Goal: Task Accomplishment & Management: Use online tool/utility

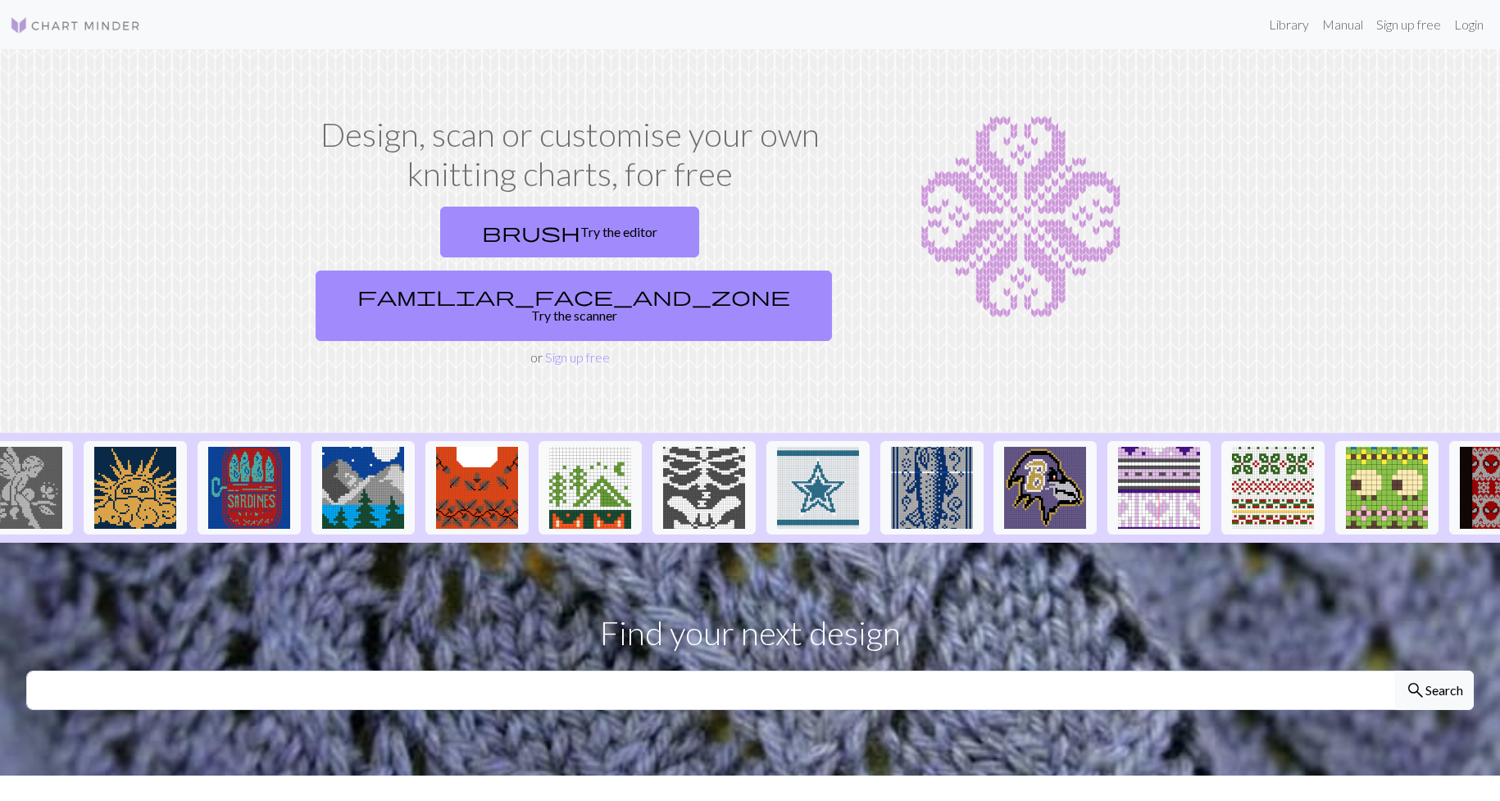
scroll to position [0, 1344]
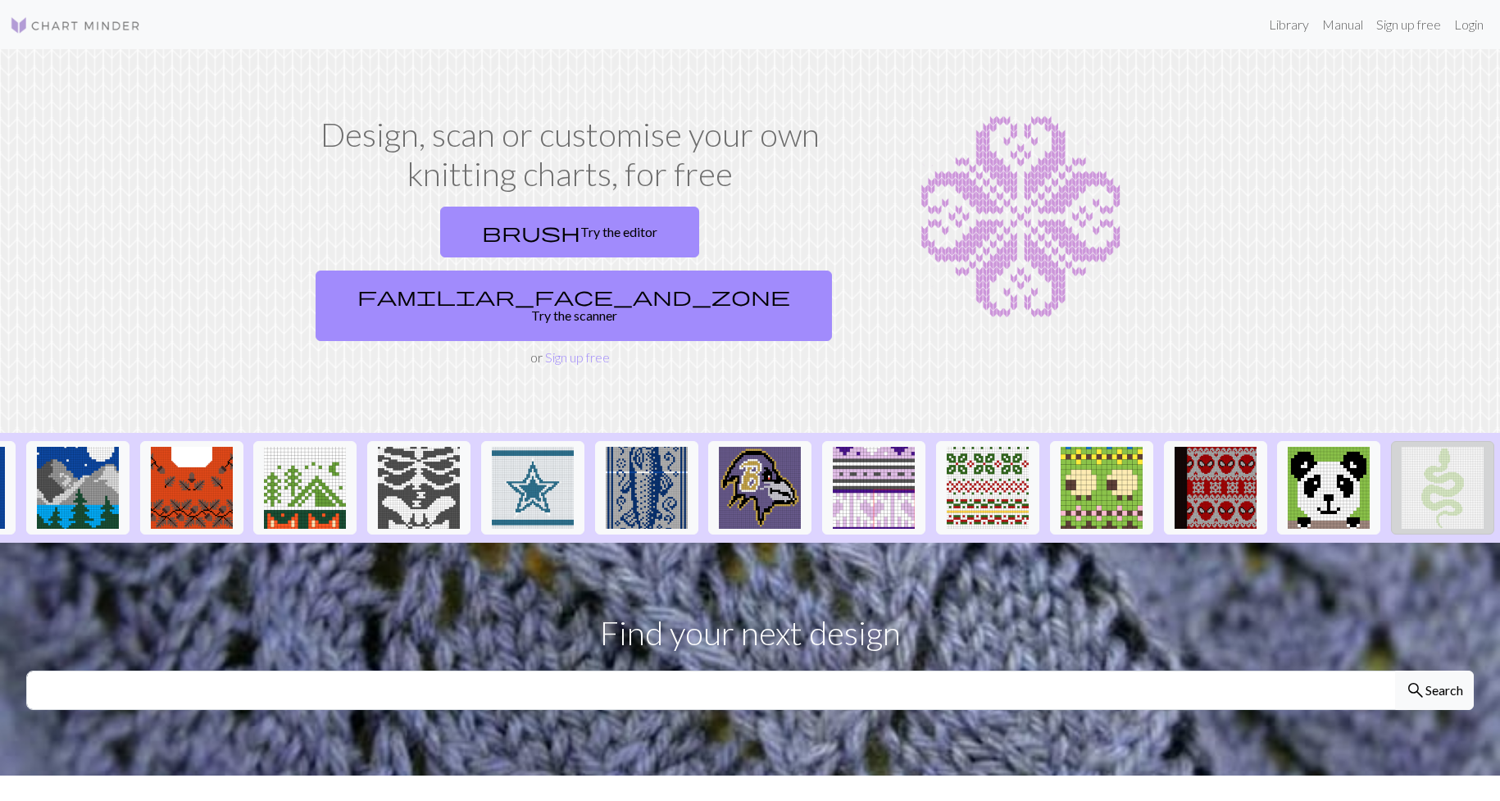
click at [1458, 447] on img at bounding box center [1443, 488] width 82 height 82
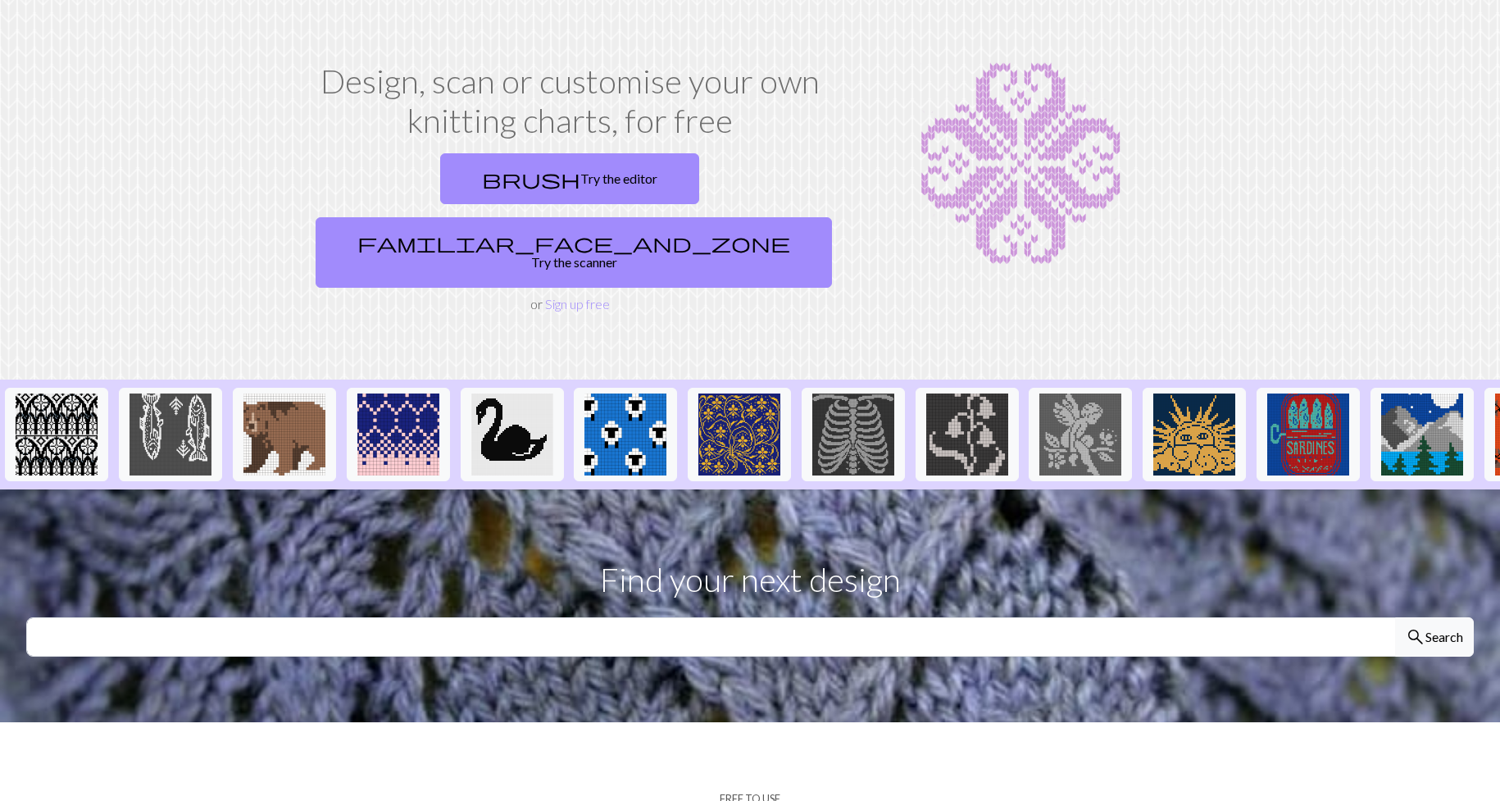
scroll to position [82, 0]
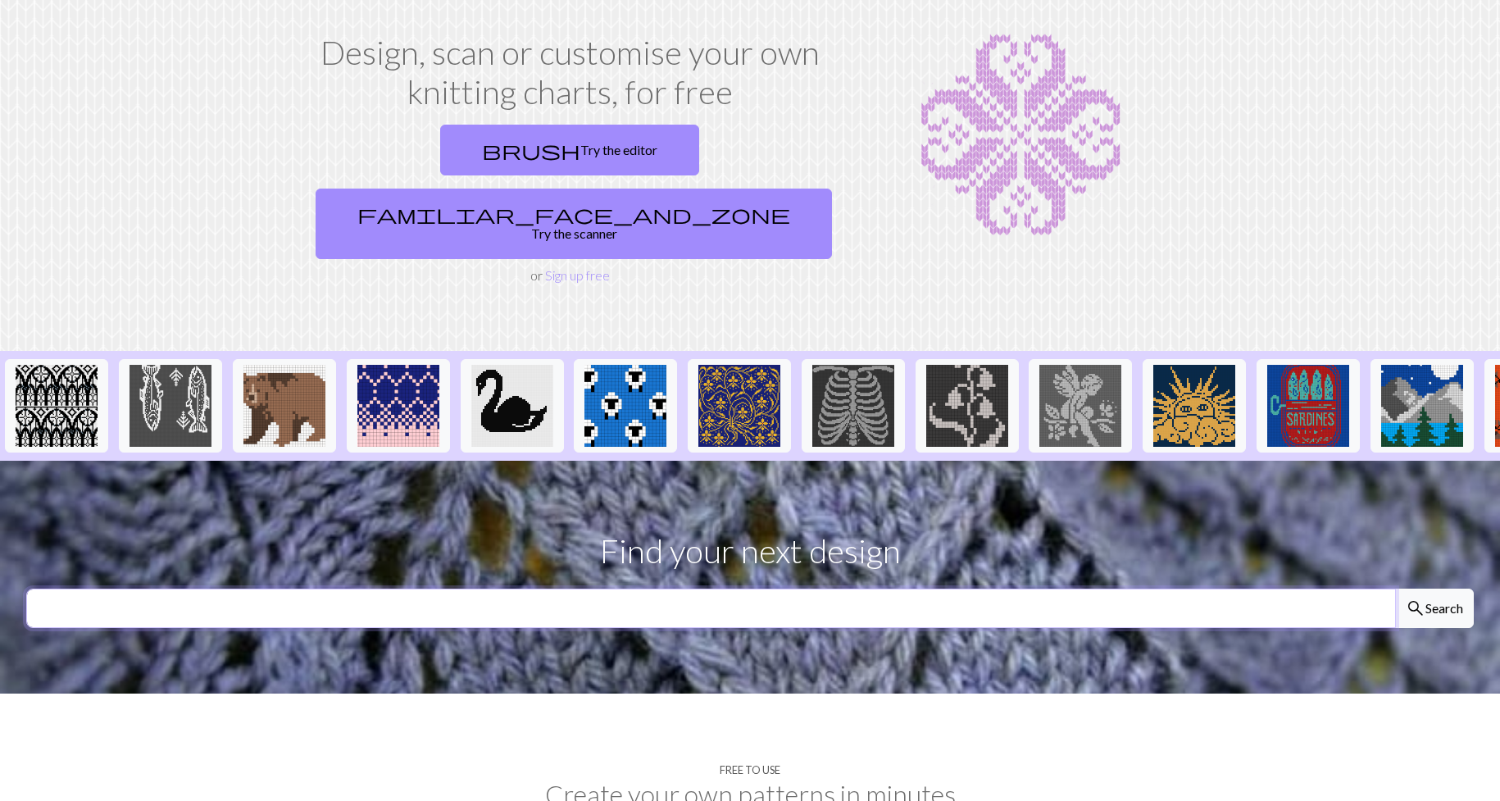
click at [865, 588] on input "text" at bounding box center [711, 607] width 1370 height 39
type input "leaf"
click at [1395, 588] on button "search Search" at bounding box center [1434, 607] width 79 height 39
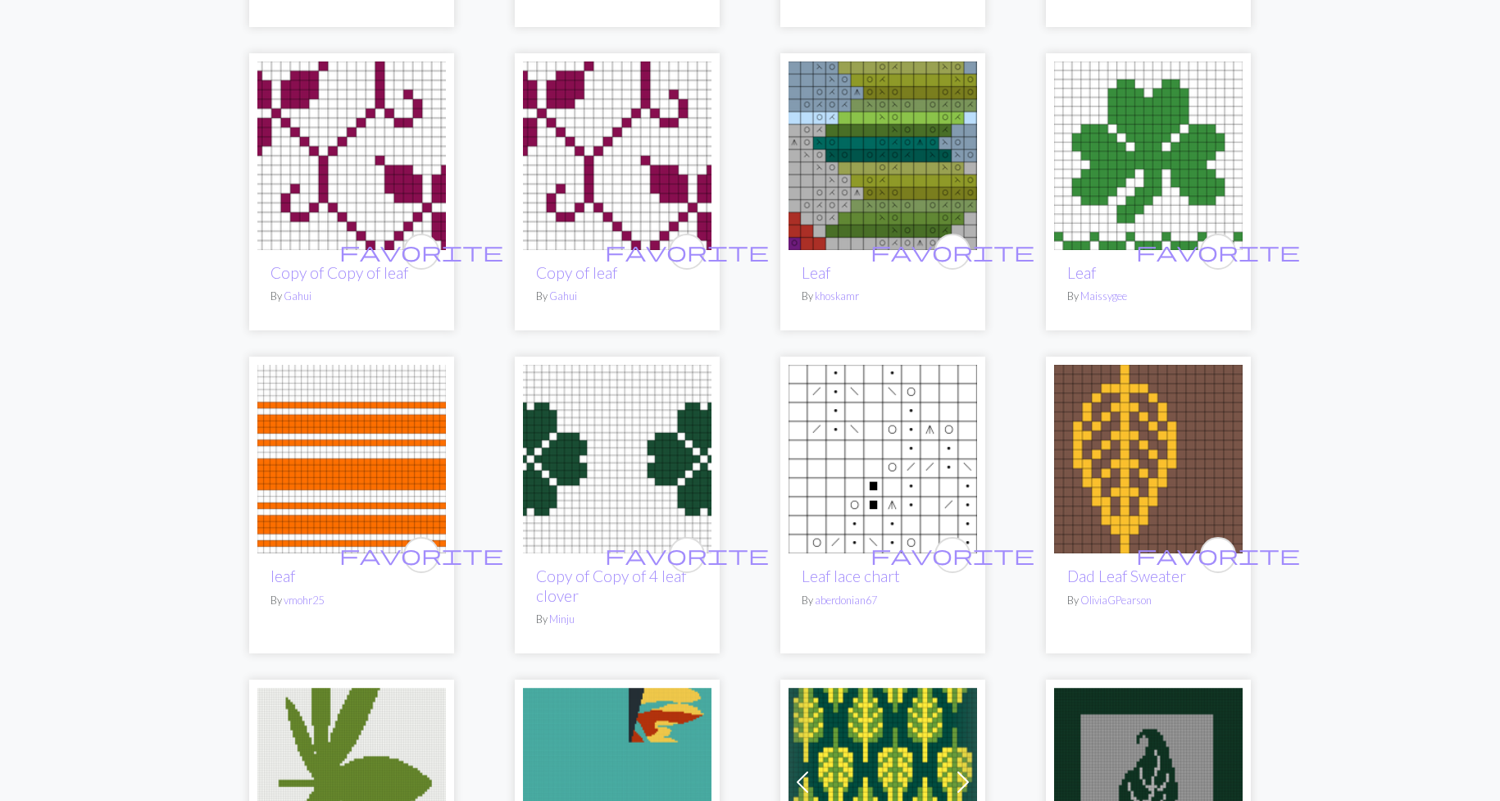
scroll to position [1393, 0]
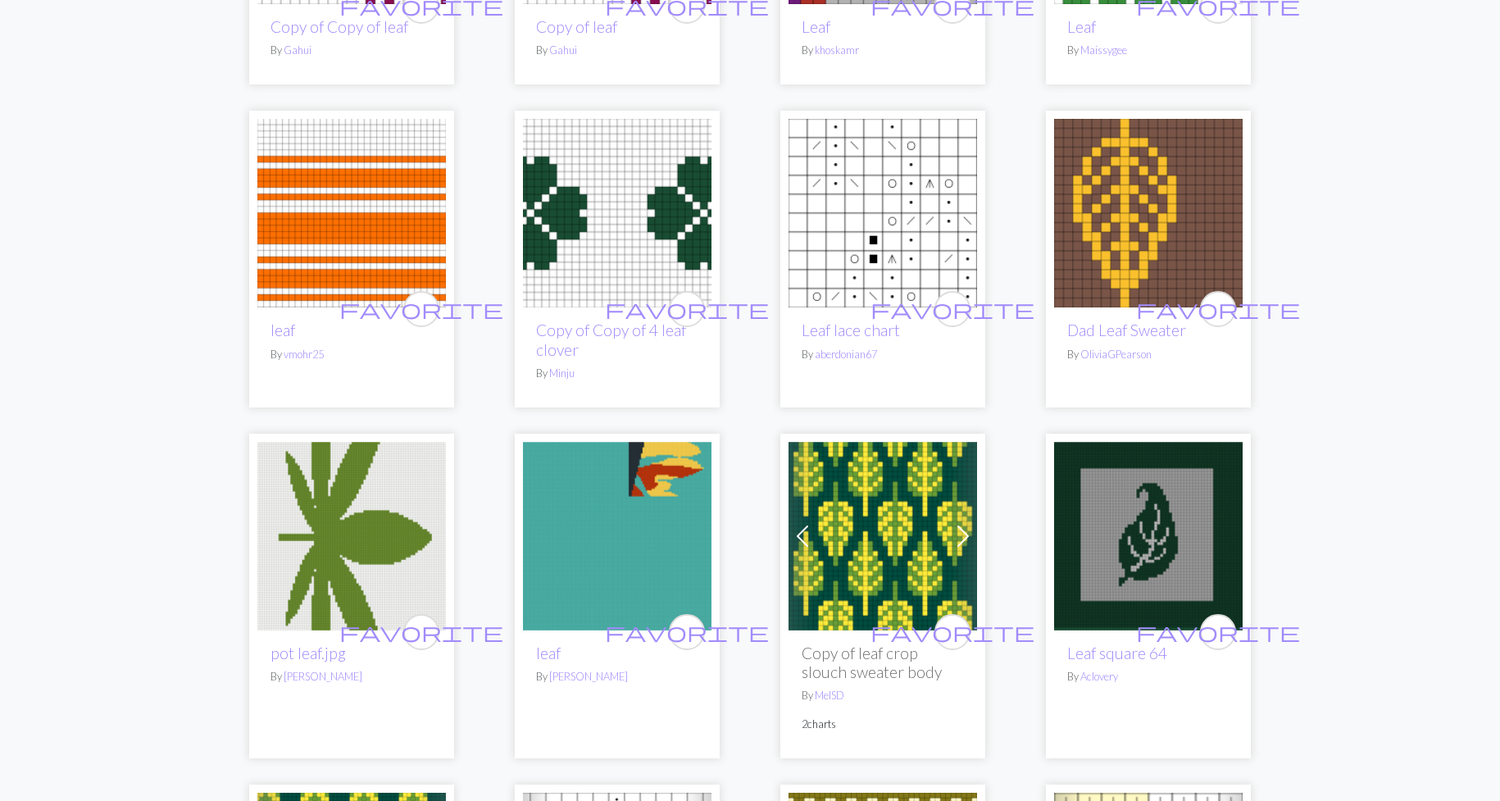
click at [387, 548] on img at bounding box center [351, 536] width 189 height 189
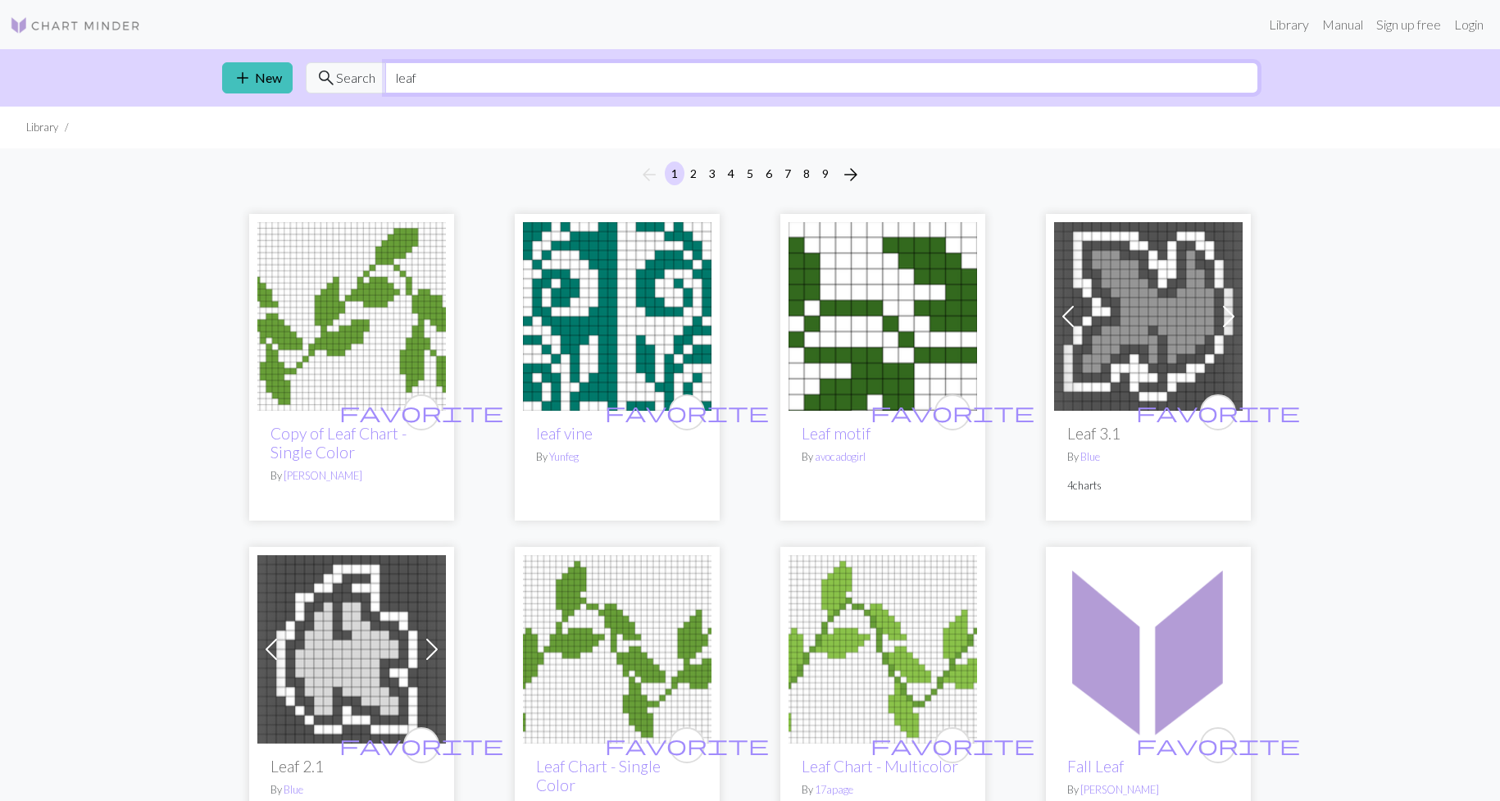
click at [608, 83] on input "leaf" at bounding box center [821, 77] width 873 height 31
drag, startPoint x: 552, startPoint y: 90, endPoint x: 273, endPoint y: 107, distance: 280.0
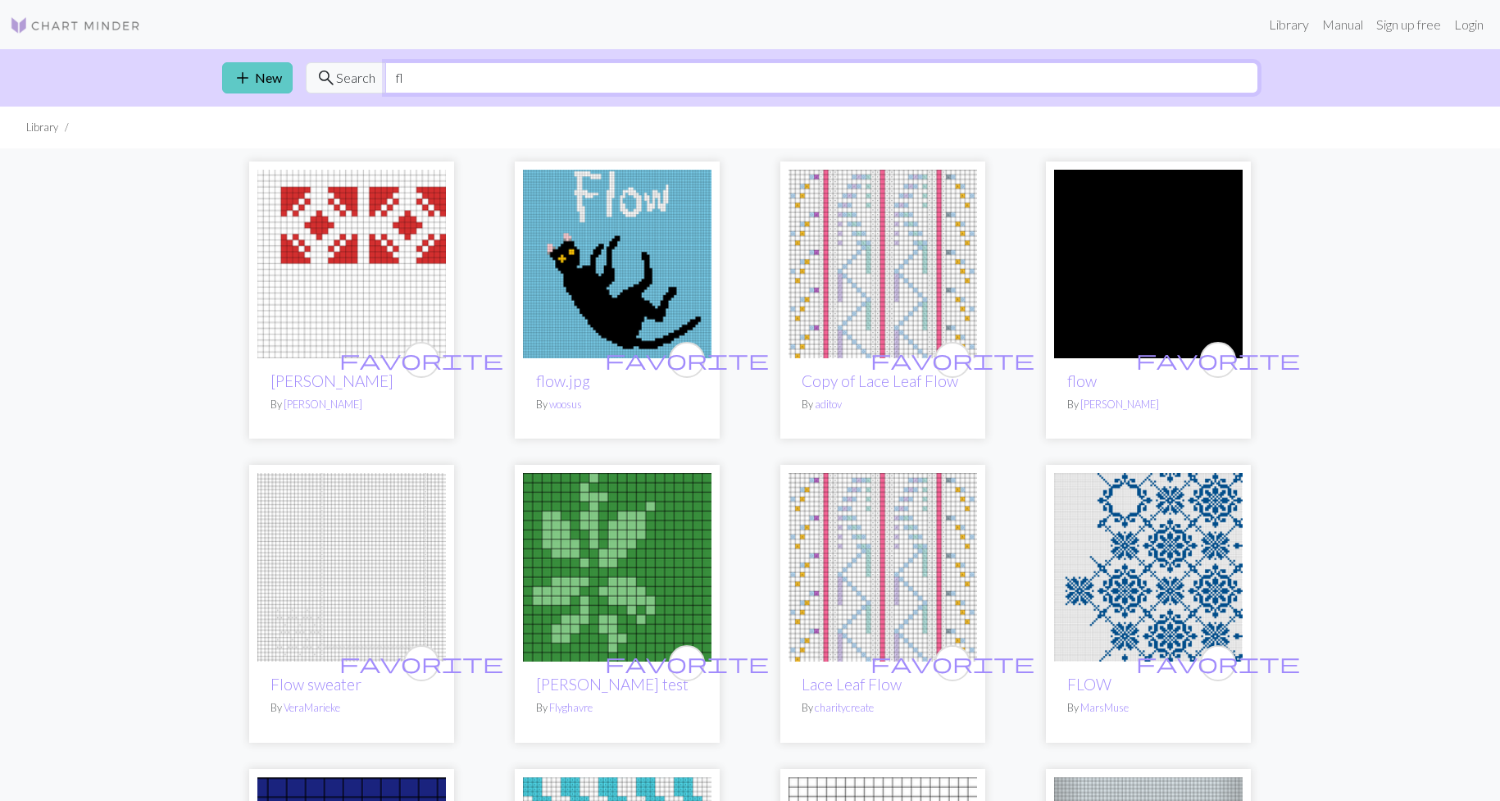
type input "f"
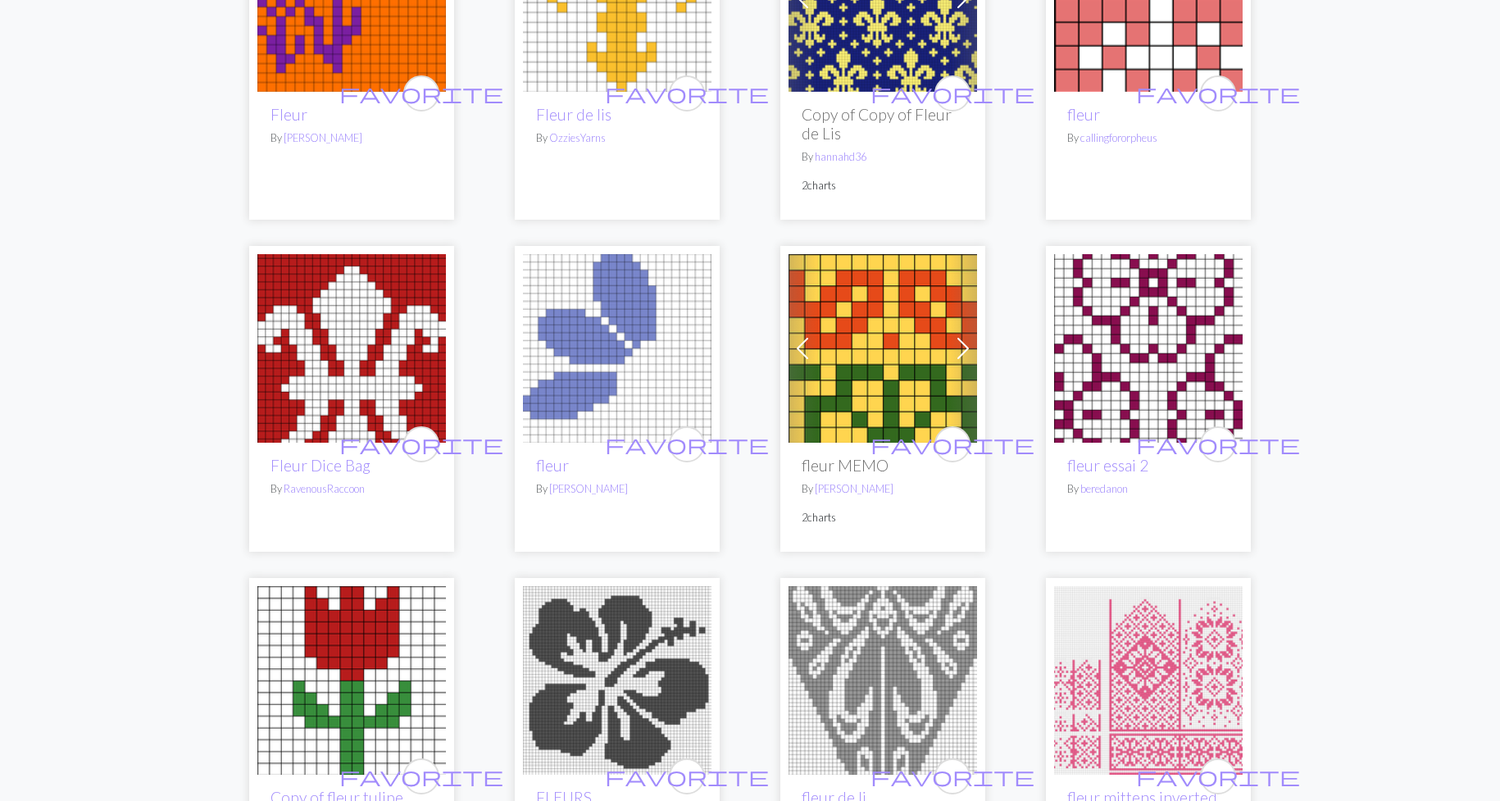
scroll to position [492, 0]
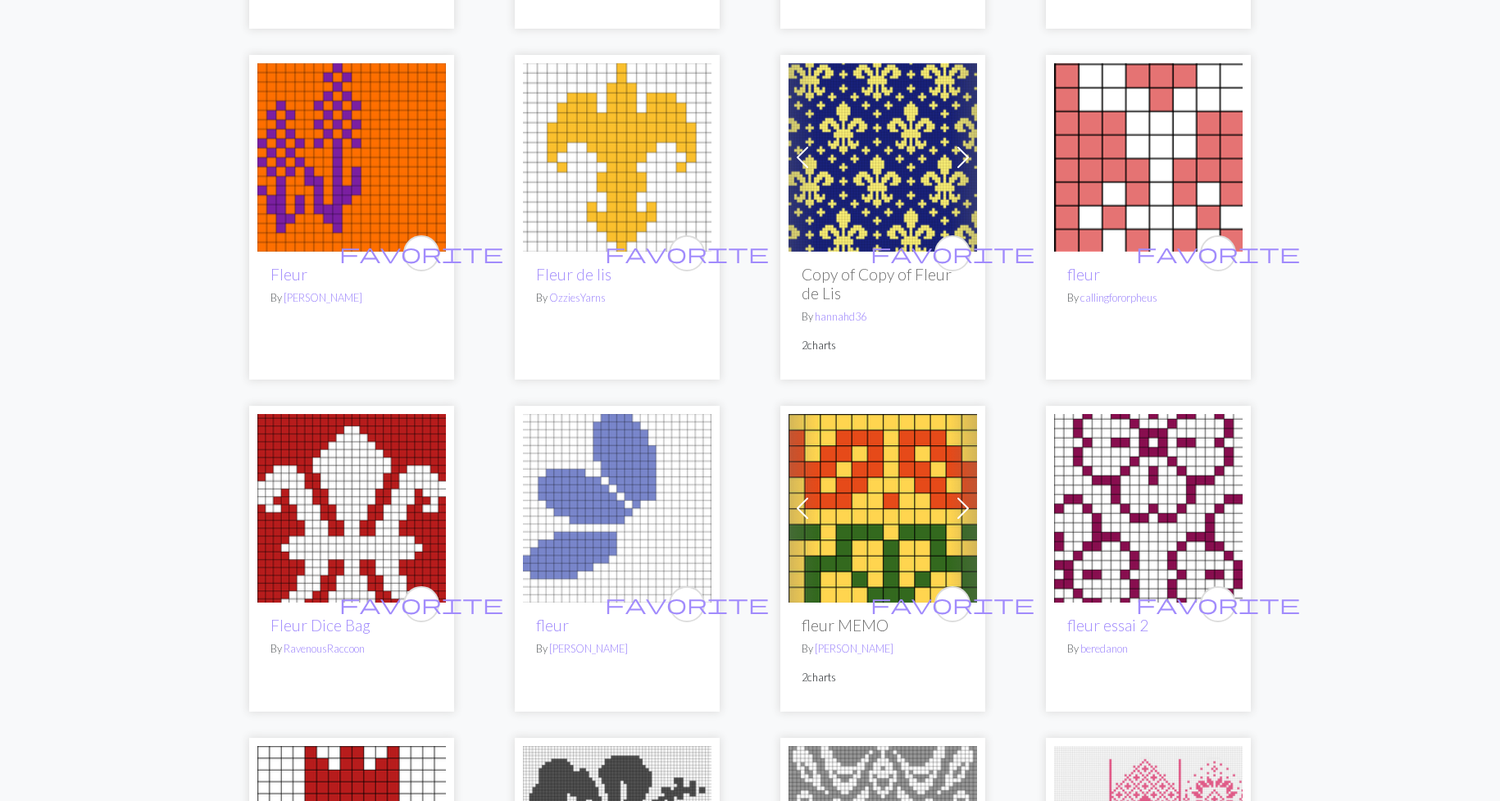
type input "fleur"
click at [685, 122] on img at bounding box center [617, 157] width 189 height 189
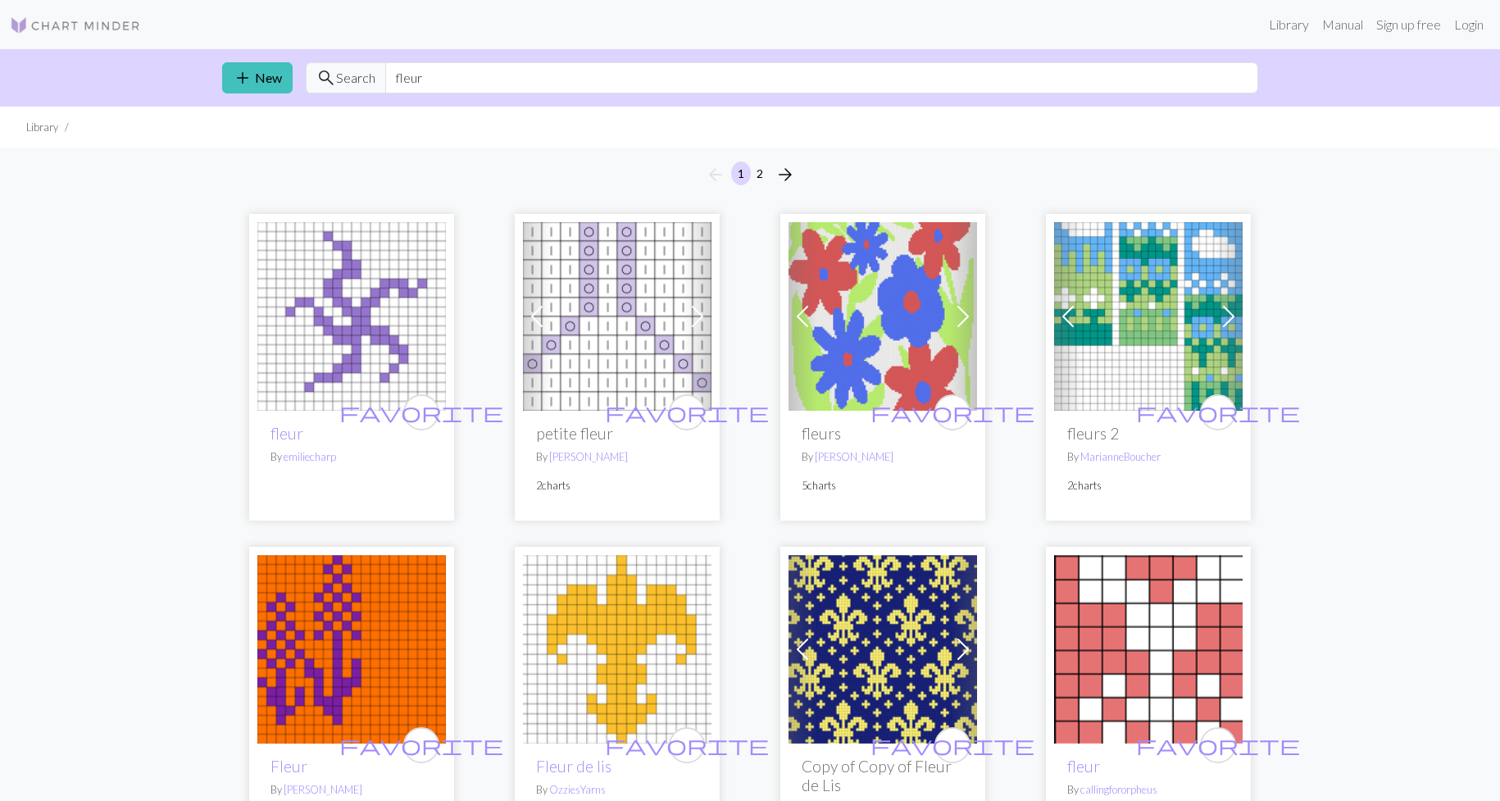
click at [816, 664] on link "Previous" at bounding box center [802, 649] width 29 height 189
click at [897, 641] on img at bounding box center [882, 649] width 189 height 189
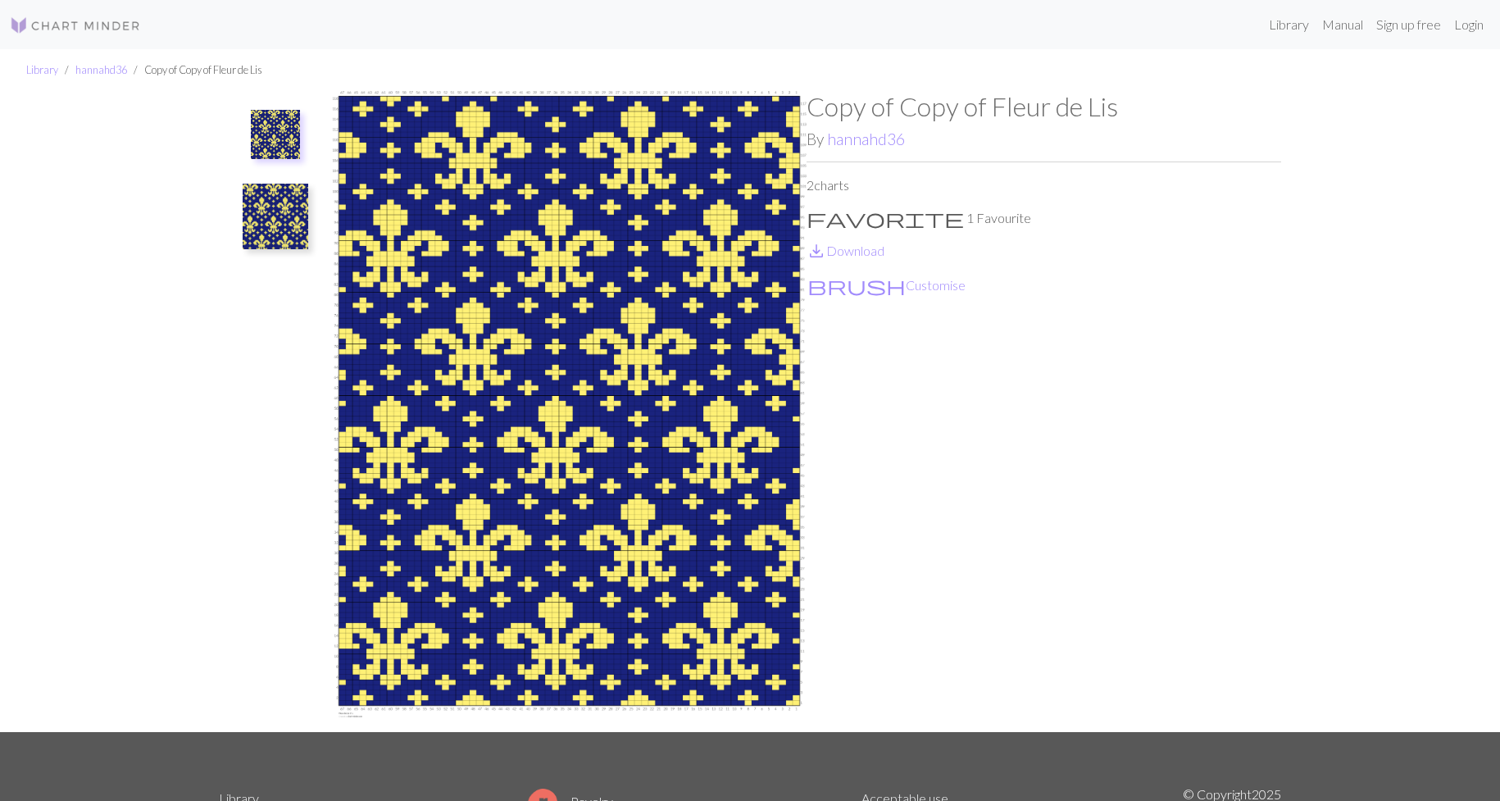
click at [262, 224] on img at bounding box center [276, 217] width 66 height 66
click at [292, 84] on ul "Library hannahd36 Copy of Copy of Fleur de Lis" at bounding box center [750, 70] width 1500 height 42
click at [284, 119] on img at bounding box center [276, 143] width 66 height 66
click at [875, 293] on button "brush Customise" at bounding box center [886, 285] width 160 height 21
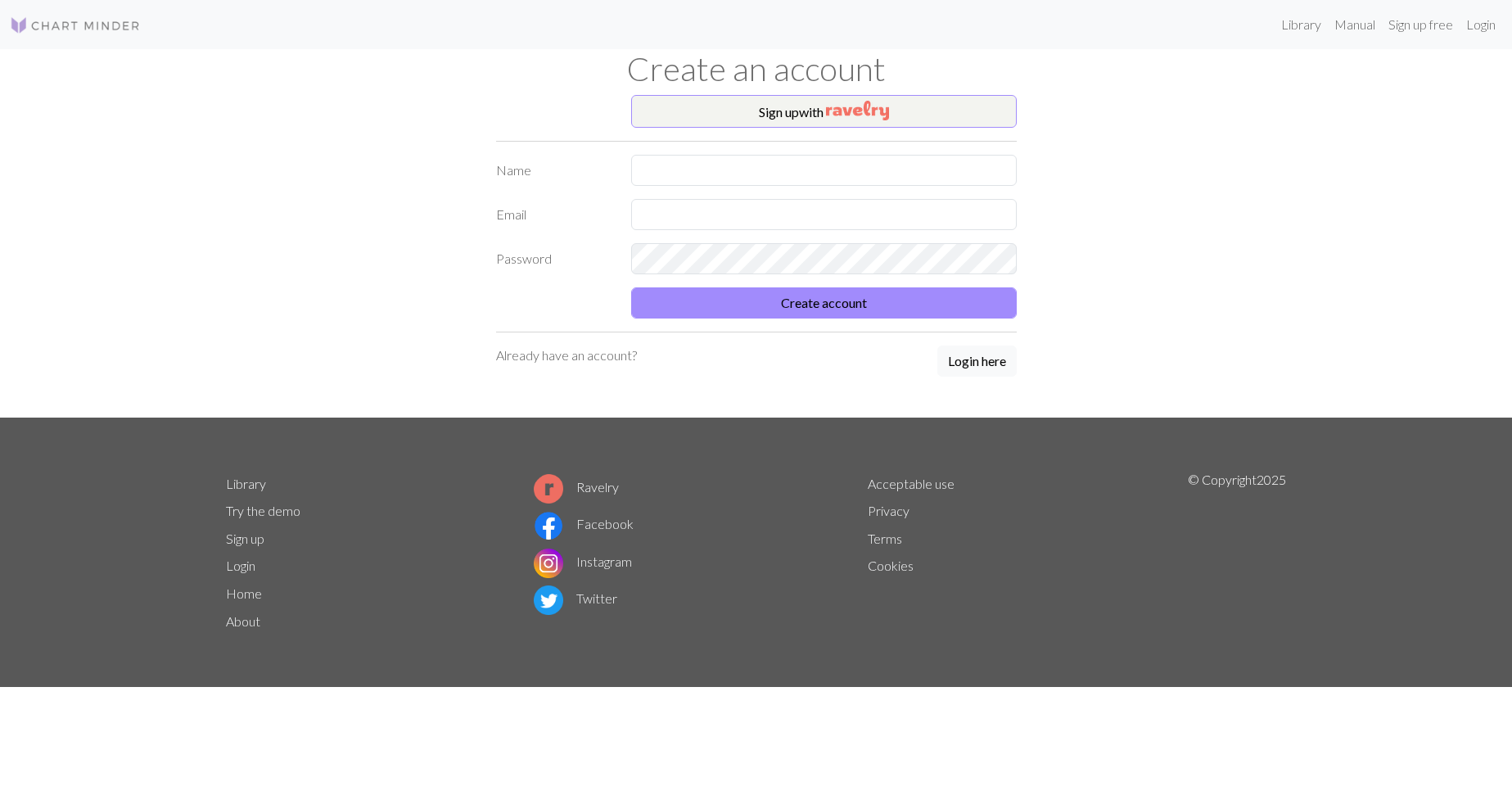
click at [710, 186] on form "Name Email Password Create account" at bounding box center [756, 237] width 520 height 164
click at [715, 176] on input "text" at bounding box center [824, 170] width 385 height 31
type input "Anthony"
click at [747, 209] on input "text" at bounding box center [824, 214] width 385 height 31
type input "Lizbug97@hotmail.com"
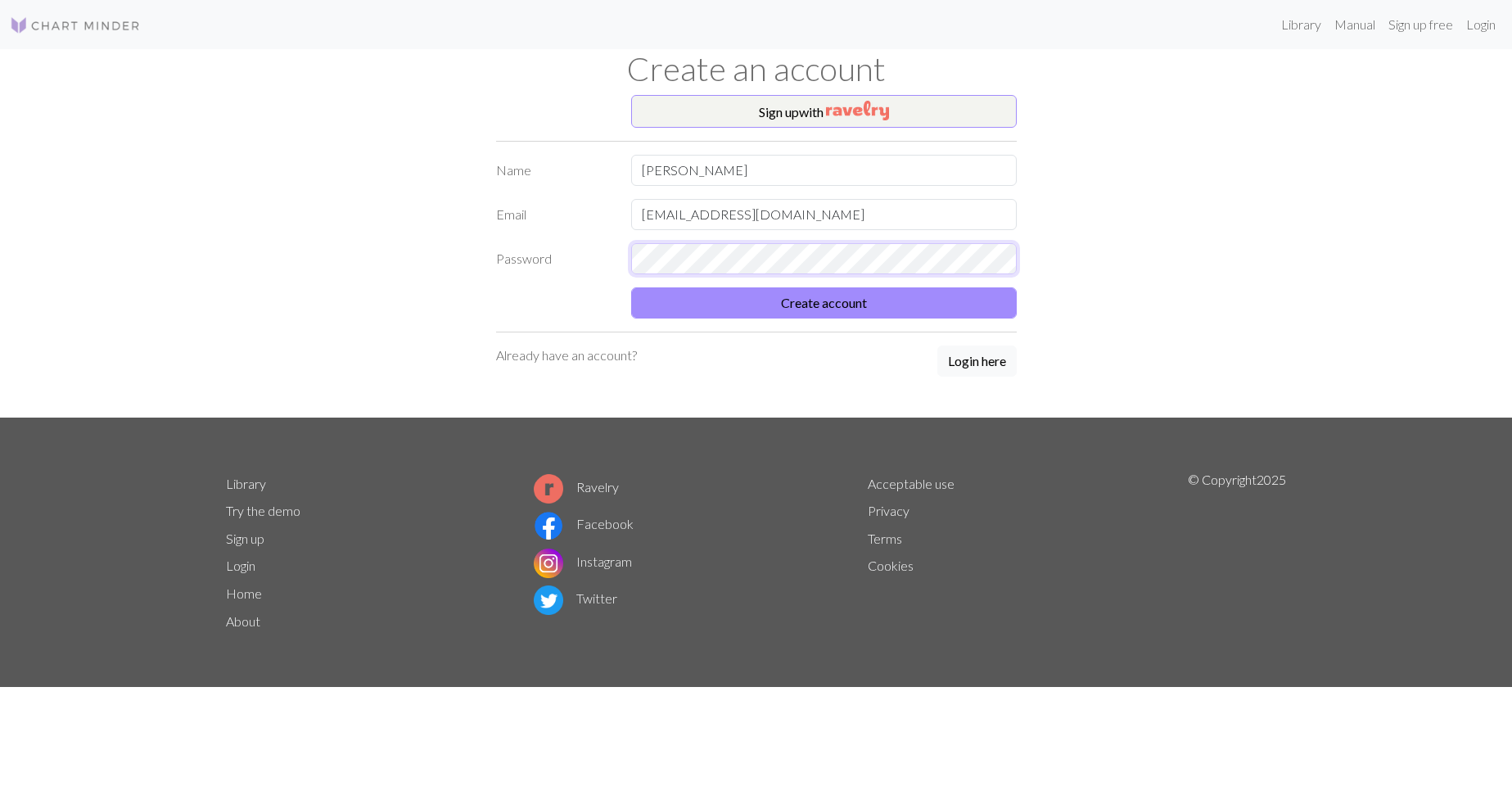
click at [631, 288] on button "Create account" at bounding box center [824, 303] width 385 height 31
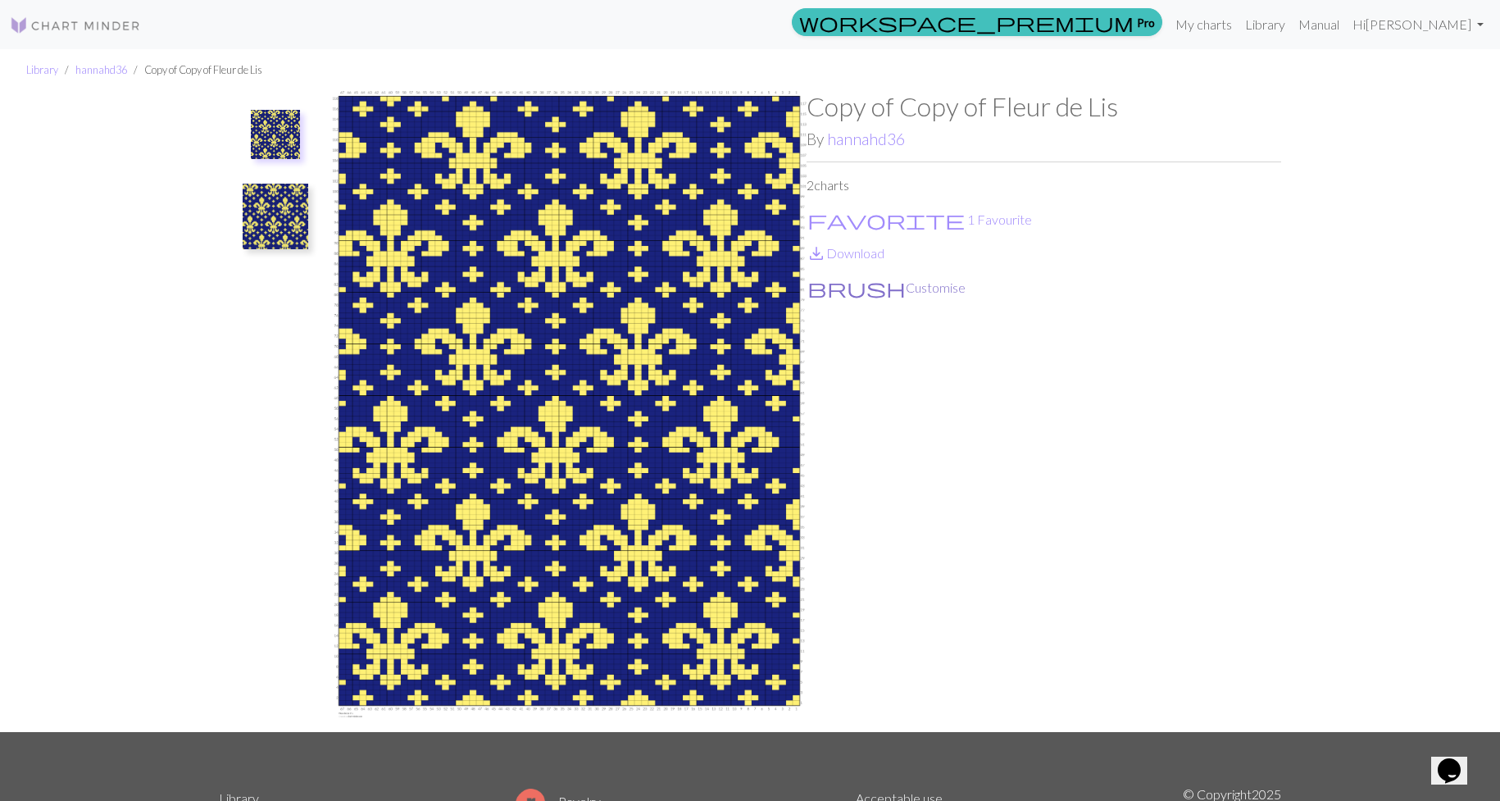
click at [841, 292] on button "brush Customise" at bounding box center [886, 287] width 160 height 21
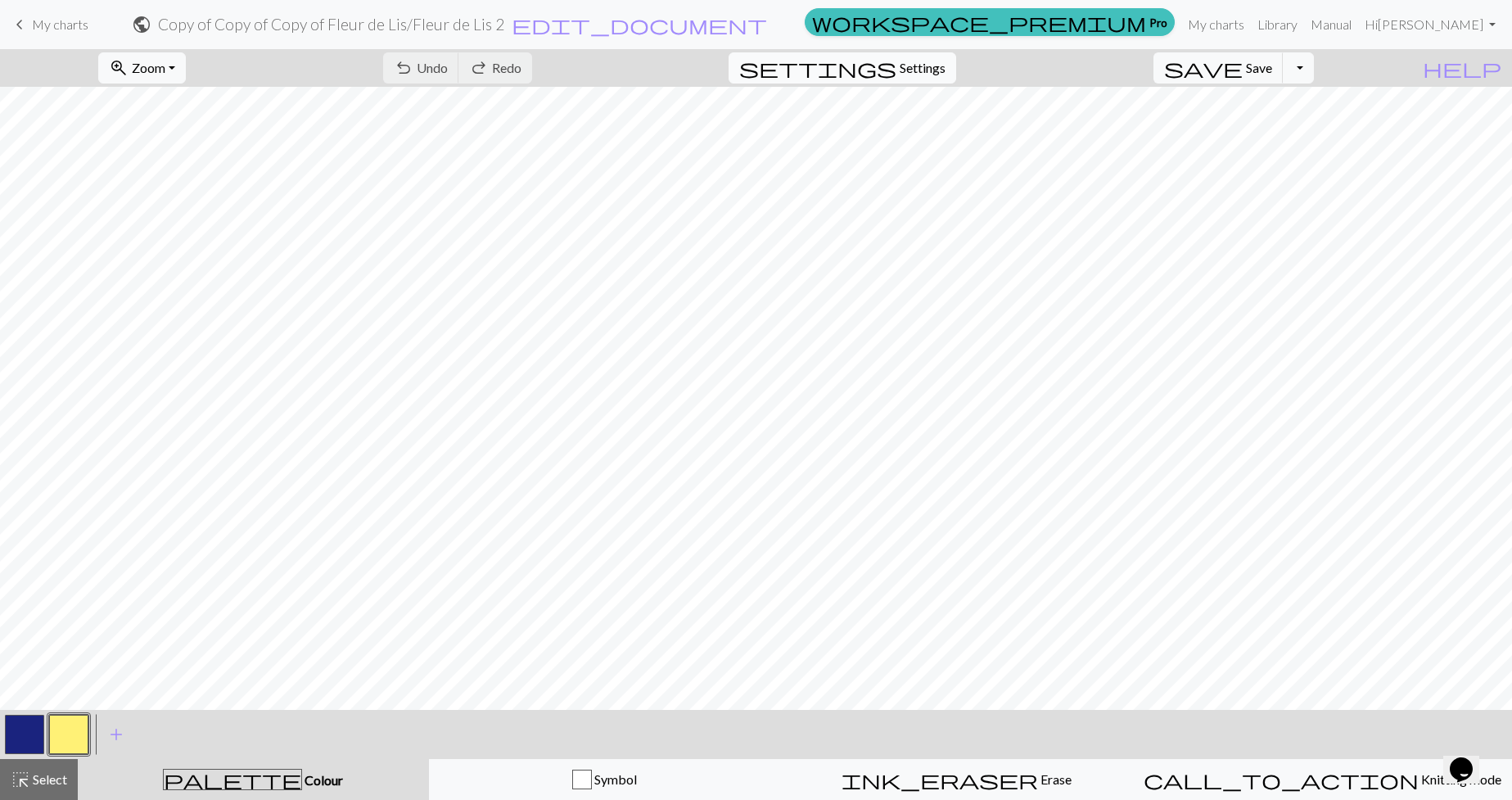
click at [942, 71] on span "Settings" at bounding box center [923, 68] width 46 height 20
select select "aran"
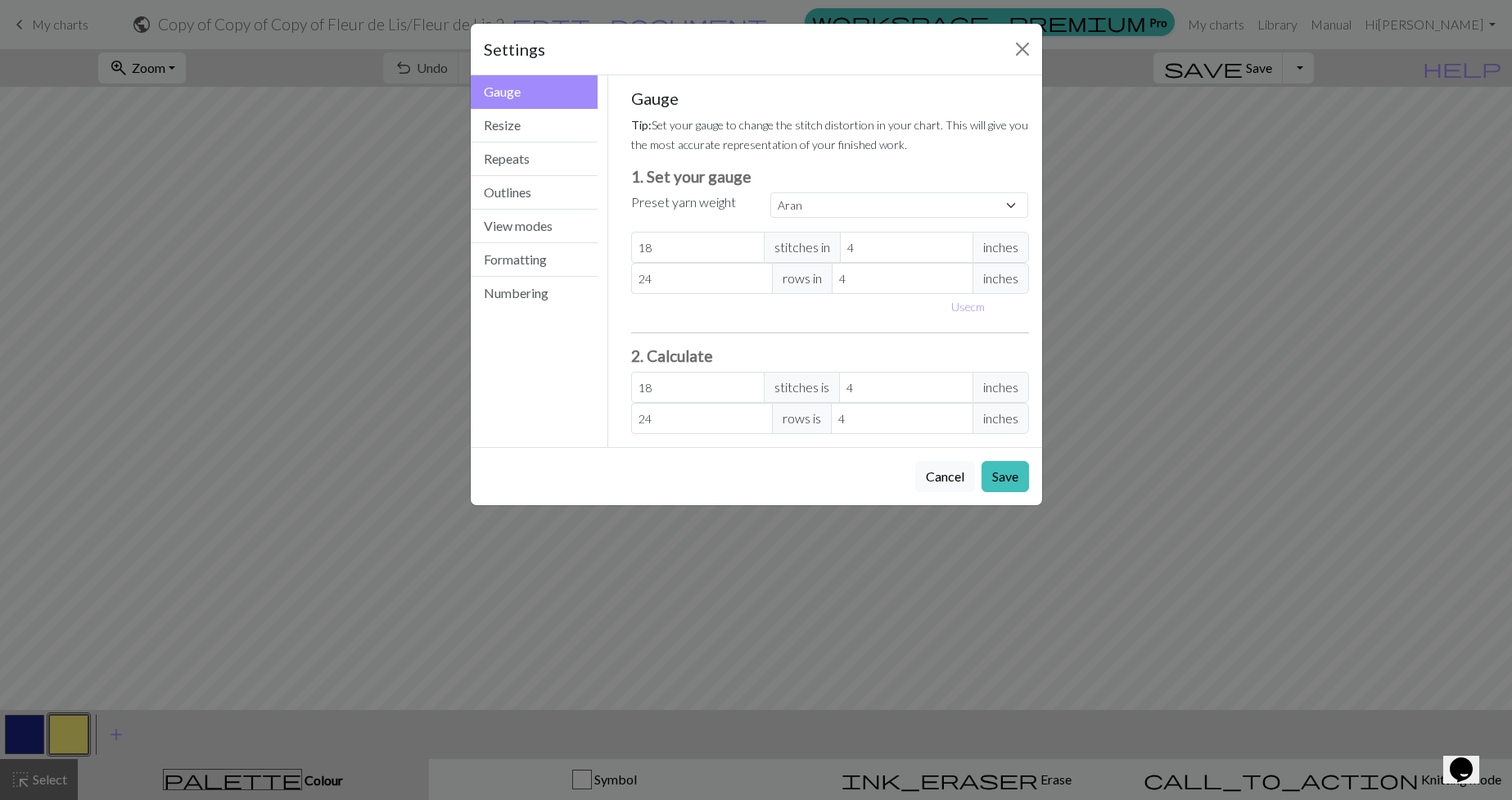
drag, startPoint x: 579, startPoint y: 716, endPoint x: 587, endPoint y: 693, distance: 24.4
click at [579, 715] on div "Settings Gauge Gauge Resize Repeats Outlines View modes Formatting Numbering Ga…" at bounding box center [756, 400] width 1512 height 800
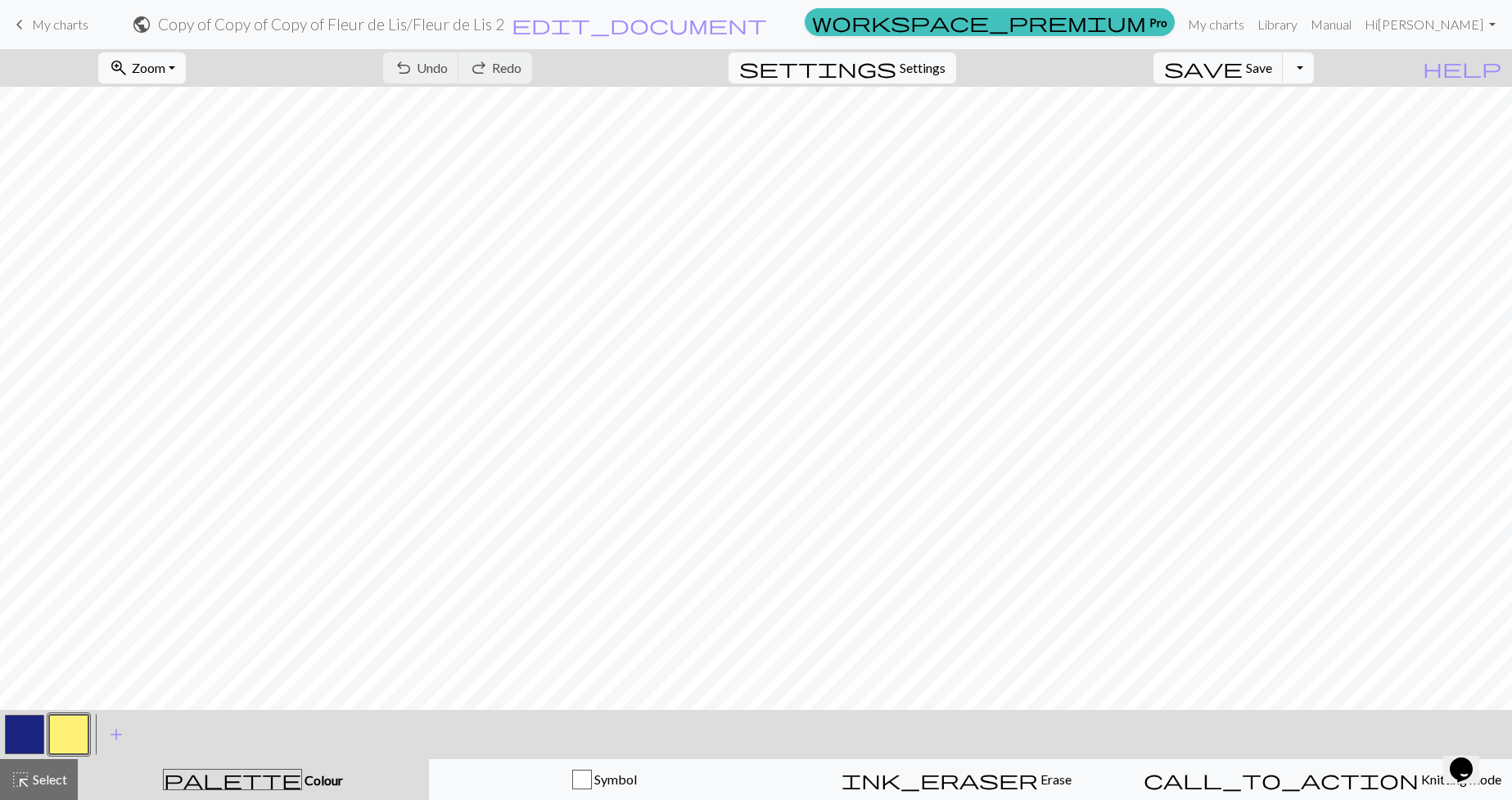
click at [1322, 639] on div "zoom_in Zoom Zoom Fit all Fit width Fit height 50% 100% 150% 200% undo Undo Und…" at bounding box center [756, 424] width 1512 height 751
click at [933, 61] on span "Settings" at bounding box center [925, 68] width 46 height 20
select select "aran"
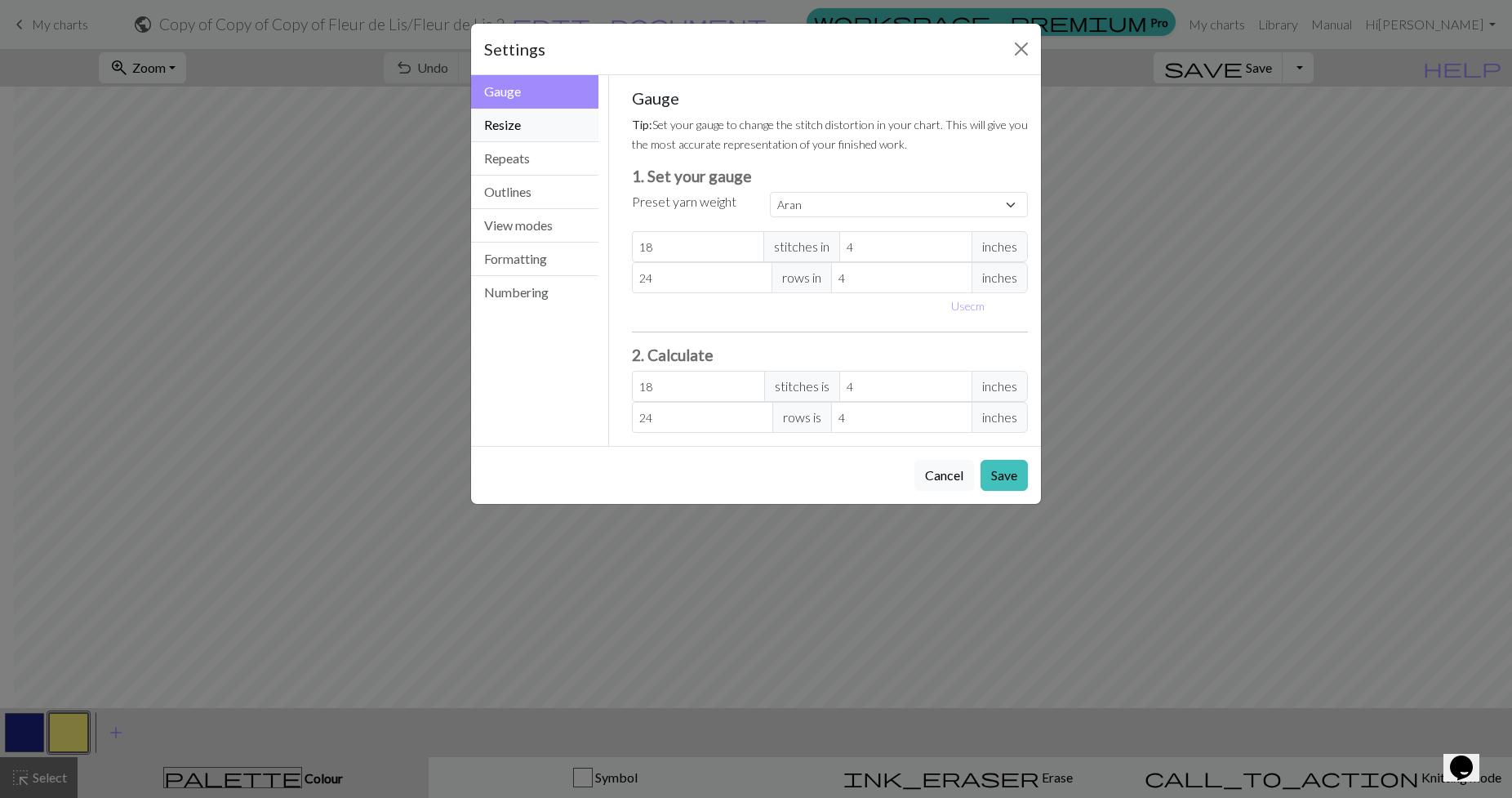
click at [536, 126] on button "Resize" at bounding box center [535, 126] width 127 height 34
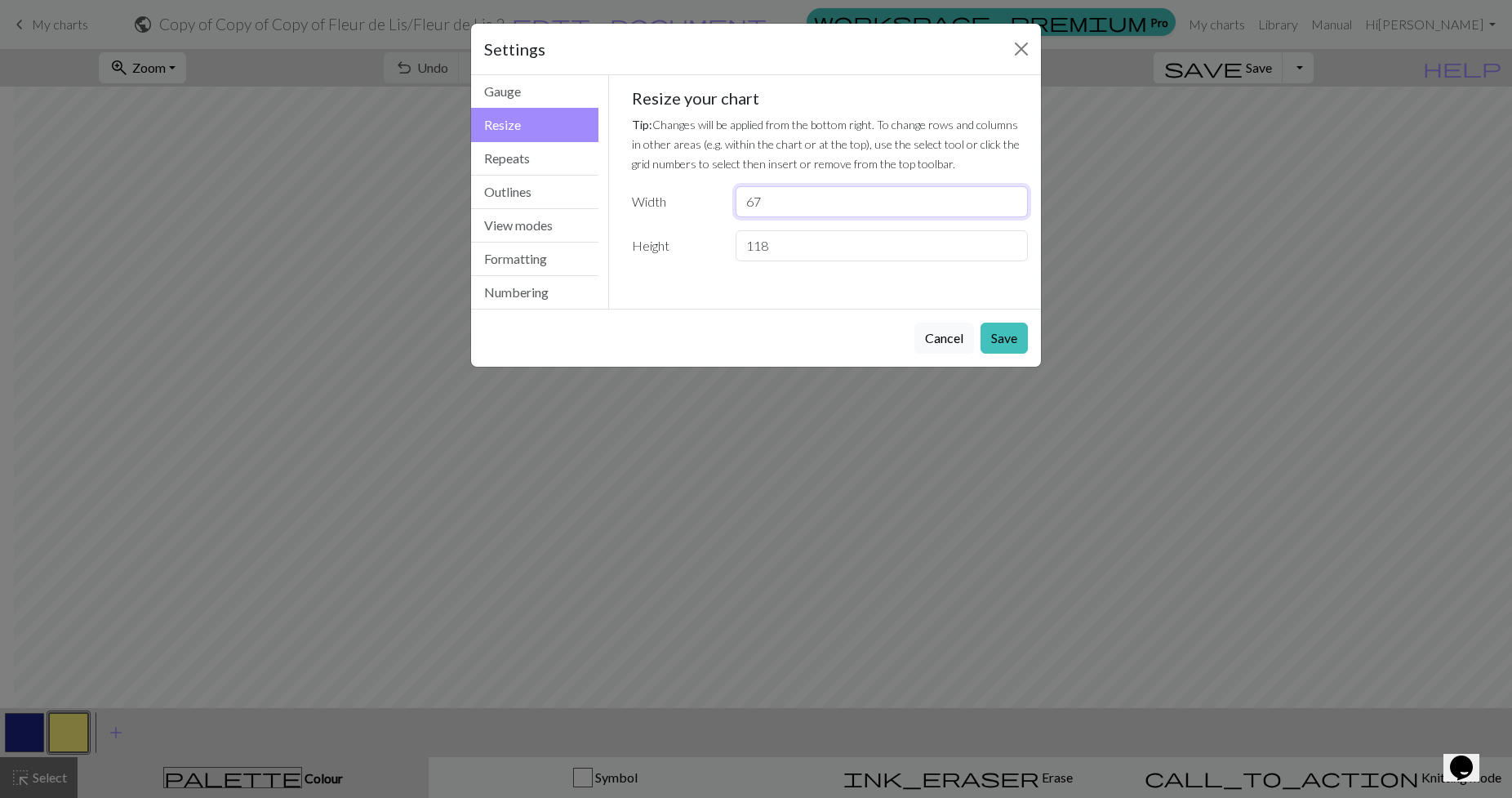
drag, startPoint x: 774, startPoint y: 196, endPoint x: 724, endPoint y: 206, distance: 51.0
click at [724, 206] on div "Width 67" at bounding box center [831, 201] width 416 height 31
click at [1014, 39] on button "Close" at bounding box center [1021, 49] width 26 height 26
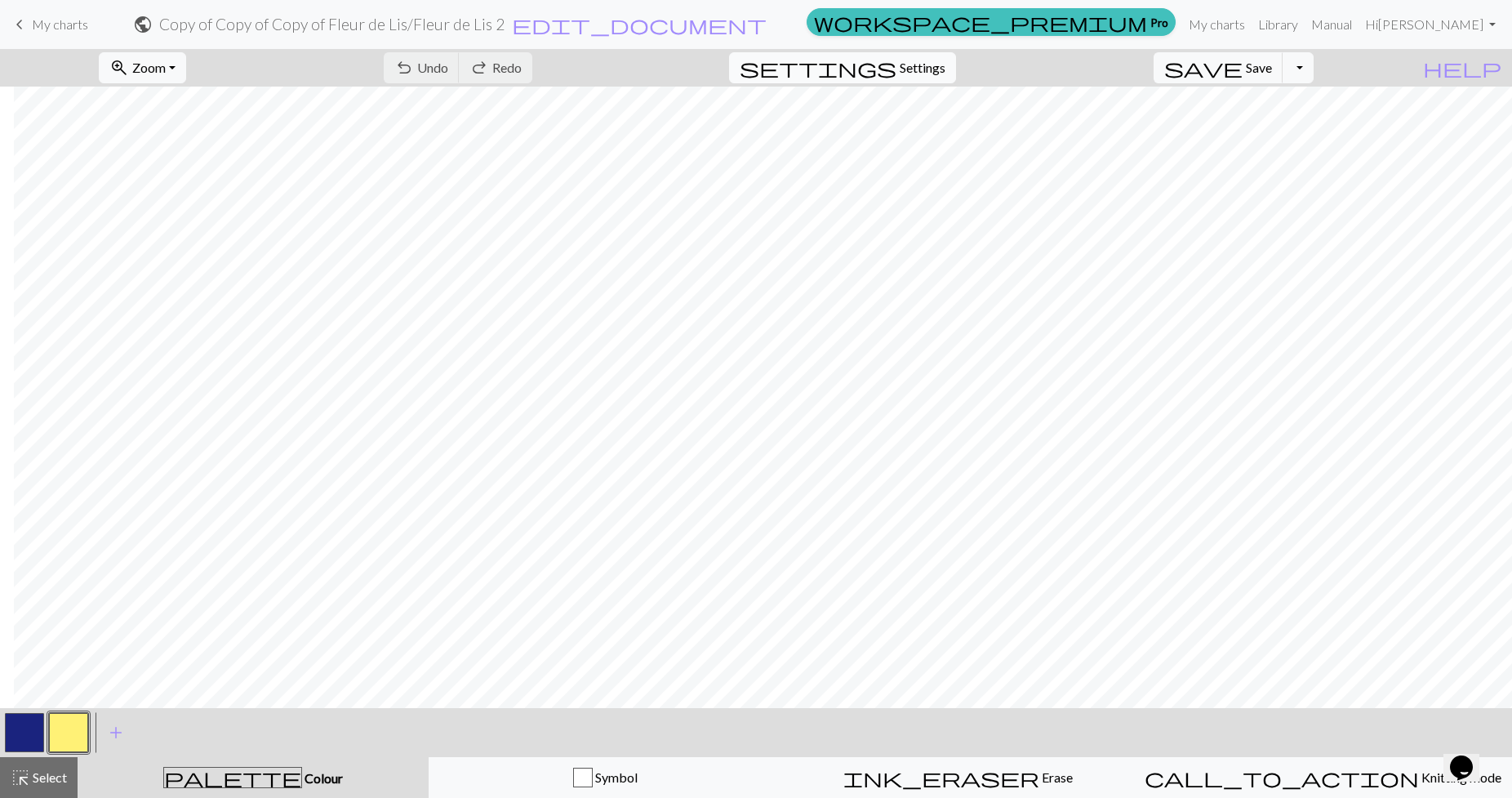
click at [934, 70] on span "Settings" at bounding box center [922, 68] width 46 height 20
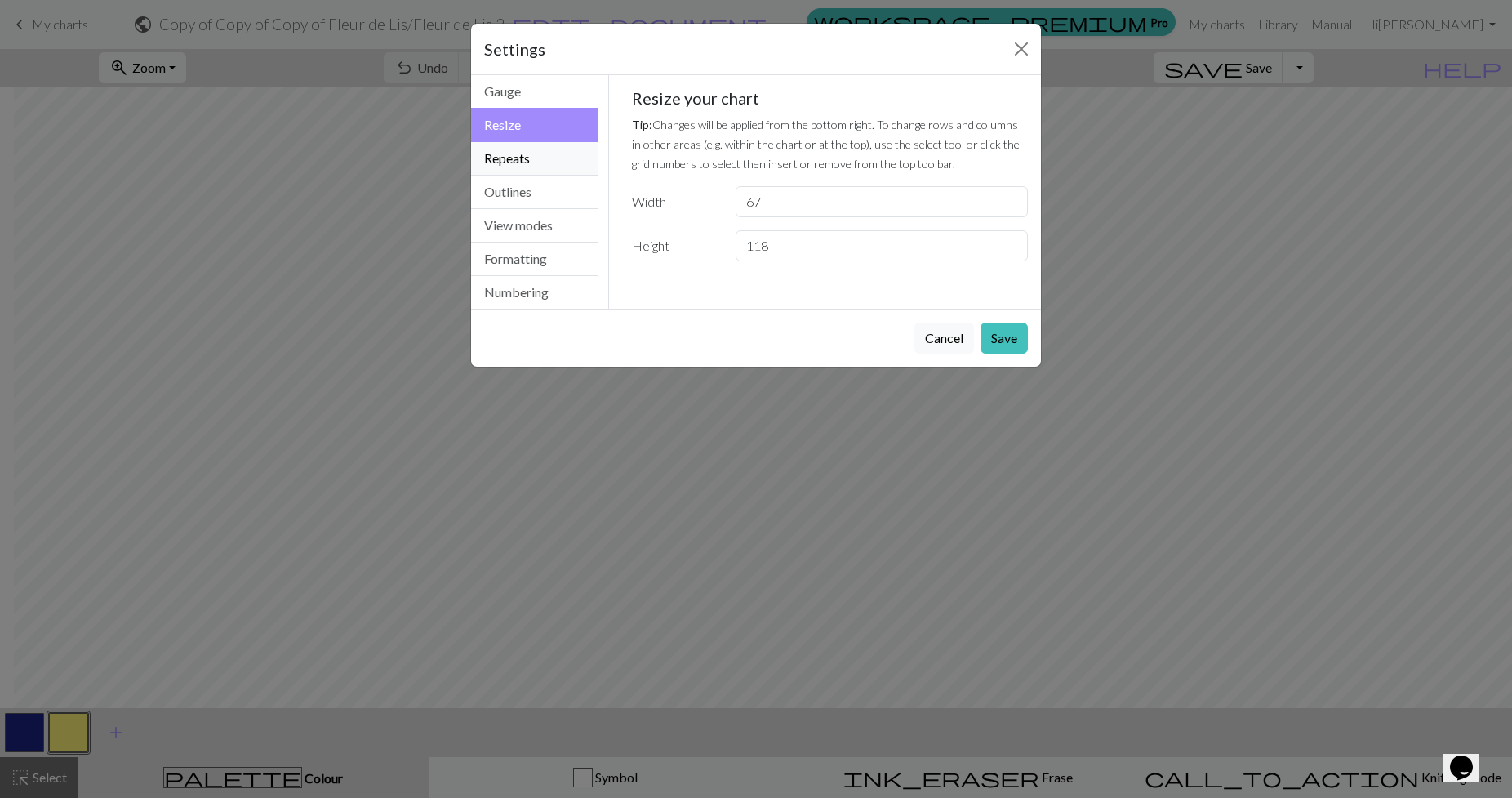
click at [527, 154] on button "Repeats" at bounding box center [535, 159] width 127 height 34
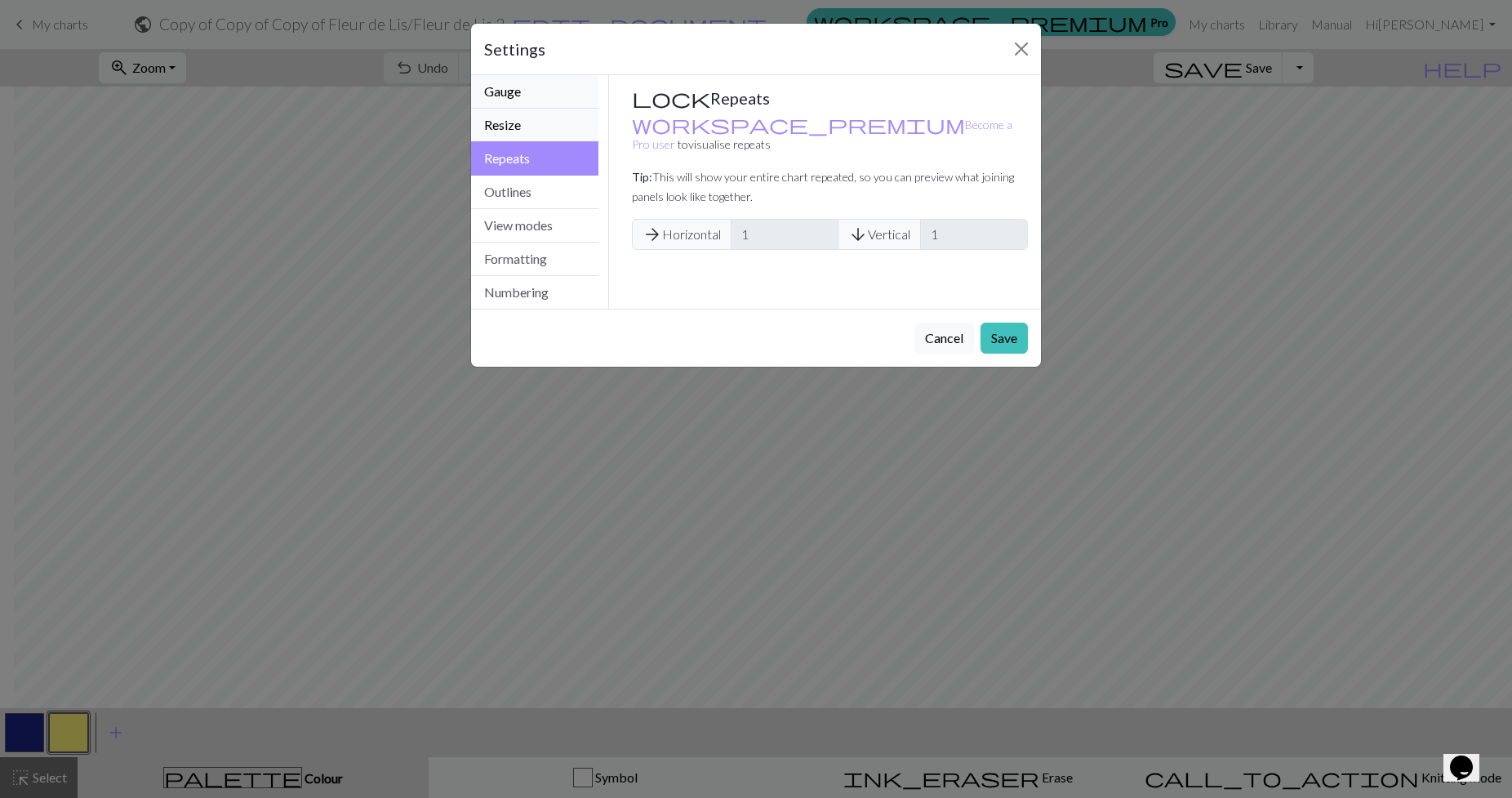
click at [562, 109] on div "Gauge Resize Repeats Outlines View modes Formatting Numbering" at bounding box center [535, 191] width 127 height 233
click at [559, 120] on button "Resize" at bounding box center [535, 126] width 127 height 34
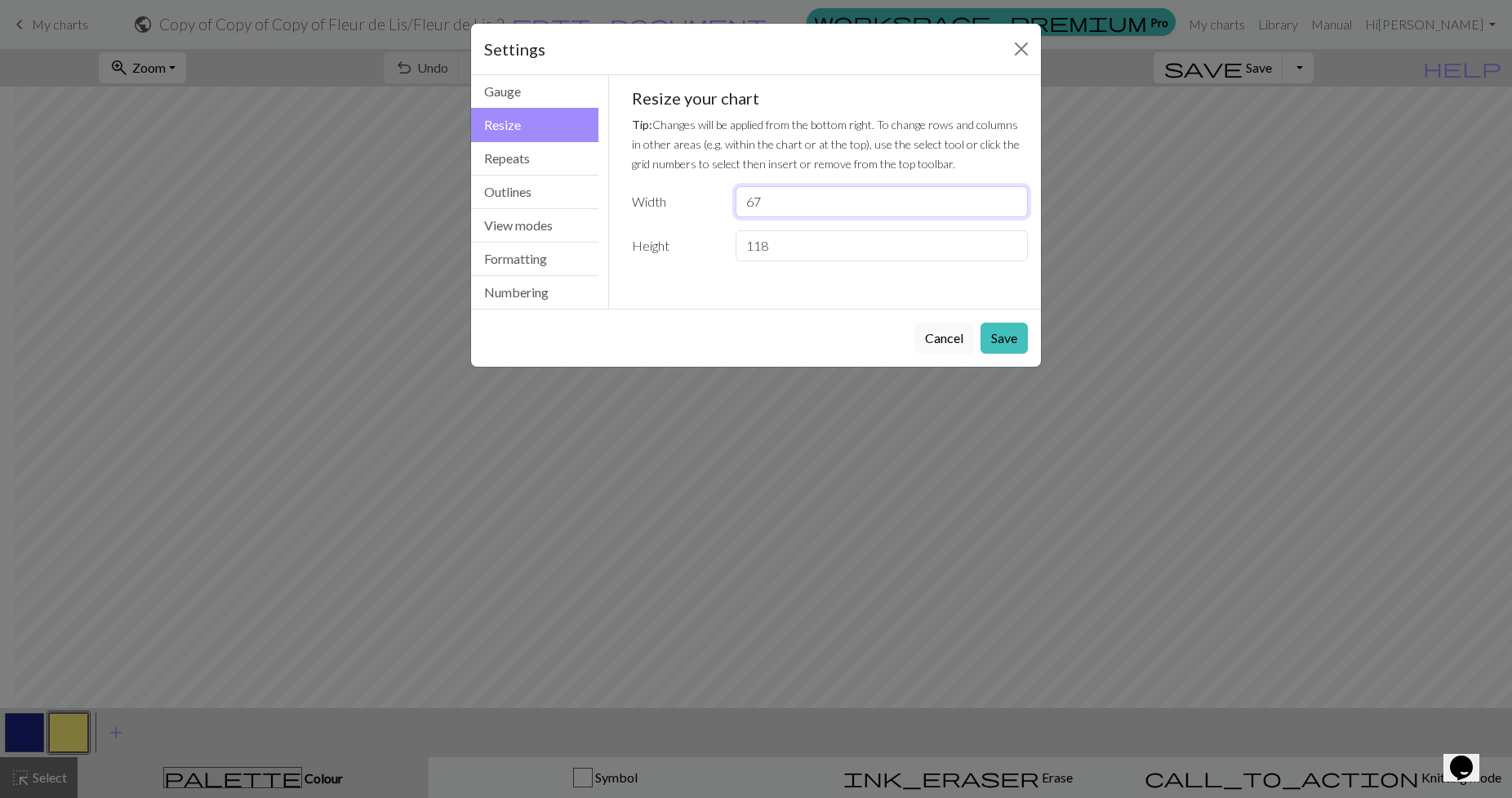
drag, startPoint x: 773, startPoint y: 201, endPoint x: 696, endPoint y: 212, distance: 77.8
click at [696, 211] on div "Width 67" at bounding box center [831, 201] width 416 height 31
type input "30"
click at [1004, 346] on button "Save" at bounding box center [1004, 338] width 48 height 31
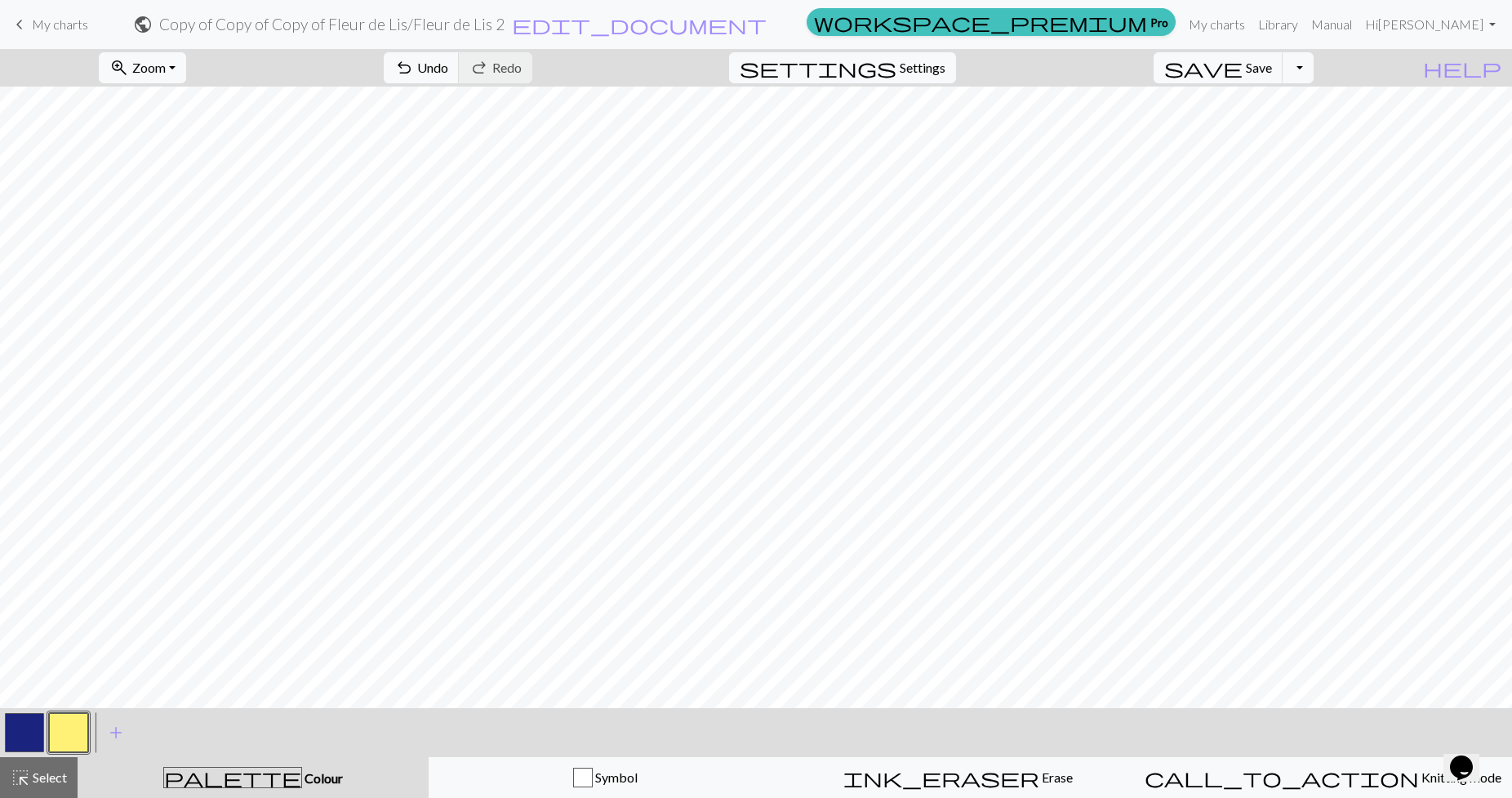
scroll to position [822, 0]
click at [939, 76] on span "Settings" at bounding box center [922, 68] width 46 height 20
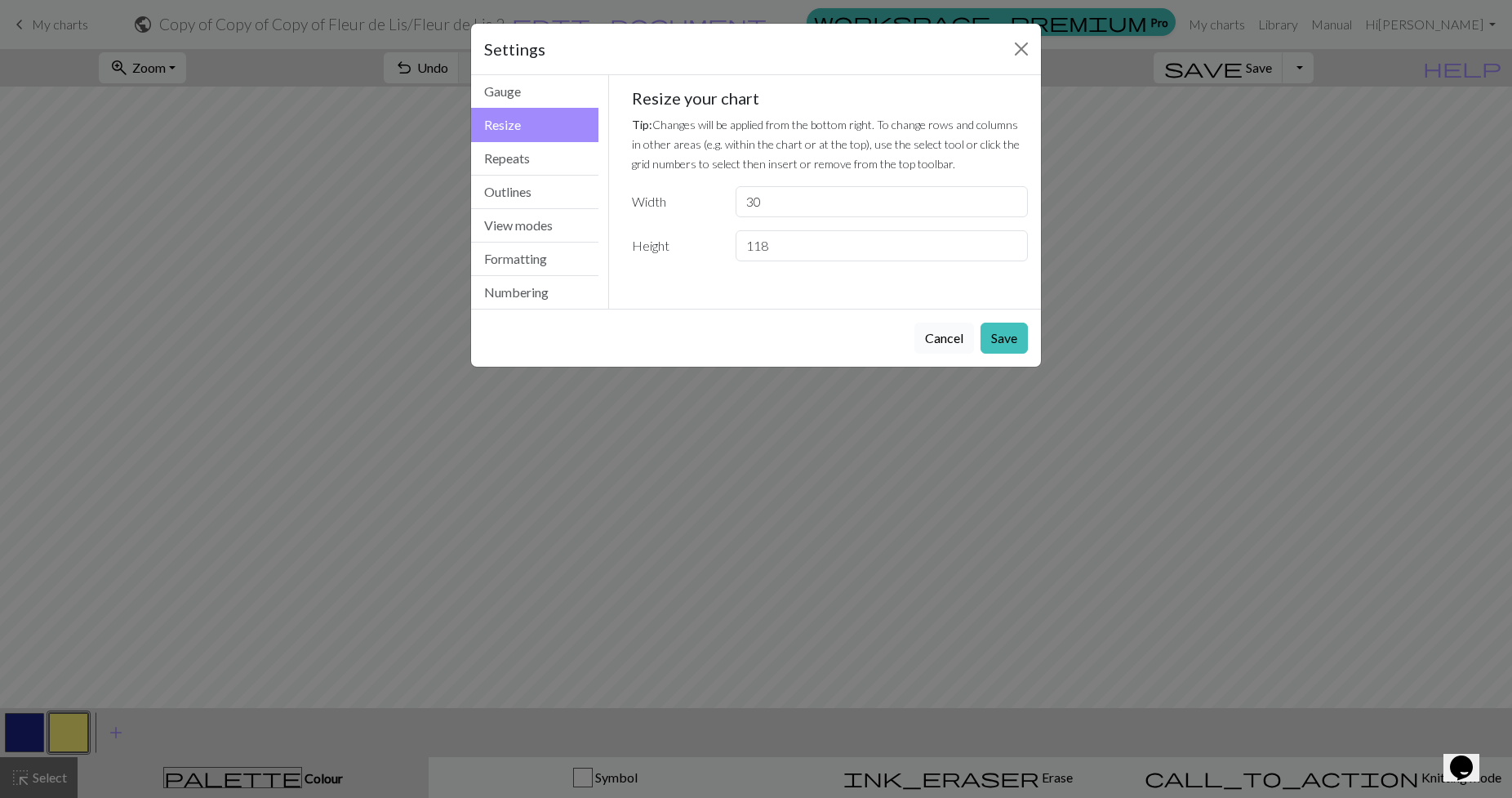
click at [948, 330] on button "Cancel" at bounding box center [944, 338] width 60 height 31
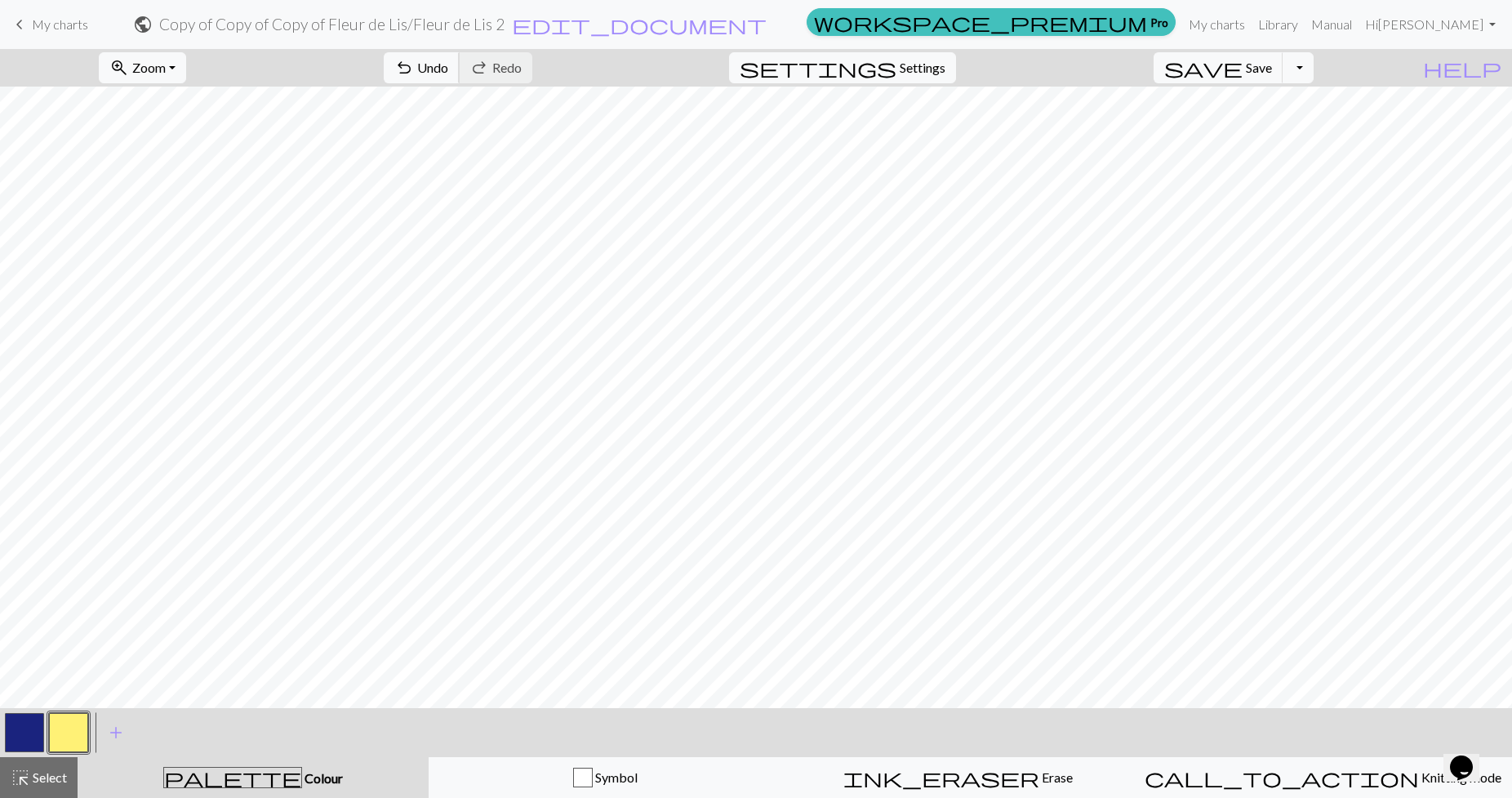
drag, startPoint x: 491, startPoint y: 67, endPoint x: 546, endPoint y: 83, distance: 57.3
click at [414, 67] on span "undo" at bounding box center [404, 68] width 20 height 23
click at [945, 76] on span "Settings" at bounding box center [922, 68] width 46 height 20
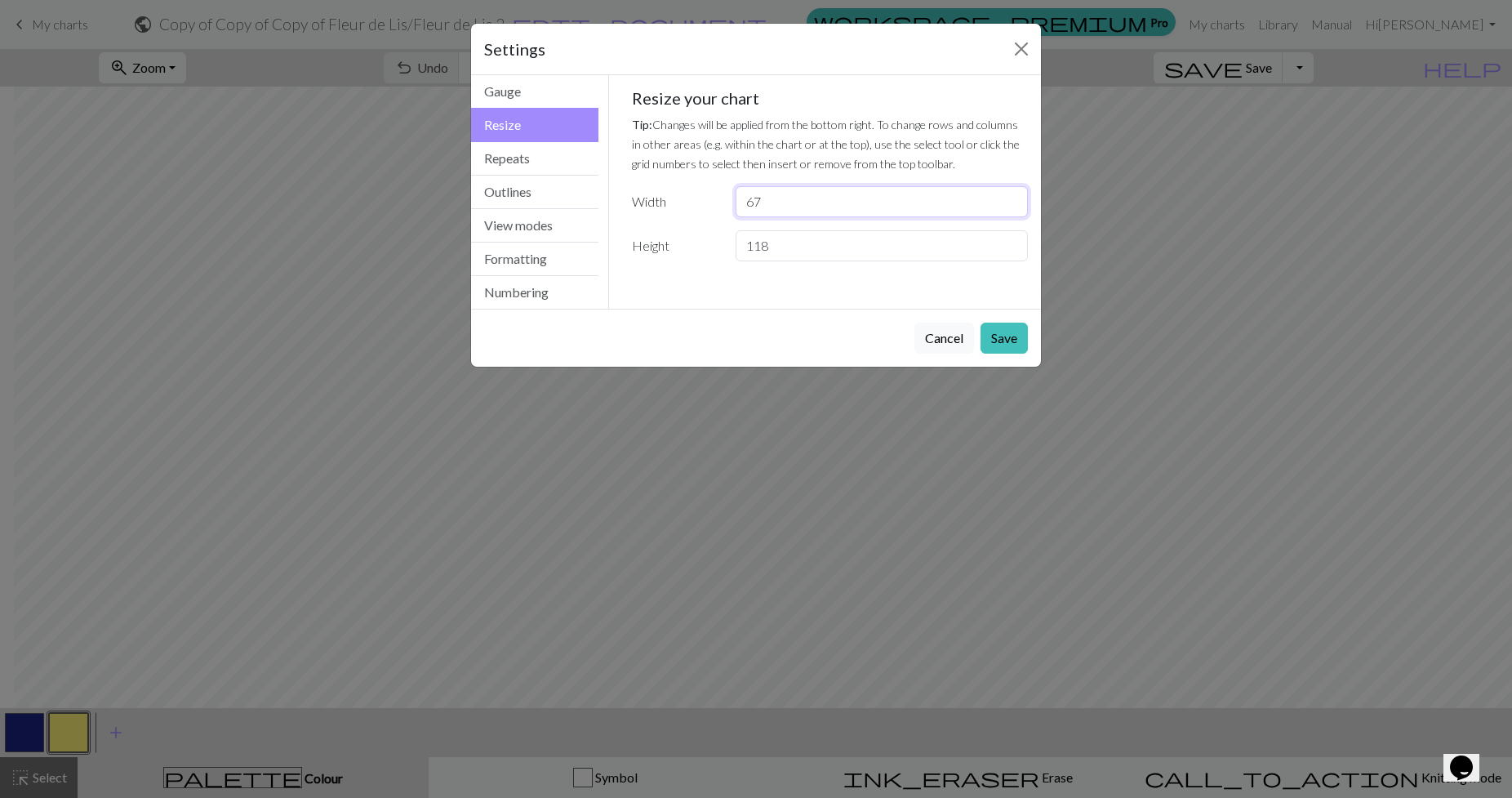
drag, startPoint x: 801, startPoint y: 193, endPoint x: 654, endPoint y: 214, distance: 148.5
click at [654, 214] on div "Width 67" at bounding box center [831, 201] width 416 height 31
type input "50"
click at [803, 244] on input "118" at bounding box center [881, 245] width 292 height 31
drag, startPoint x: 802, startPoint y: 244, endPoint x: 667, endPoint y: 254, distance: 135.4
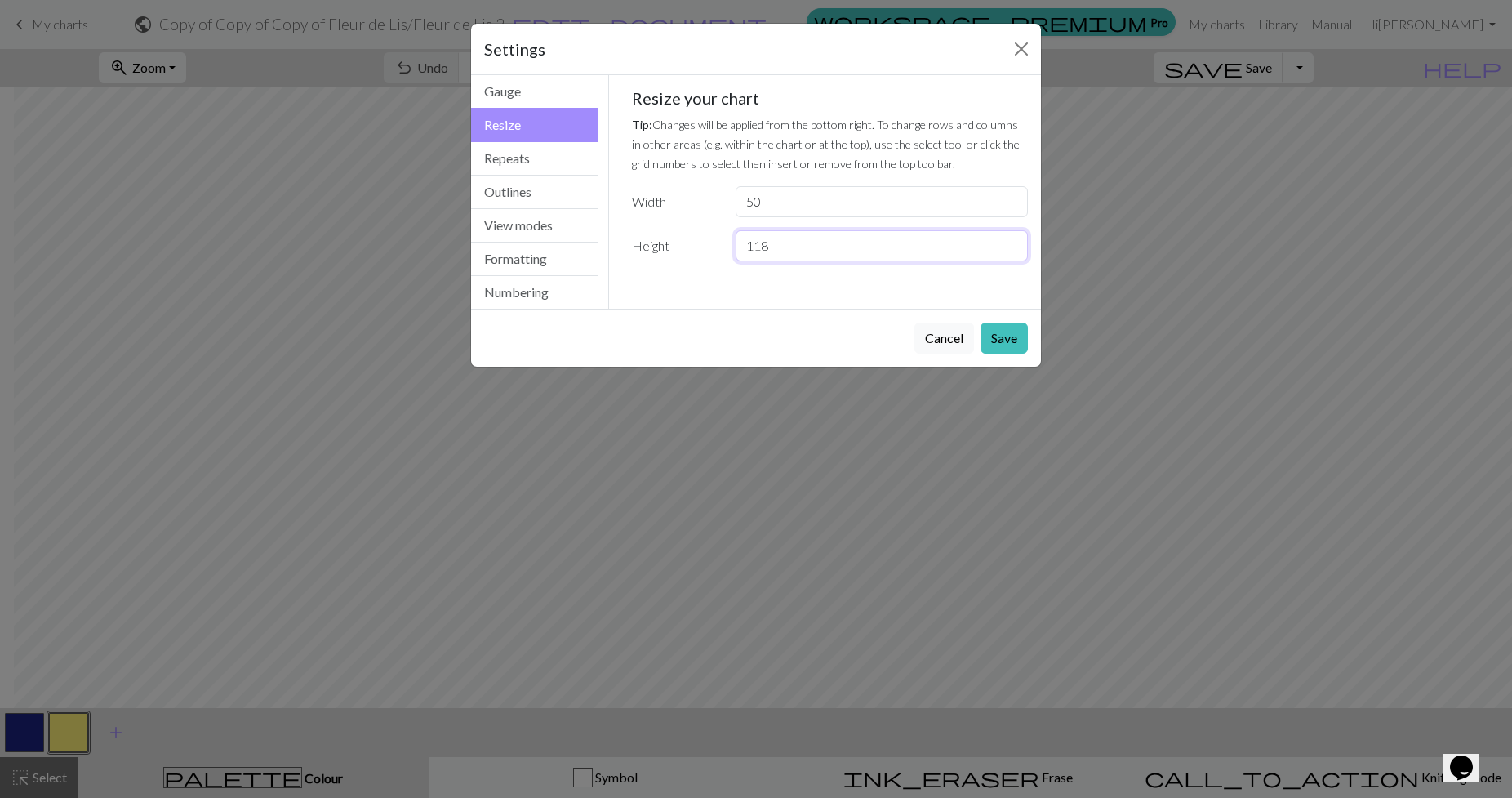
click at [667, 254] on div "Height 118" at bounding box center [831, 245] width 416 height 31
type input "50"
click at [995, 346] on button "Save" at bounding box center [1004, 338] width 48 height 31
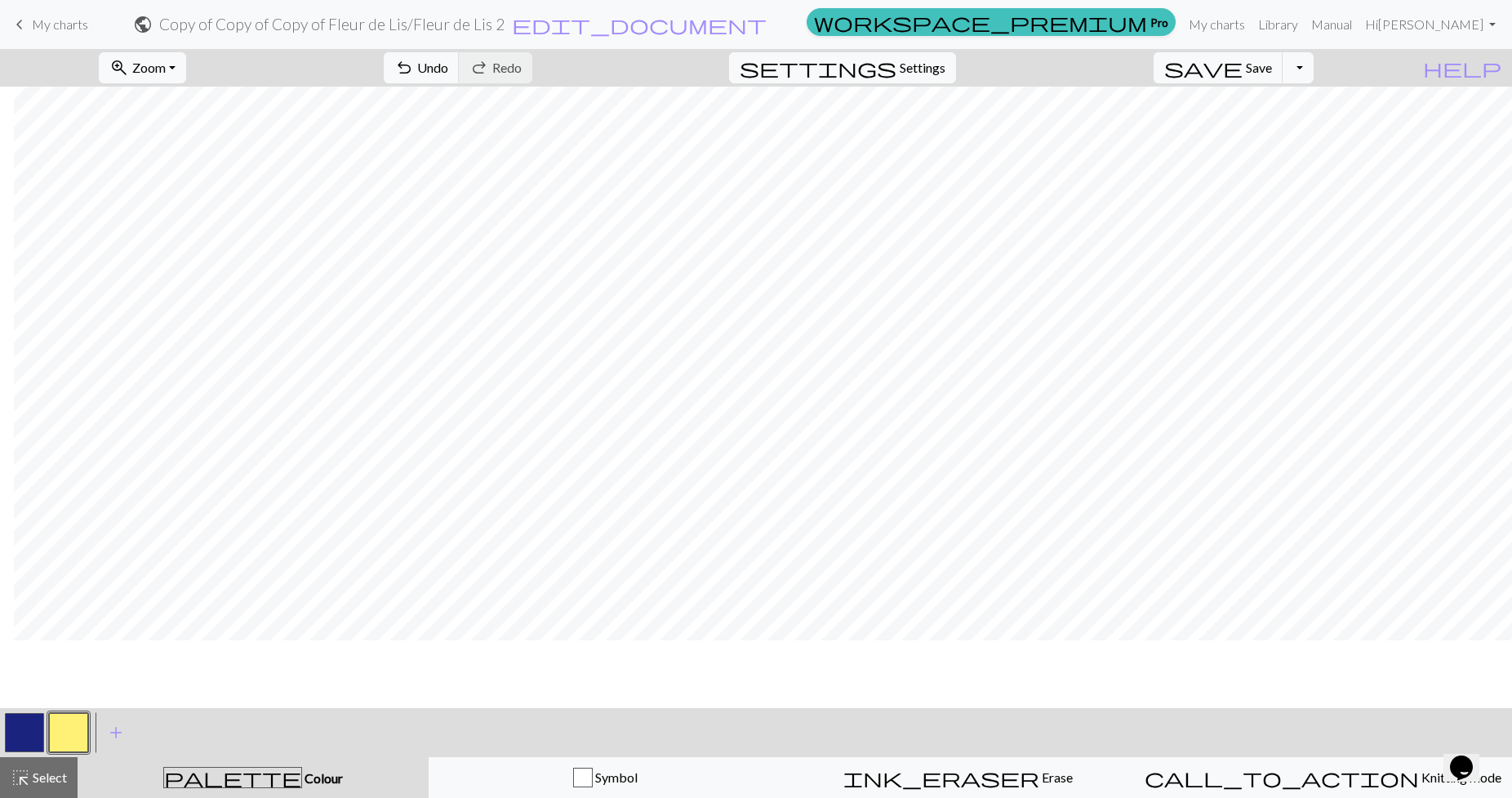
scroll to position [201, 14]
click at [896, 70] on span "settings" at bounding box center [818, 68] width 156 height 23
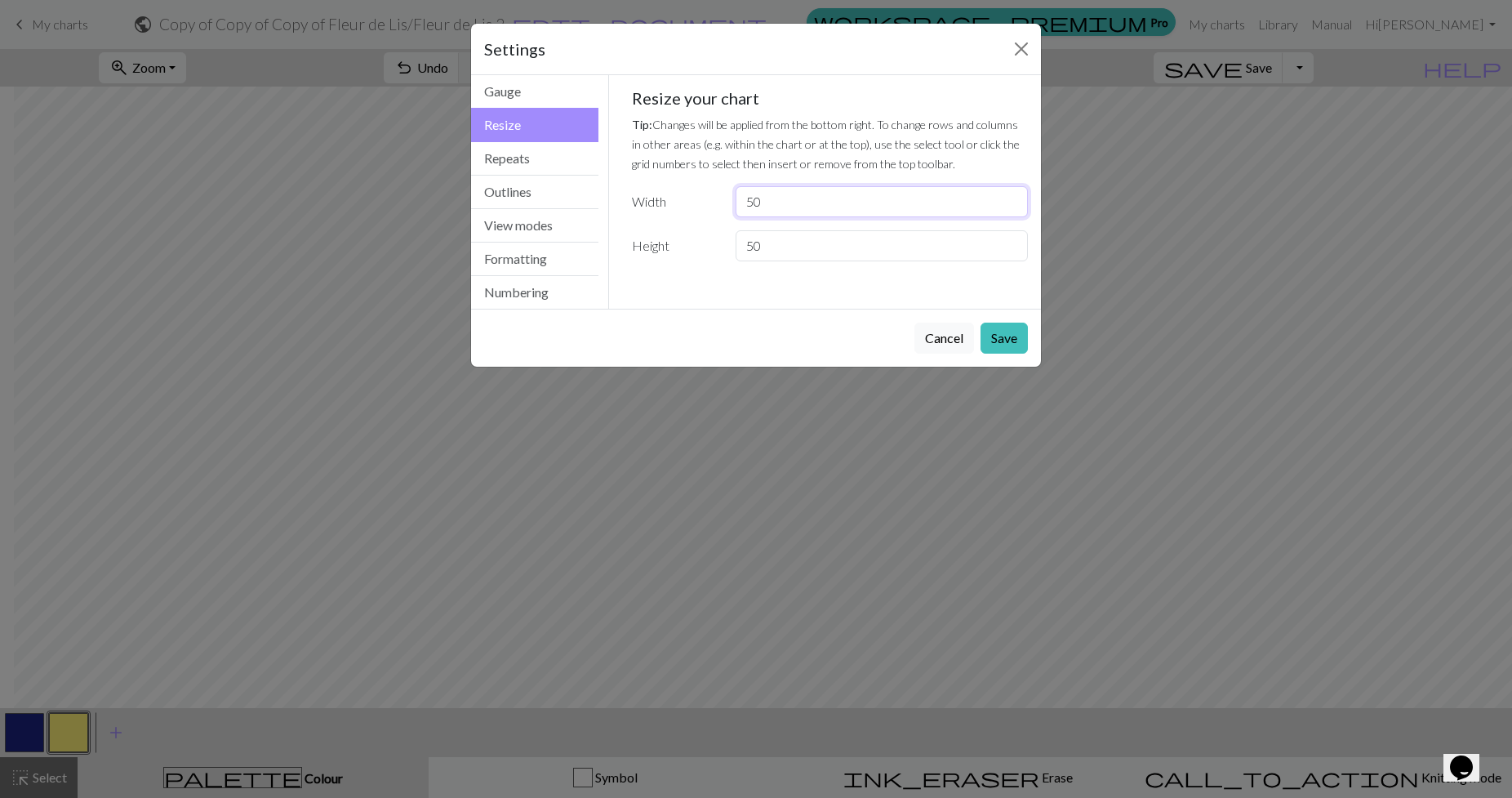
drag, startPoint x: 771, startPoint y: 188, endPoint x: 722, endPoint y: 185, distance: 49.1
click at [722, 185] on div "Resize your chart Tip: Changes will be applied from the bottom right. To change…" at bounding box center [830, 175] width 396 height 173
type input "35"
click at [983, 335] on button "Save" at bounding box center [1004, 338] width 48 height 31
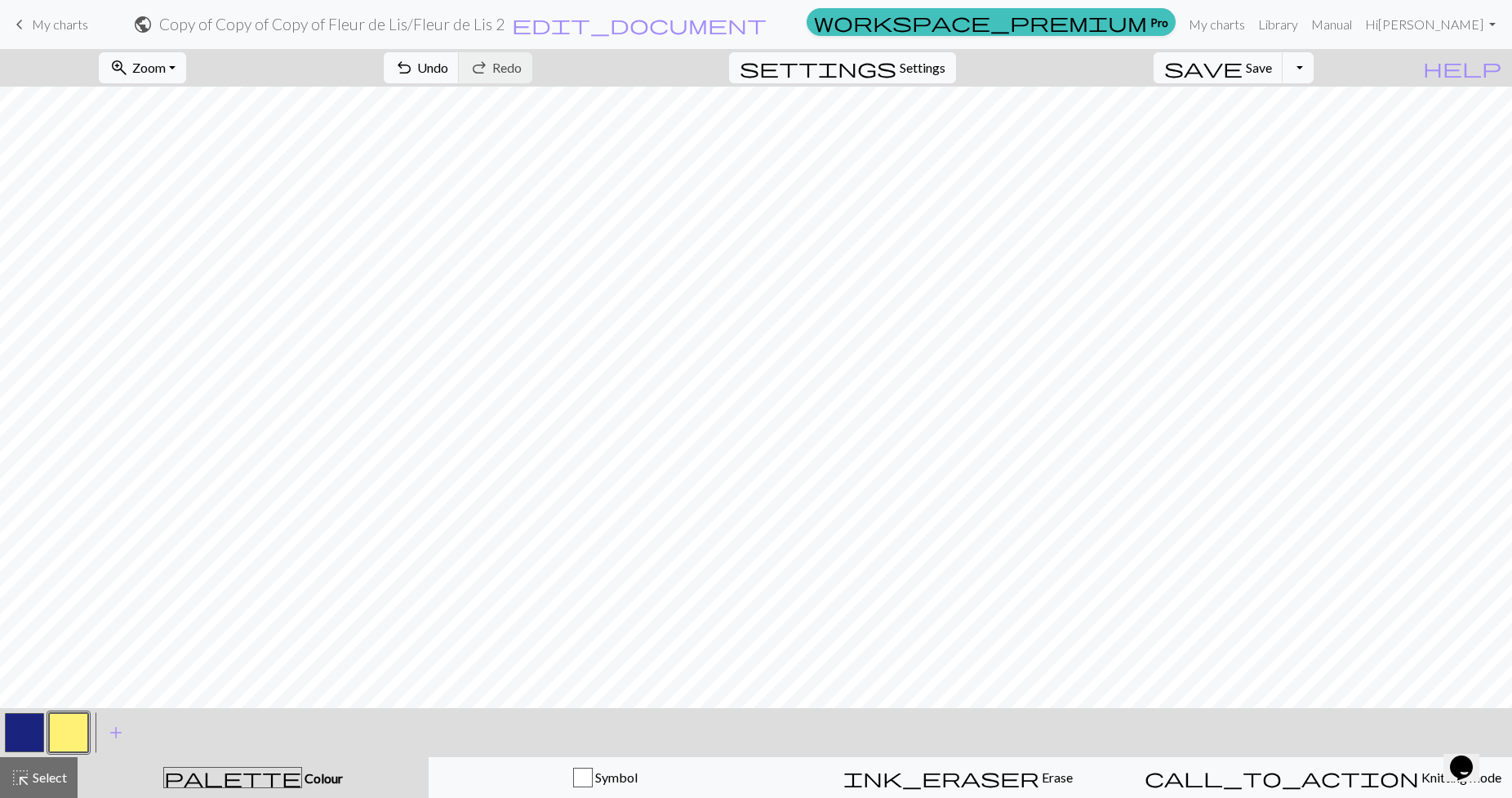
scroll to position [201, 0]
click at [459, 79] on button "undo Undo Undo" at bounding box center [421, 67] width 76 height 31
click at [930, 69] on span "Settings" at bounding box center [922, 68] width 46 height 20
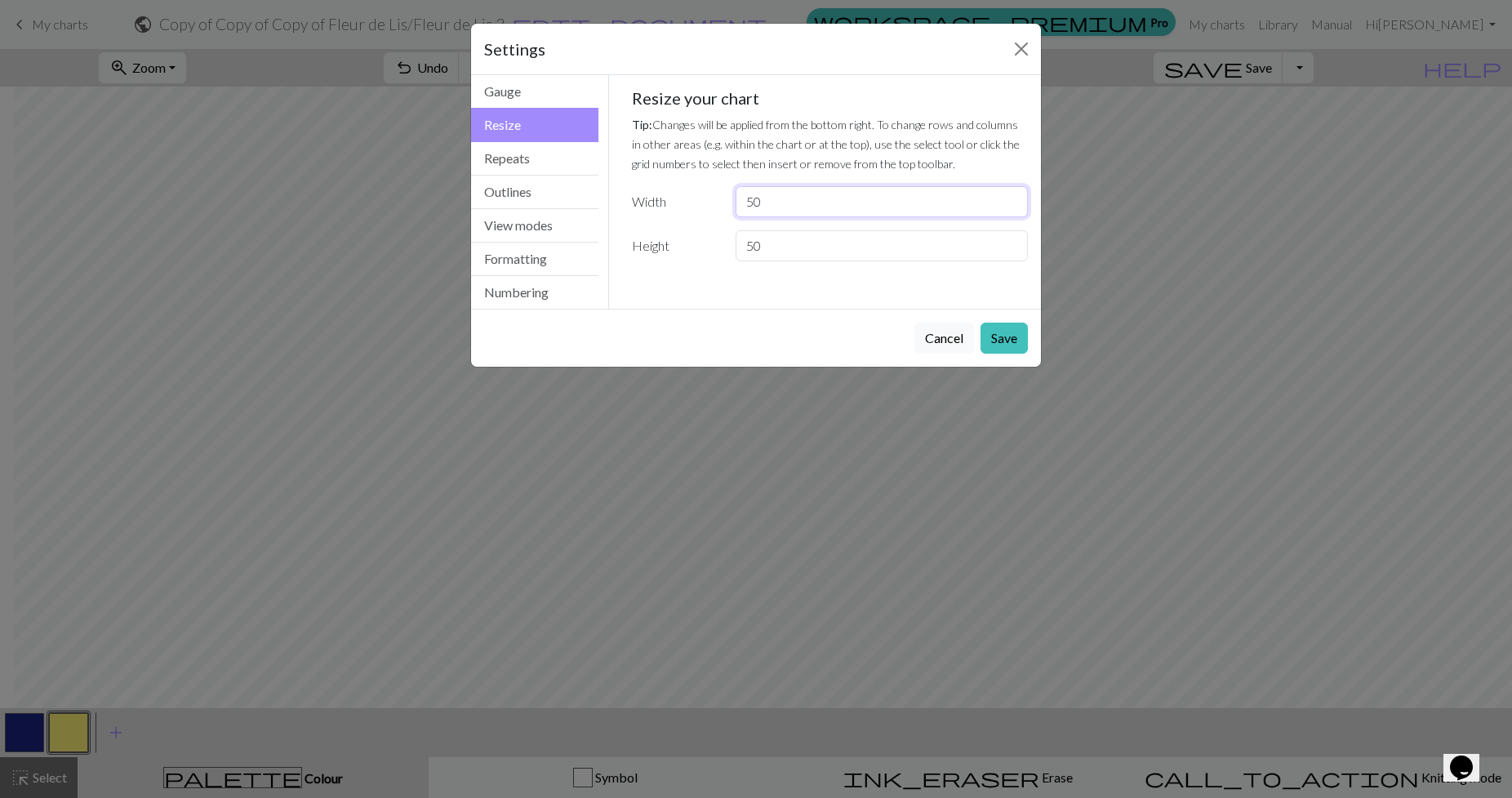
drag, startPoint x: 763, startPoint y: 198, endPoint x: 681, endPoint y: 202, distance: 82.1
click at [684, 201] on div "Width 50" at bounding box center [831, 201] width 416 height 31
type input "40"
click at [1006, 346] on button "Save" at bounding box center [1004, 338] width 48 height 31
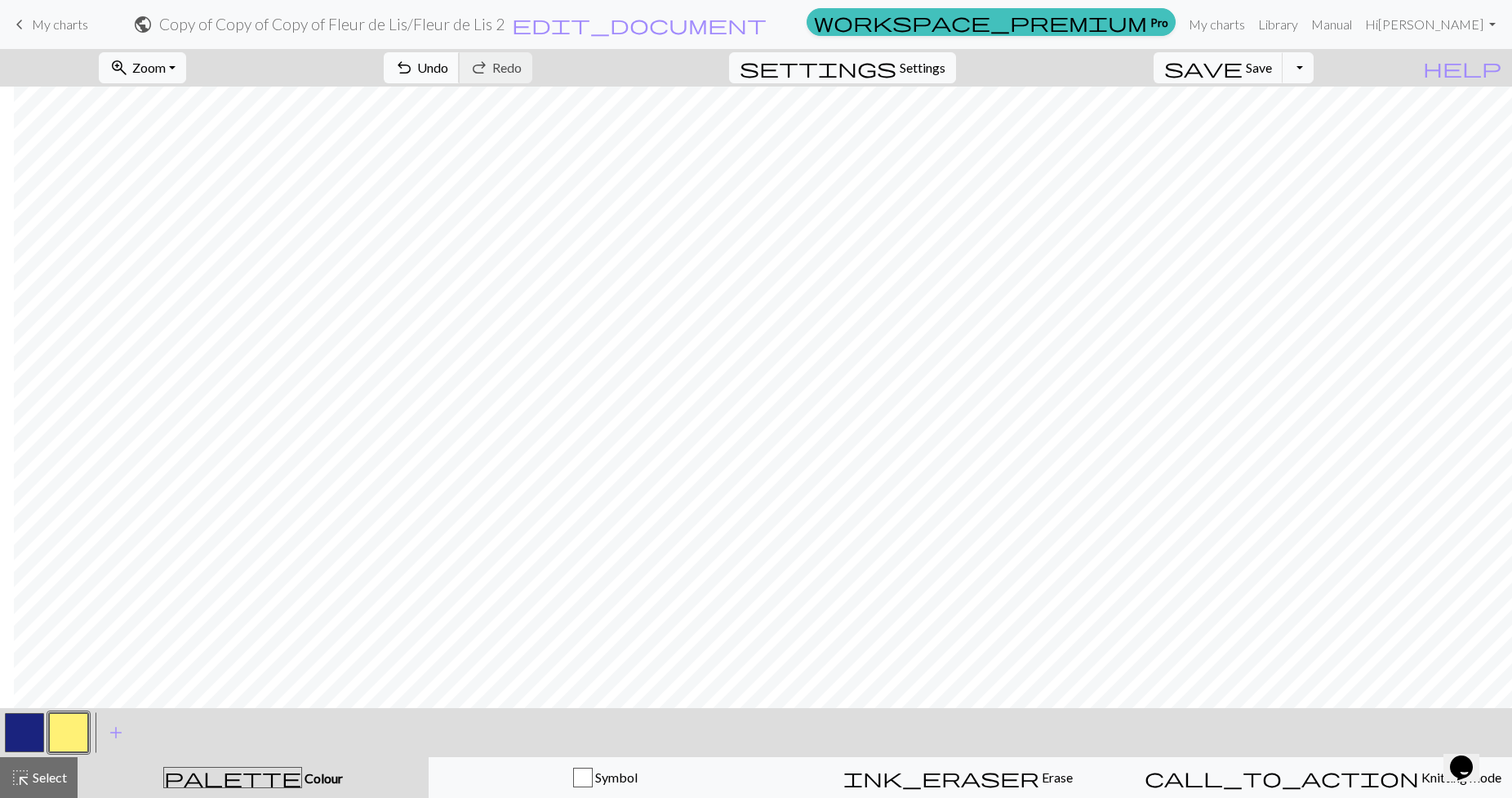
click at [459, 81] on button "undo Undo Undo" at bounding box center [421, 67] width 76 height 31
click at [940, 61] on span "Settings" at bounding box center [922, 68] width 46 height 20
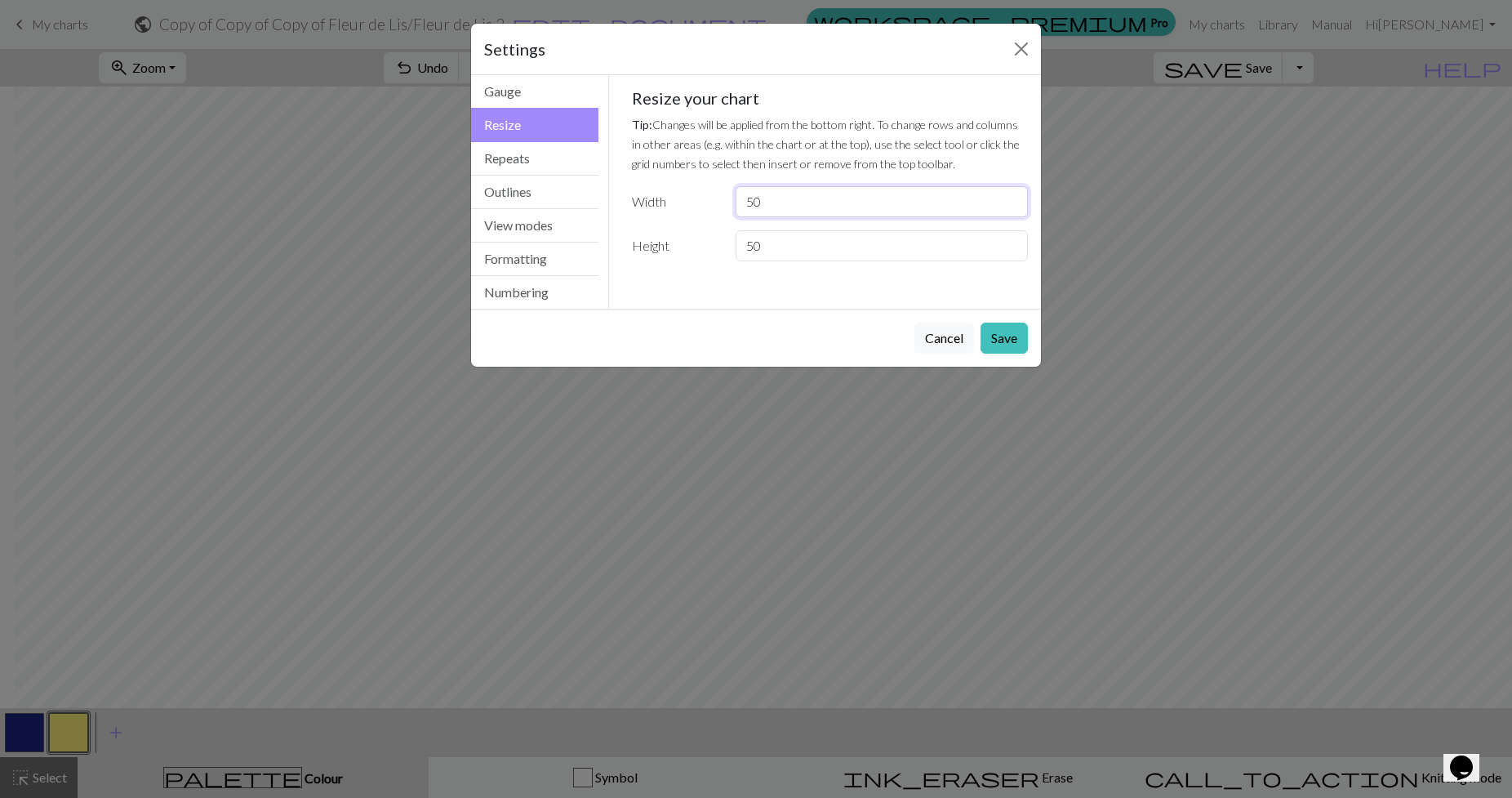
drag, startPoint x: 786, startPoint y: 197, endPoint x: 683, endPoint y: 200, distance: 103.0
click at [685, 198] on div "Width 50" at bounding box center [831, 201] width 416 height 31
type input "45"
click at [1001, 343] on button "Save" at bounding box center [1004, 338] width 48 height 31
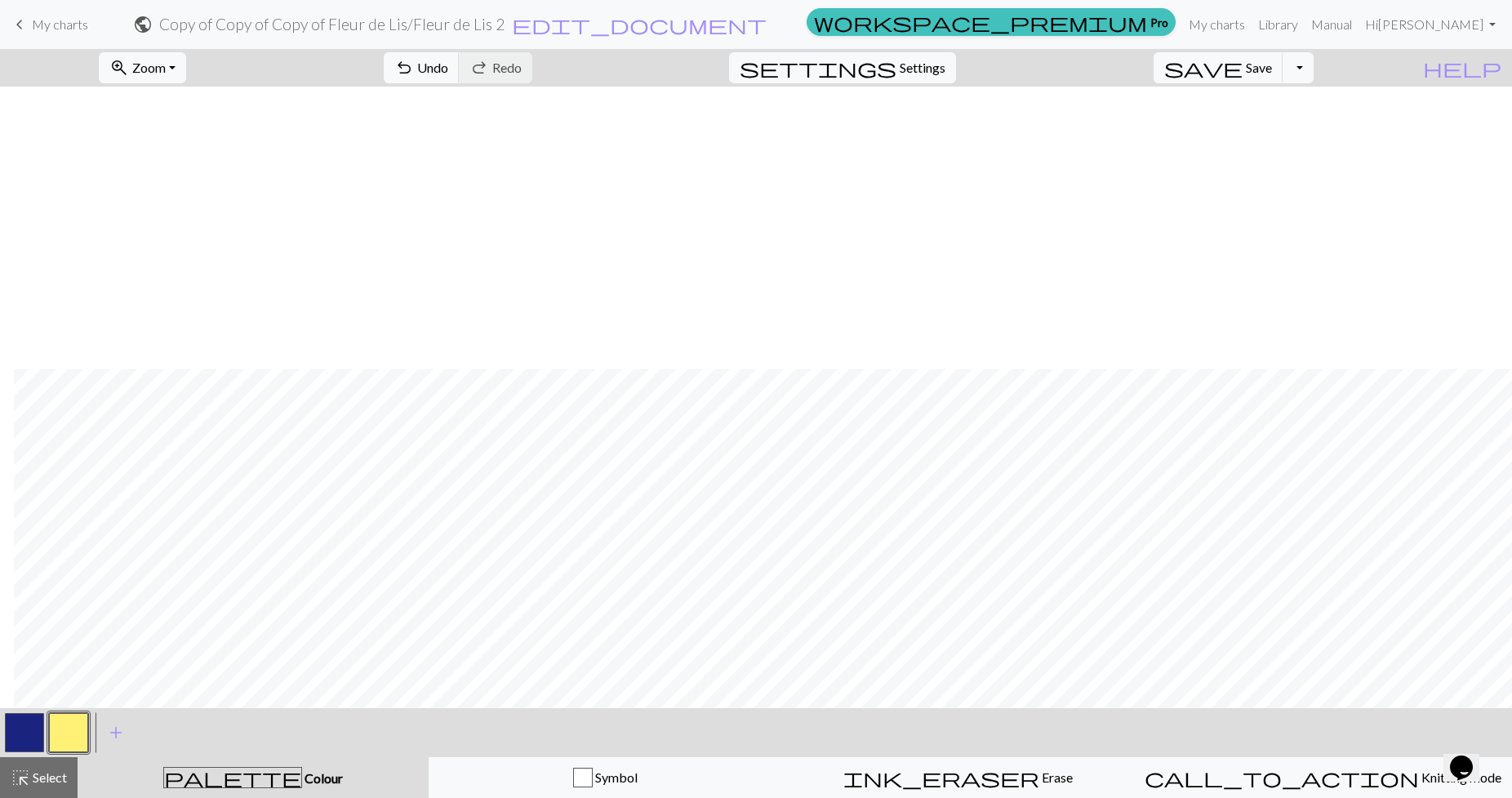
scroll to position [283, 14]
click at [917, 55] on button "settings Settings" at bounding box center [843, 67] width 227 height 31
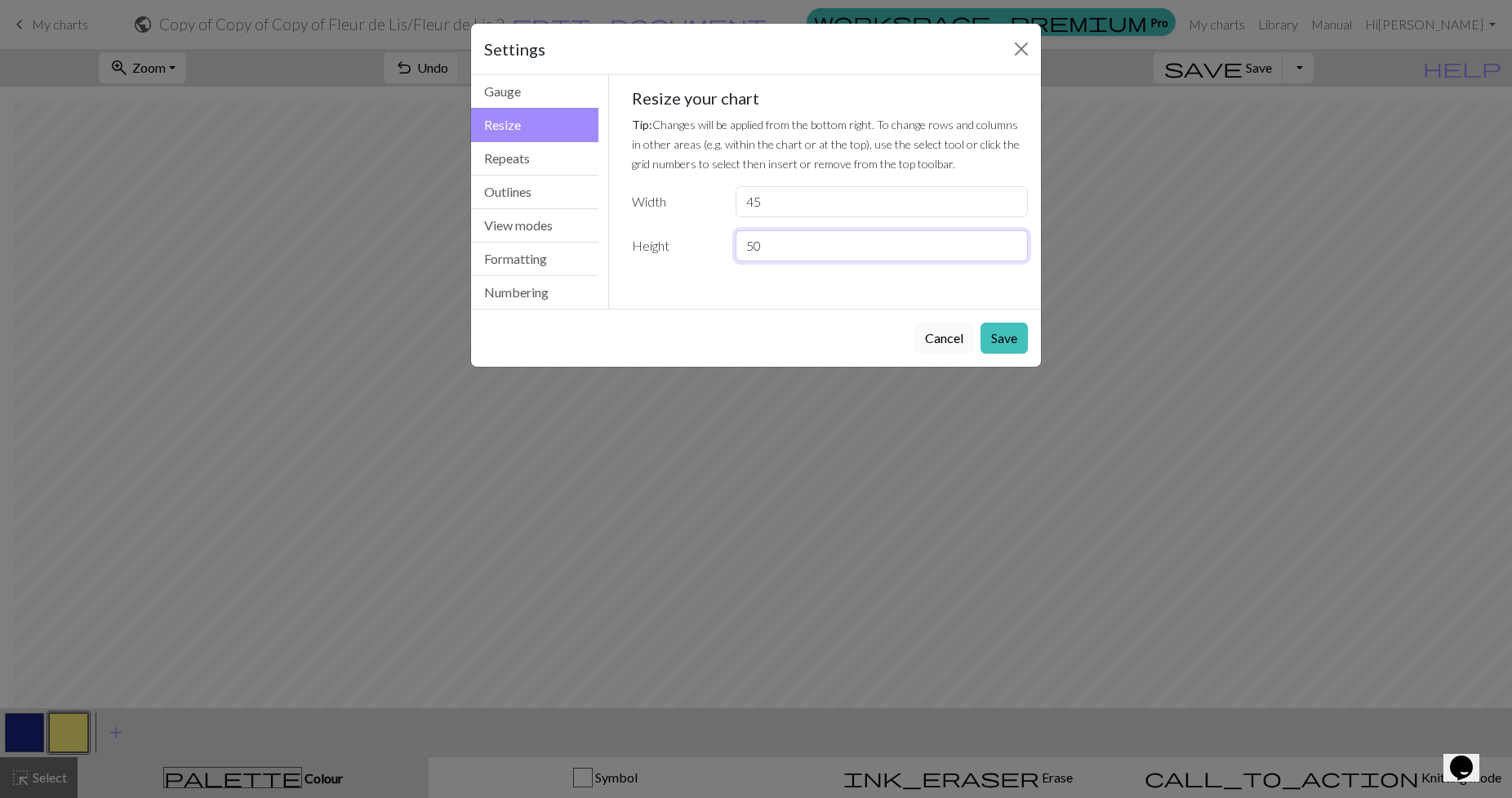
drag, startPoint x: 794, startPoint y: 238, endPoint x: 672, endPoint y: 240, distance: 122.0
click at [672, 240] on div "Height 50" at bounding box center [831, 245] width 416 height 31
type input "45"
click at [1009, 338] on button "Save" at bounding box center [1004, 338] width 48 height 31
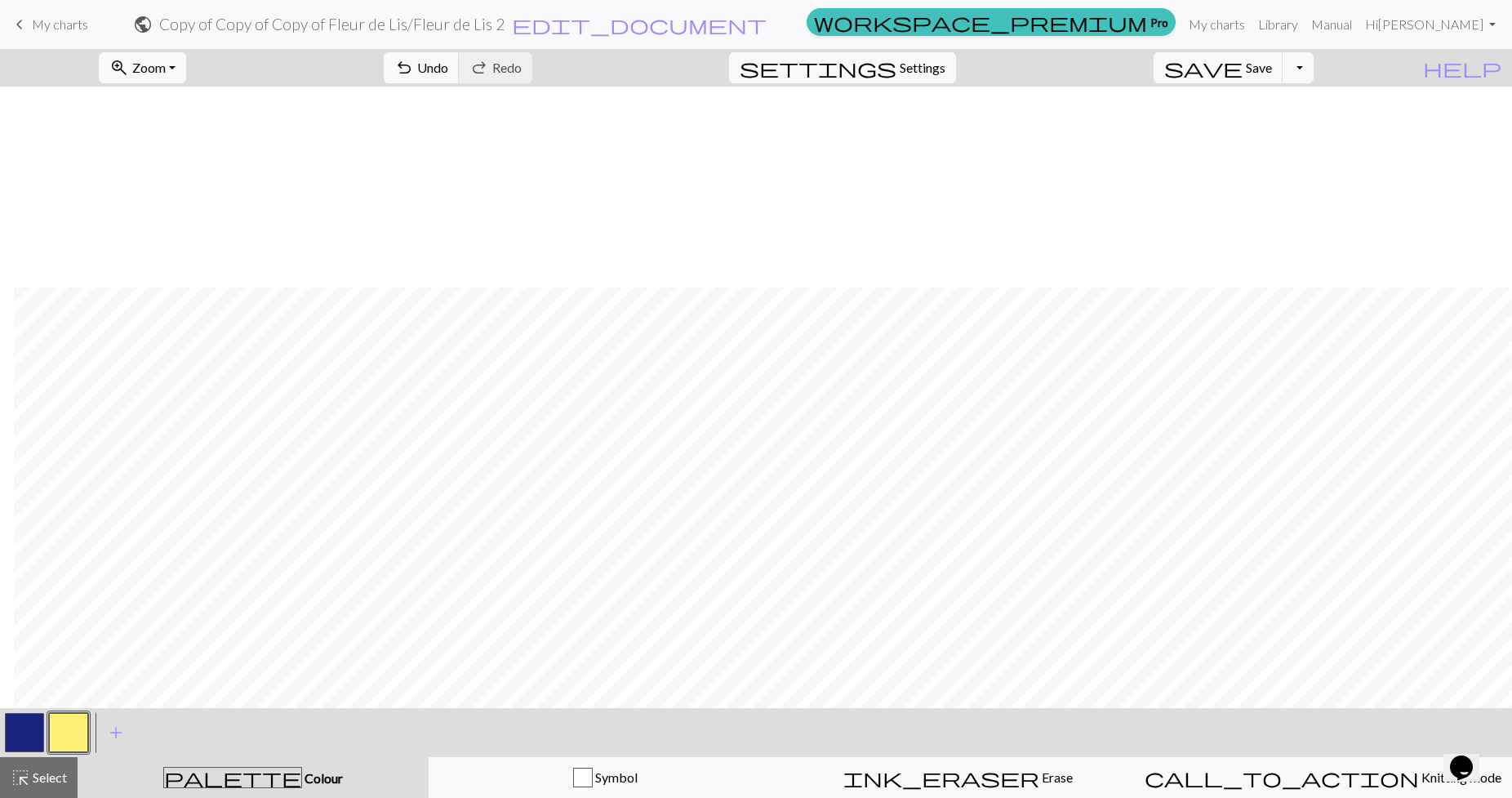
scroll to position [201, 14]
click at [31, 794] on button "highlight_alt Select Select" at bounding box center [39, 777] width 78 height 41
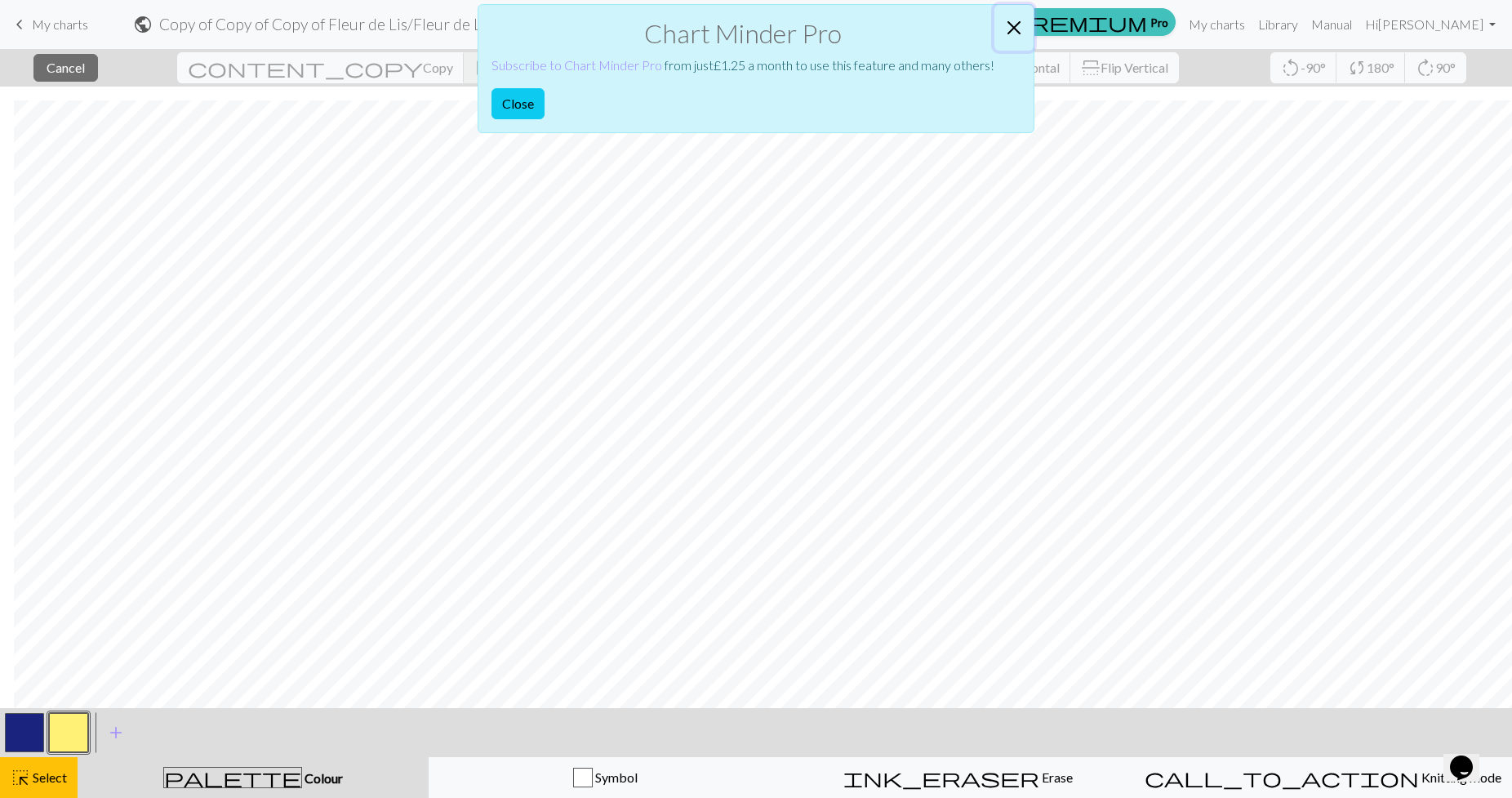
click at [1013, 24] on button "Close" at bounding box center [1013, 28] width 39 height 46
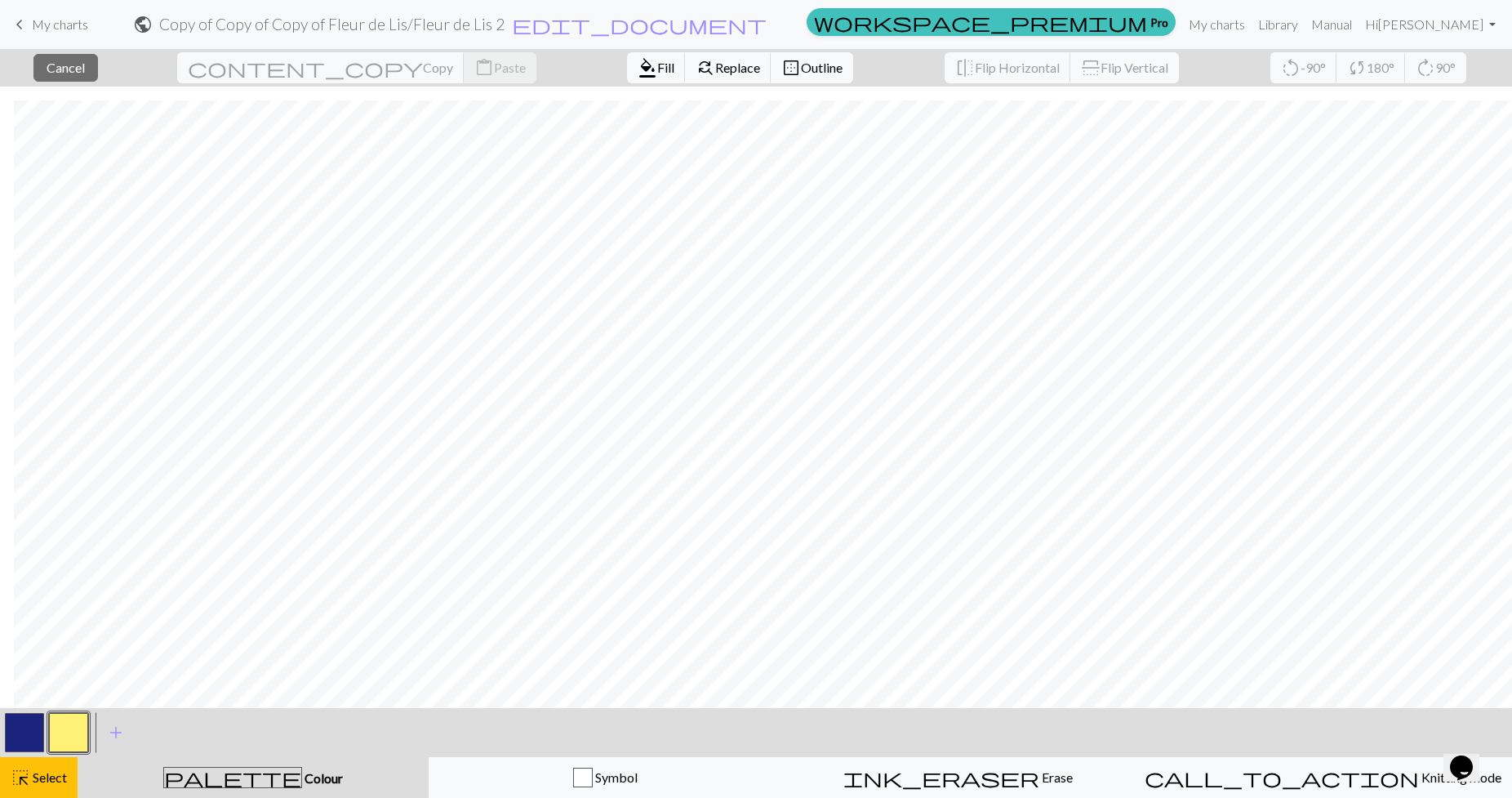
click at [1101, 72] on span "Flip Vertical" at bounding box center [1134, 68] width 68 height 16
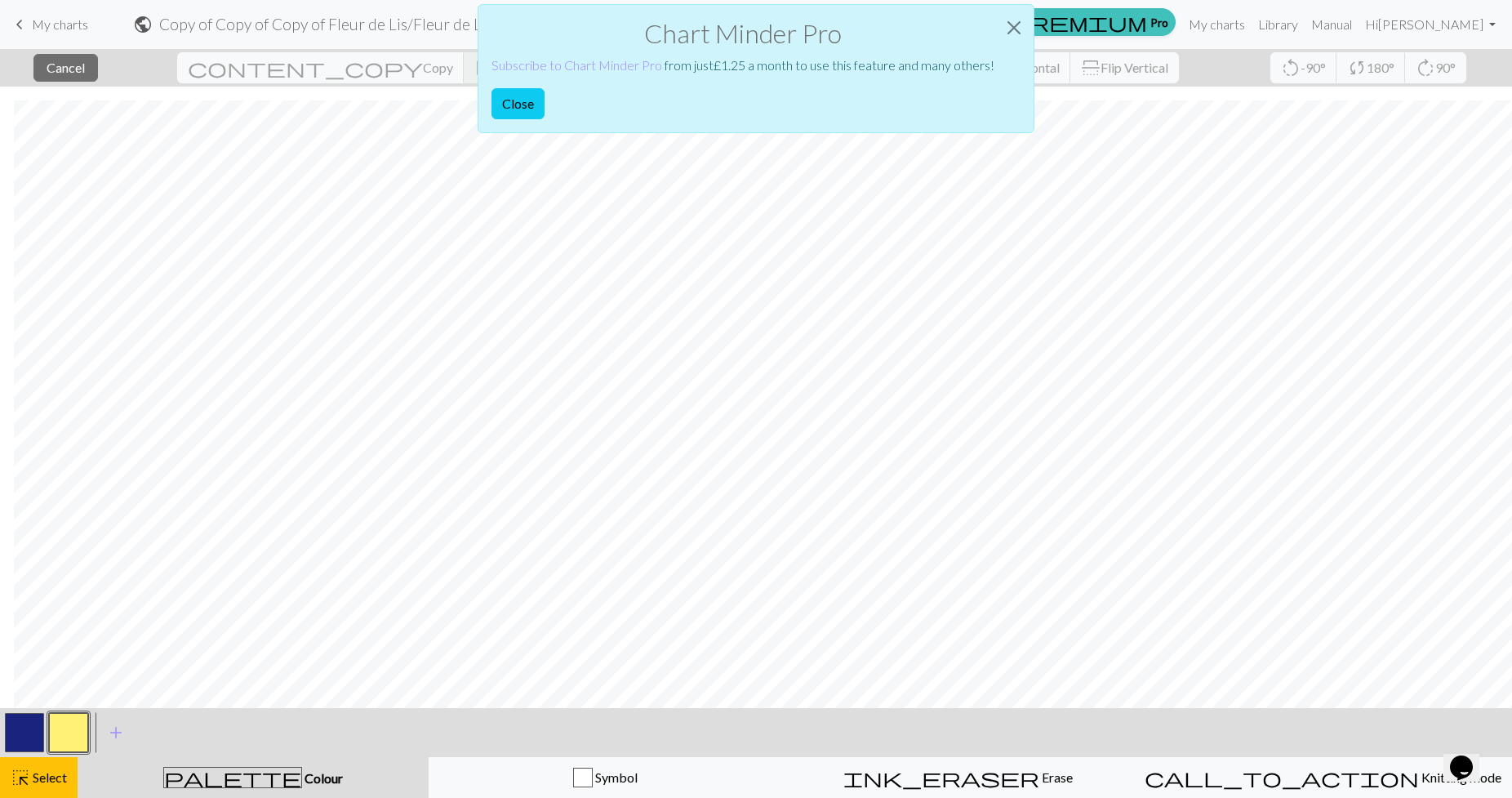
click at [549, 104] on div "Chart Minder Pro Subscribe to Chart Minder Pro from just £ 1.25 a month to use …" at bounding box center [755, 68] width 557 height 129
click at [1006, 37] on button "Close" at bounding box center [1013, 28] width 39 height 46
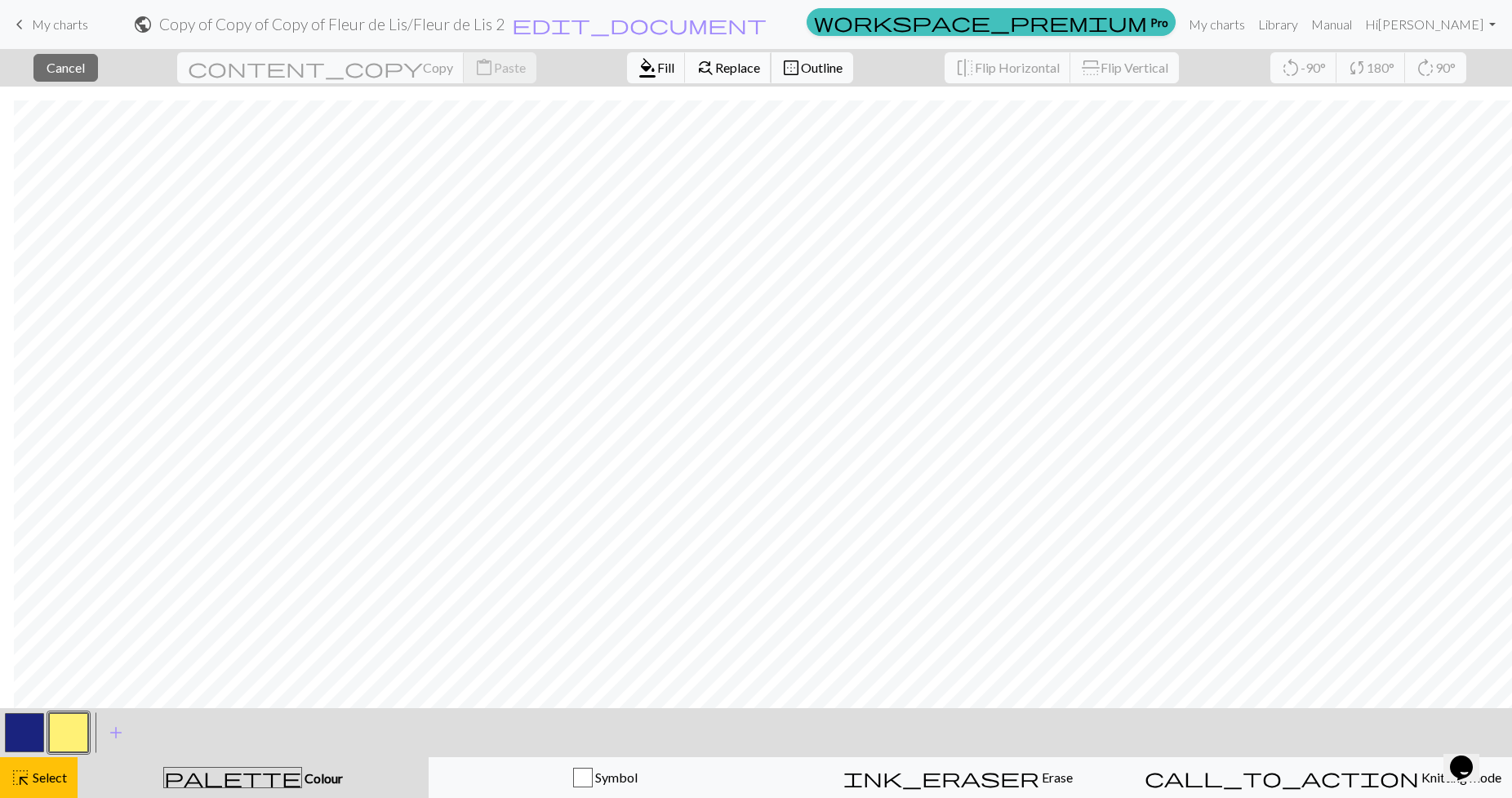
click at [715, 64] on span "Replace" at bounding box center [737, 68] width 45 height 16
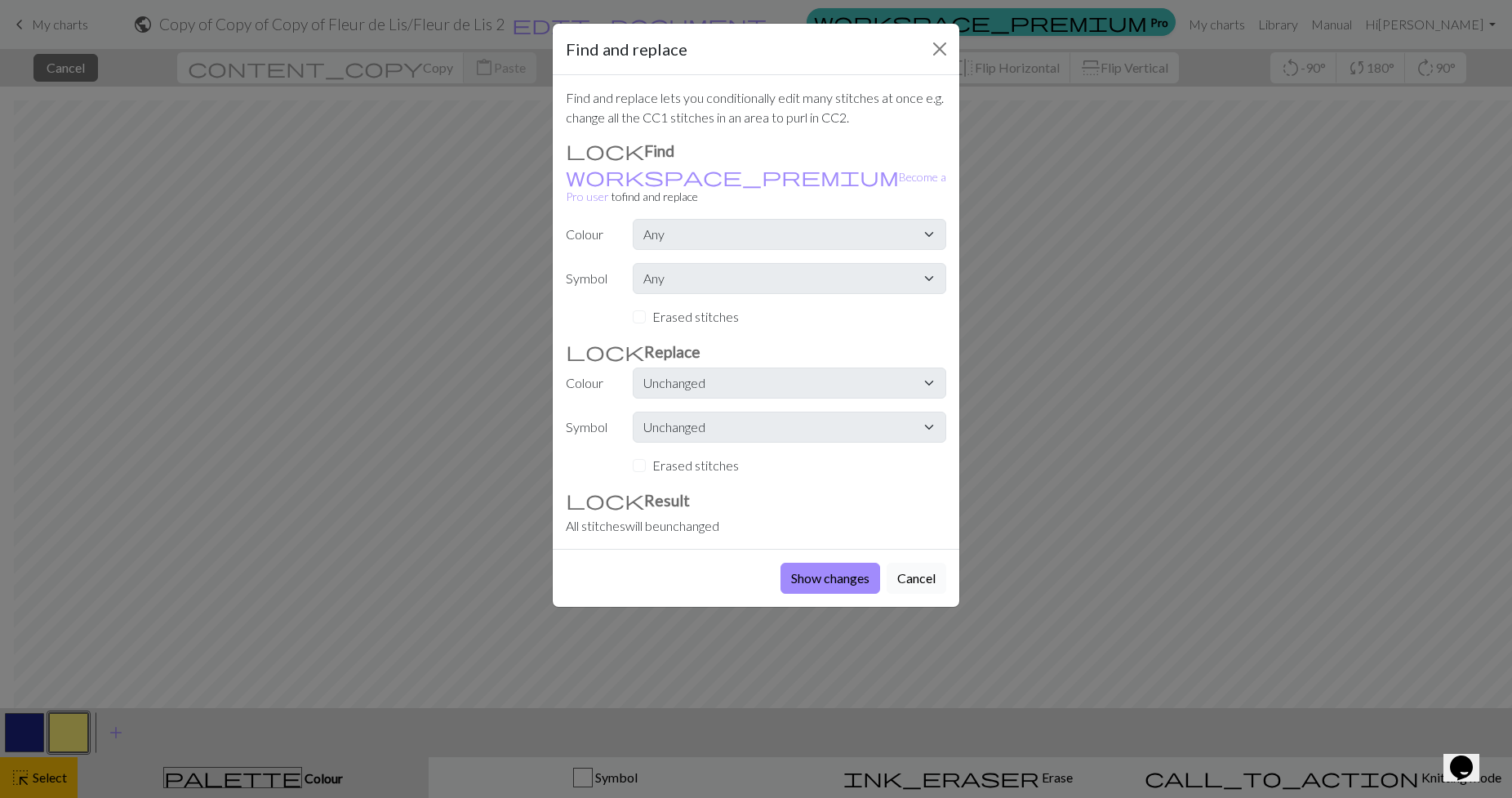
click at [923, 564] on button "Cancel" at bounding box center [916, 578] width 60 height 31
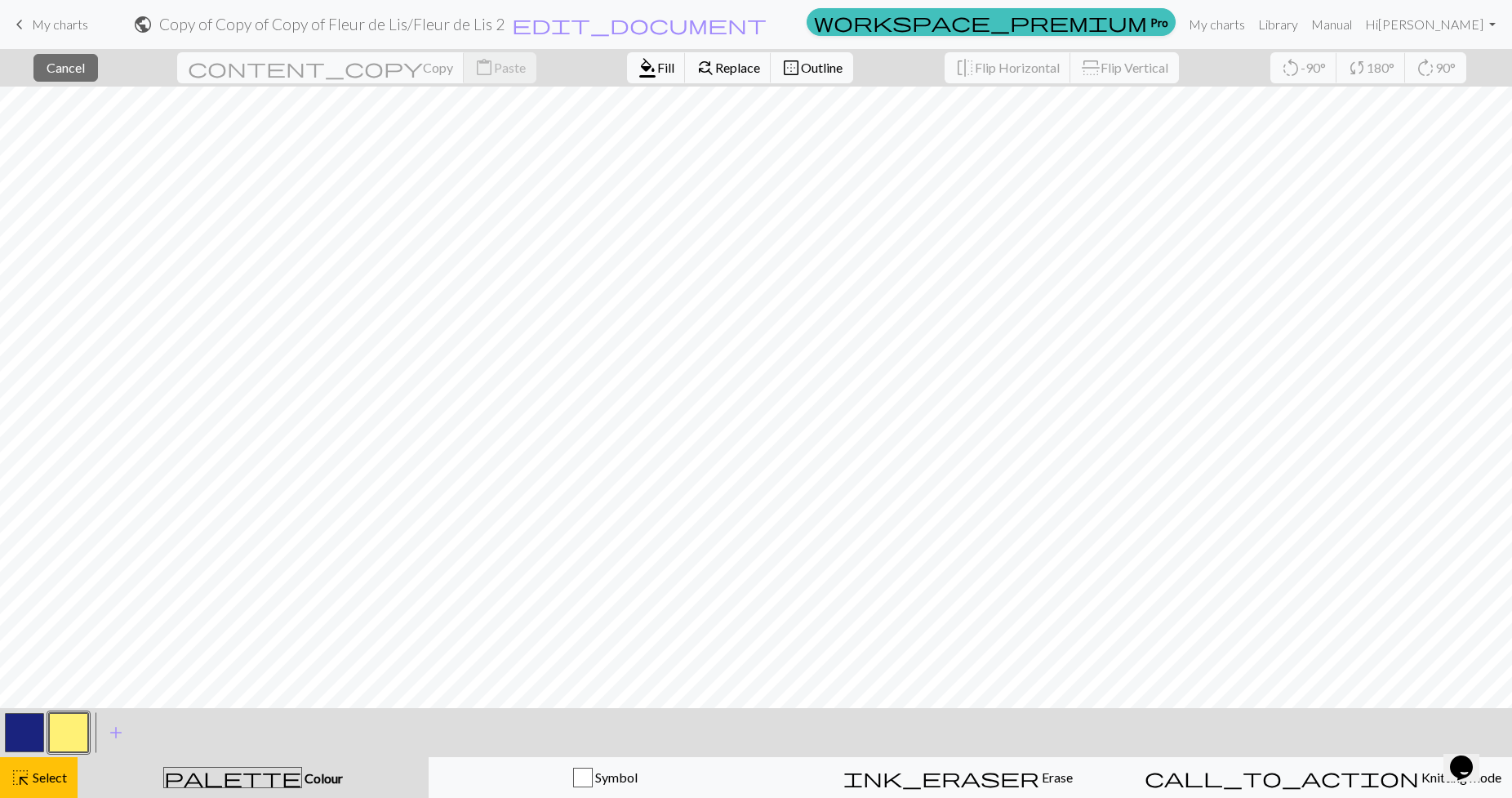
scroll to position [0, 0]
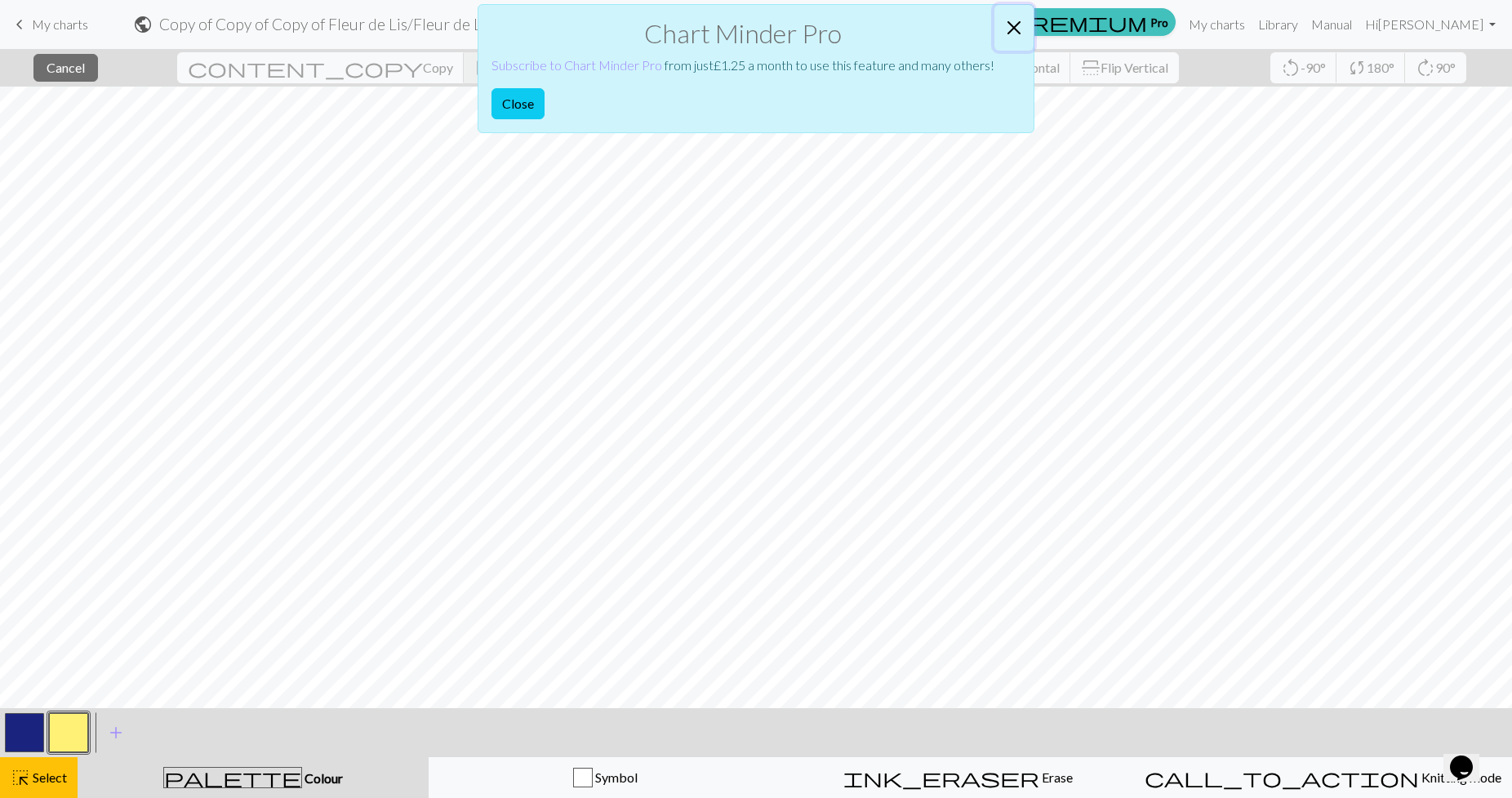
click at [1009, 11] on button "Close" at bounding box center [1013, 28] width 39 height 46
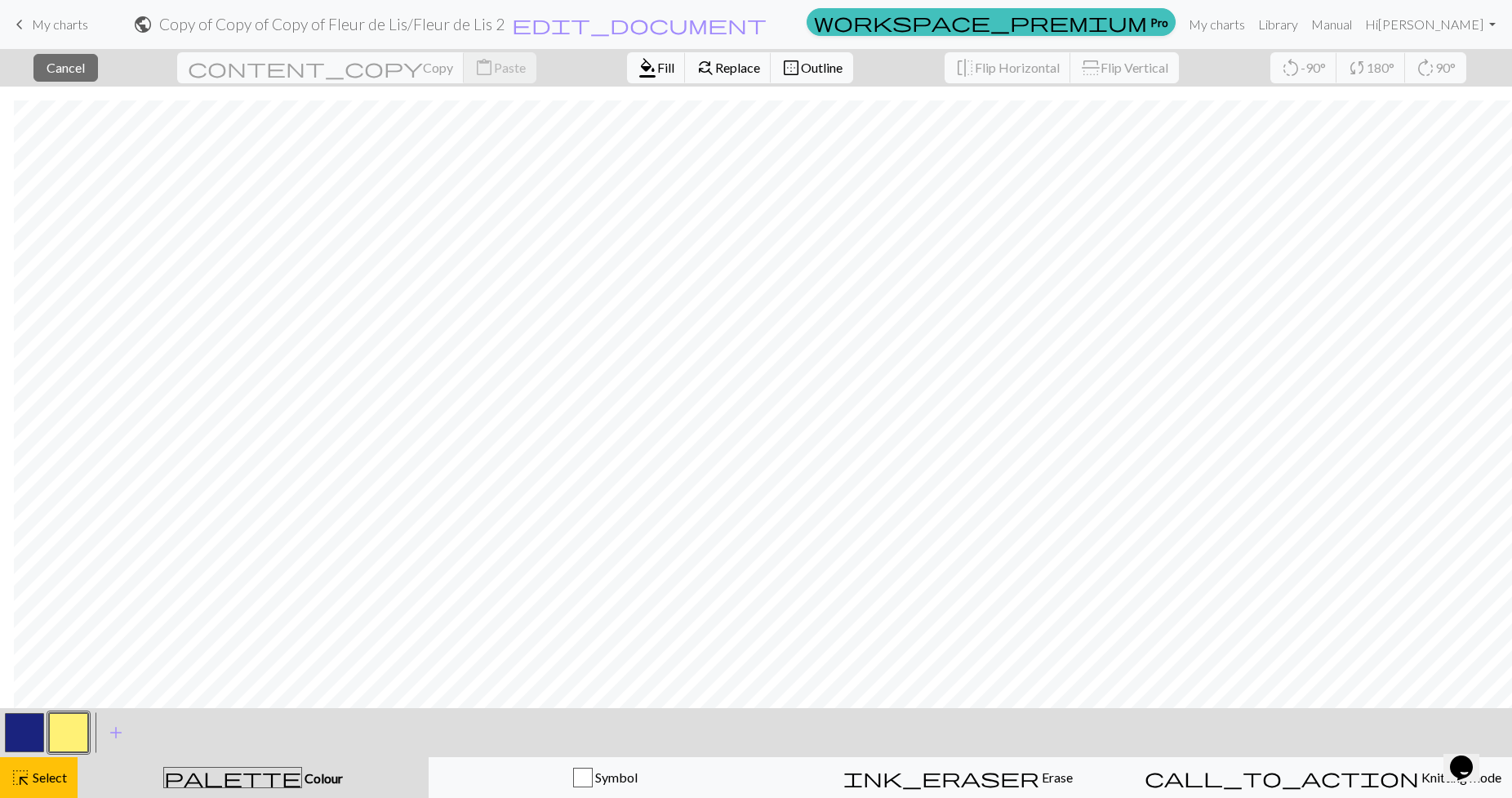
scroll to position [201, 14]
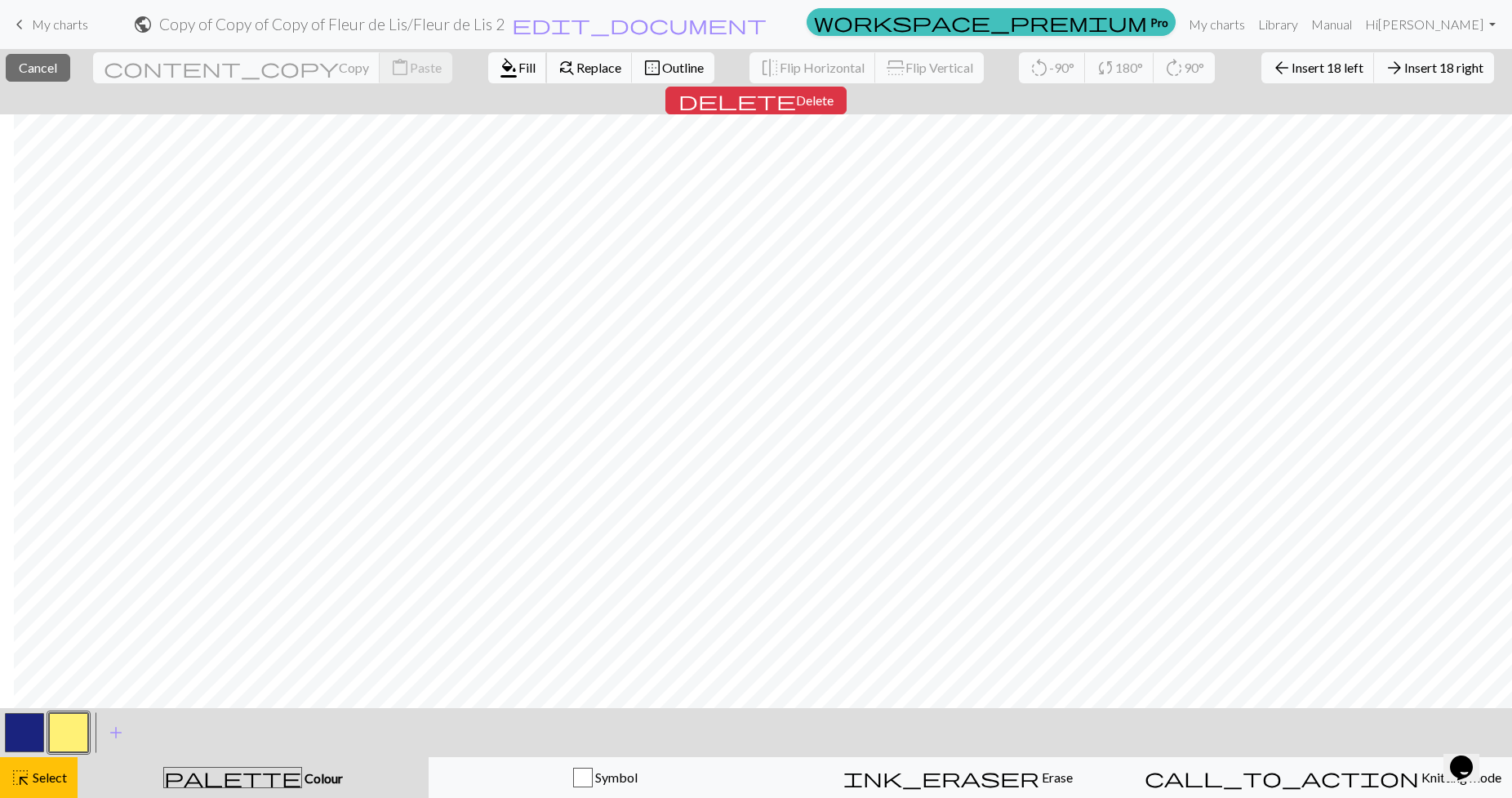
click at [488, 54] on button "format_color_fill Fill" at bounding box center [517, 67] width 59 height 31
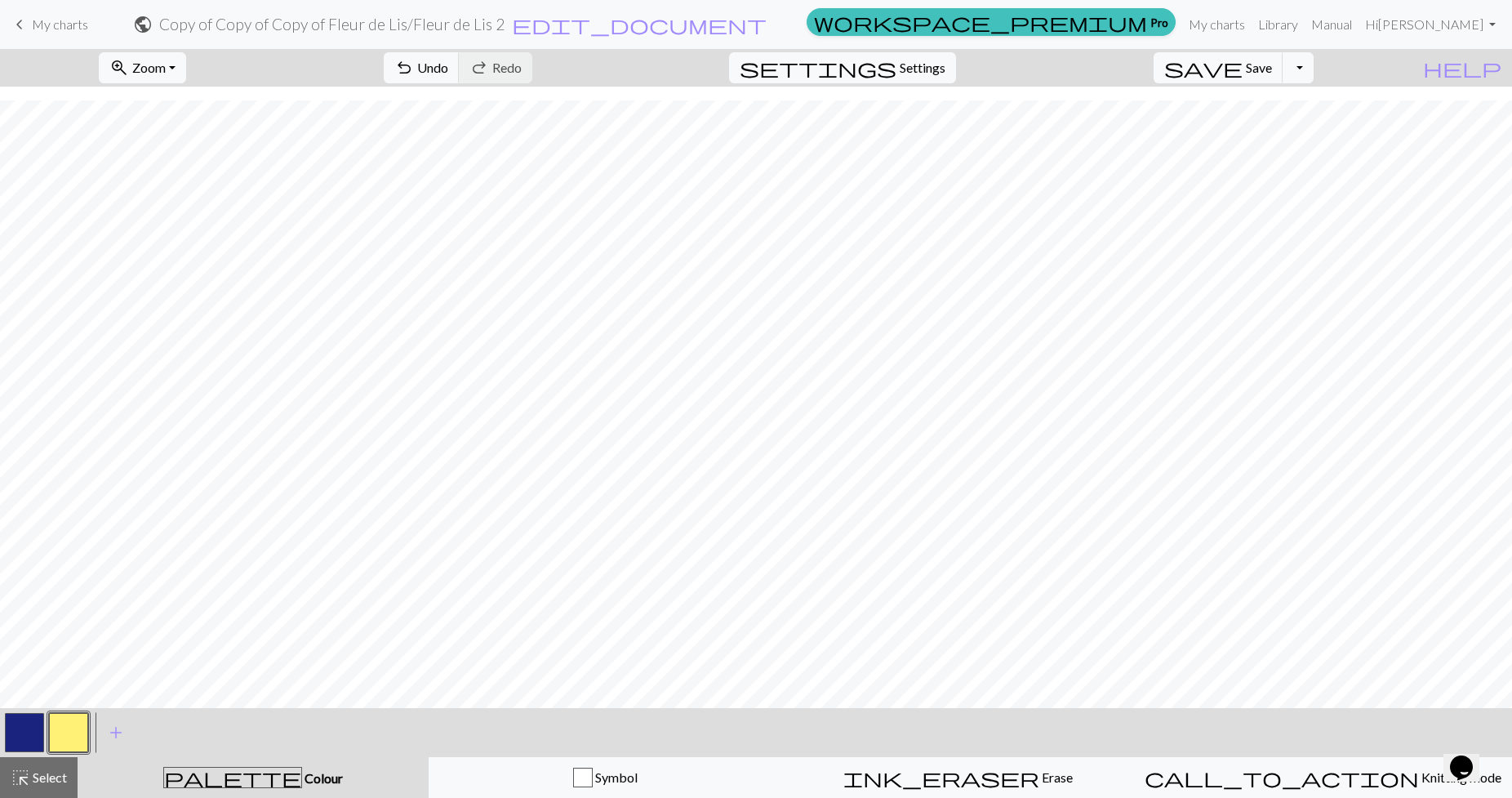
scroll to position [201, 0]
drag, startPoint x: 50, startPoint y: 777, endPoint x: 59, endPoint y: 776, distance: 9.1
click at [51, 776] on span "Select" at bounding box center [48, 777] width 37 height 16
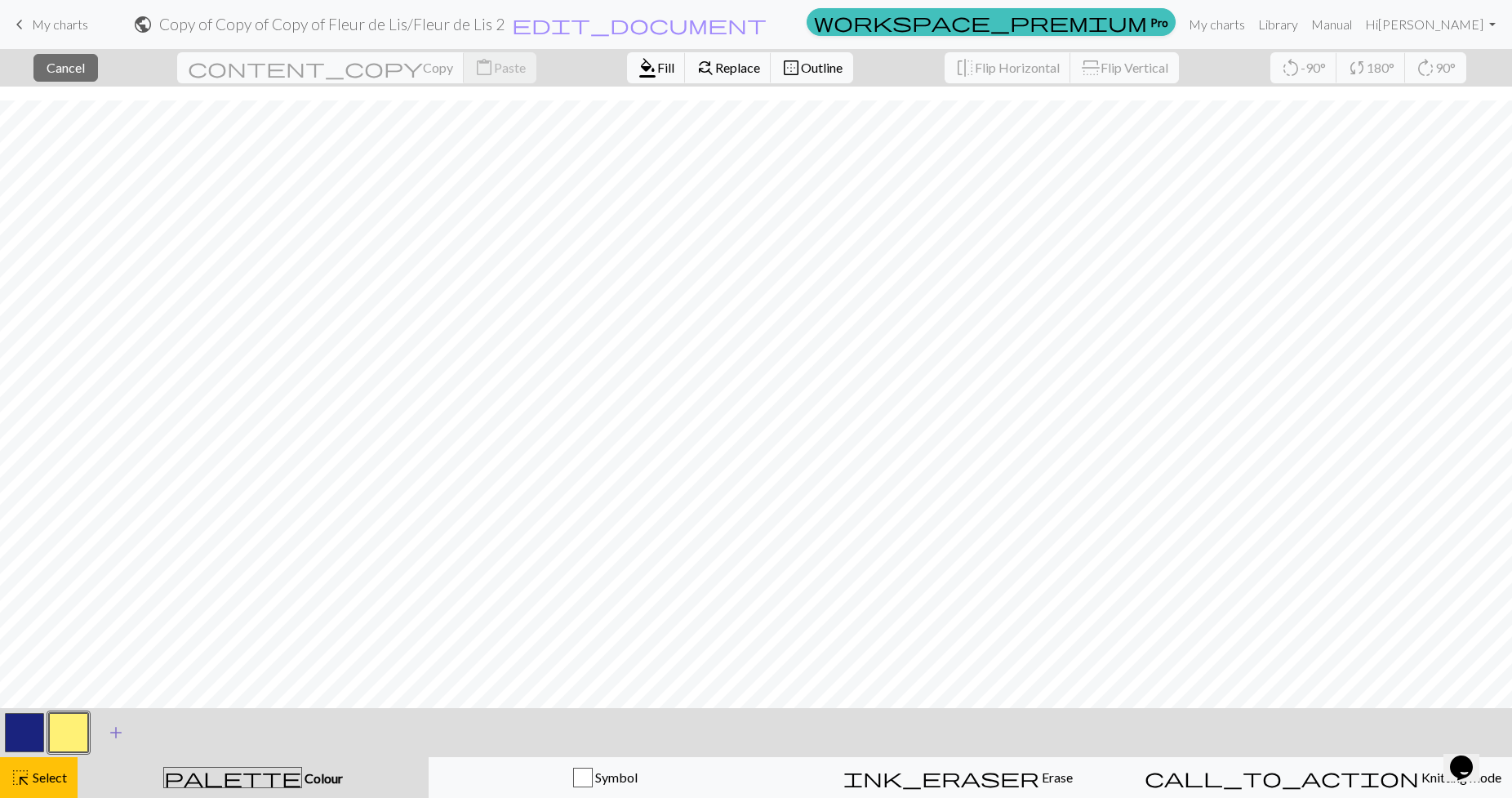
click at [120, 726] on span "add" at bounding box center [117, 732] width 20 height 23
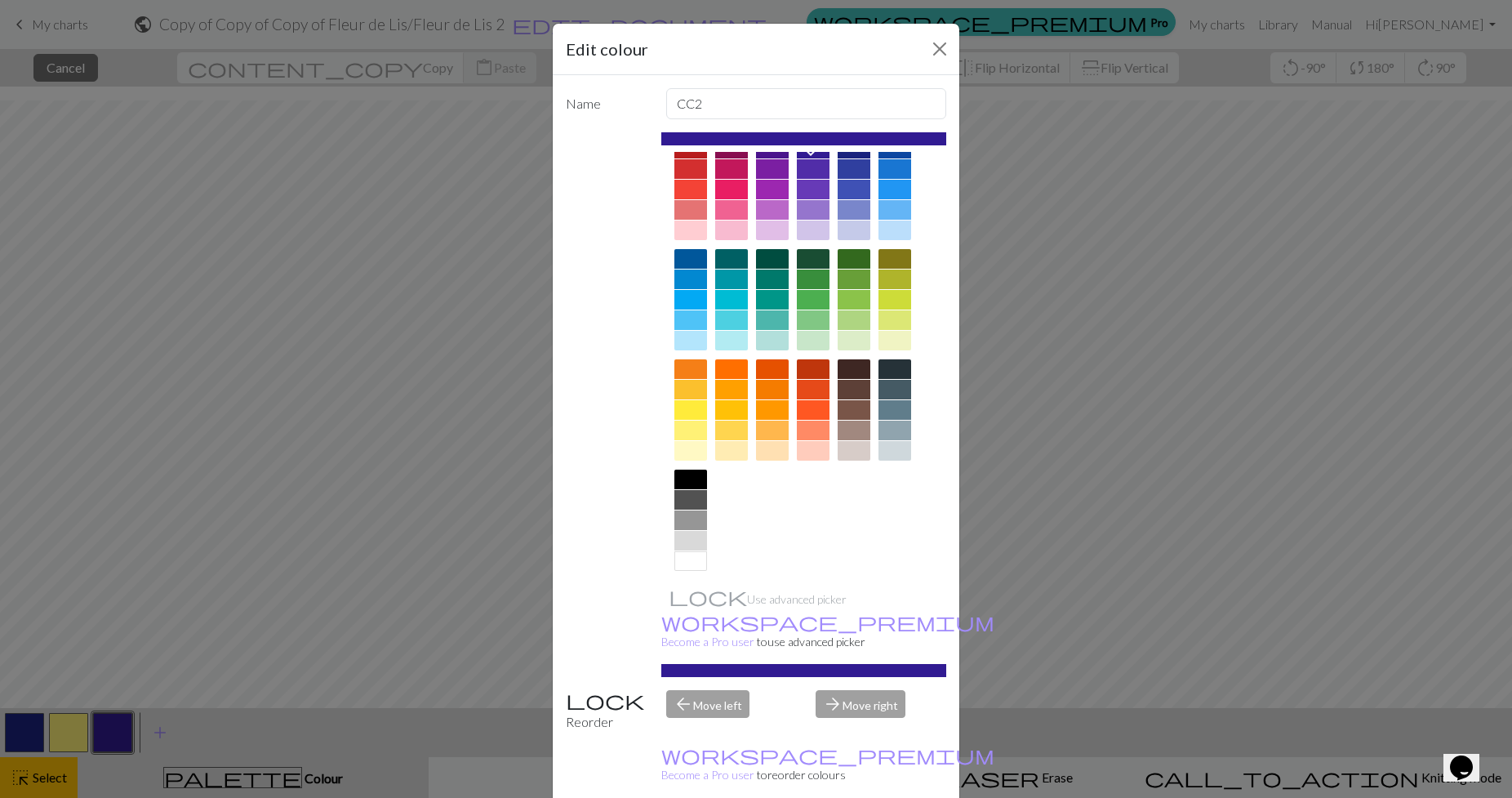
scroll to position [34, 0]
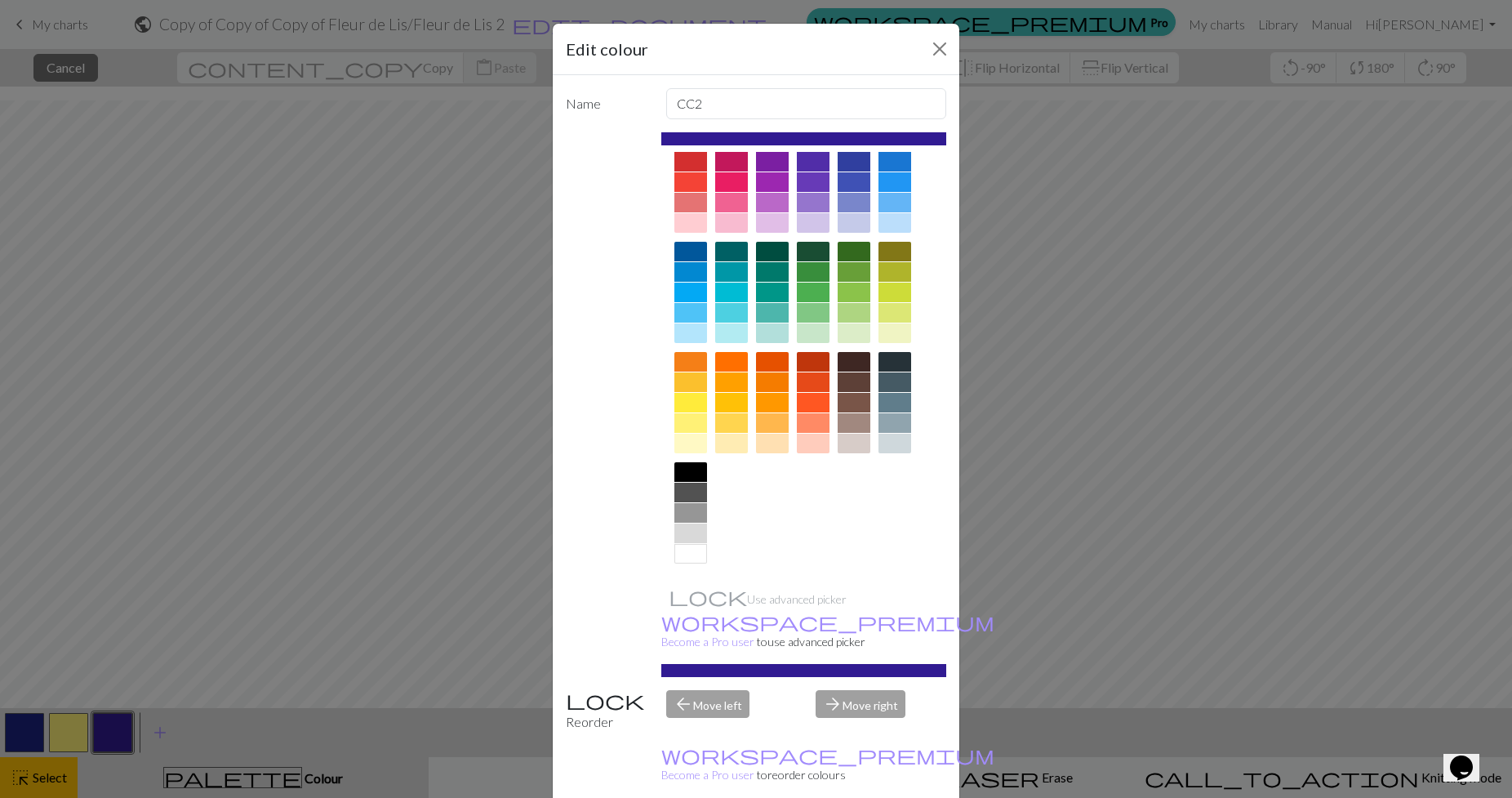
click at [674, 547] on div at bounding box center [690, 554] width 33 height 20
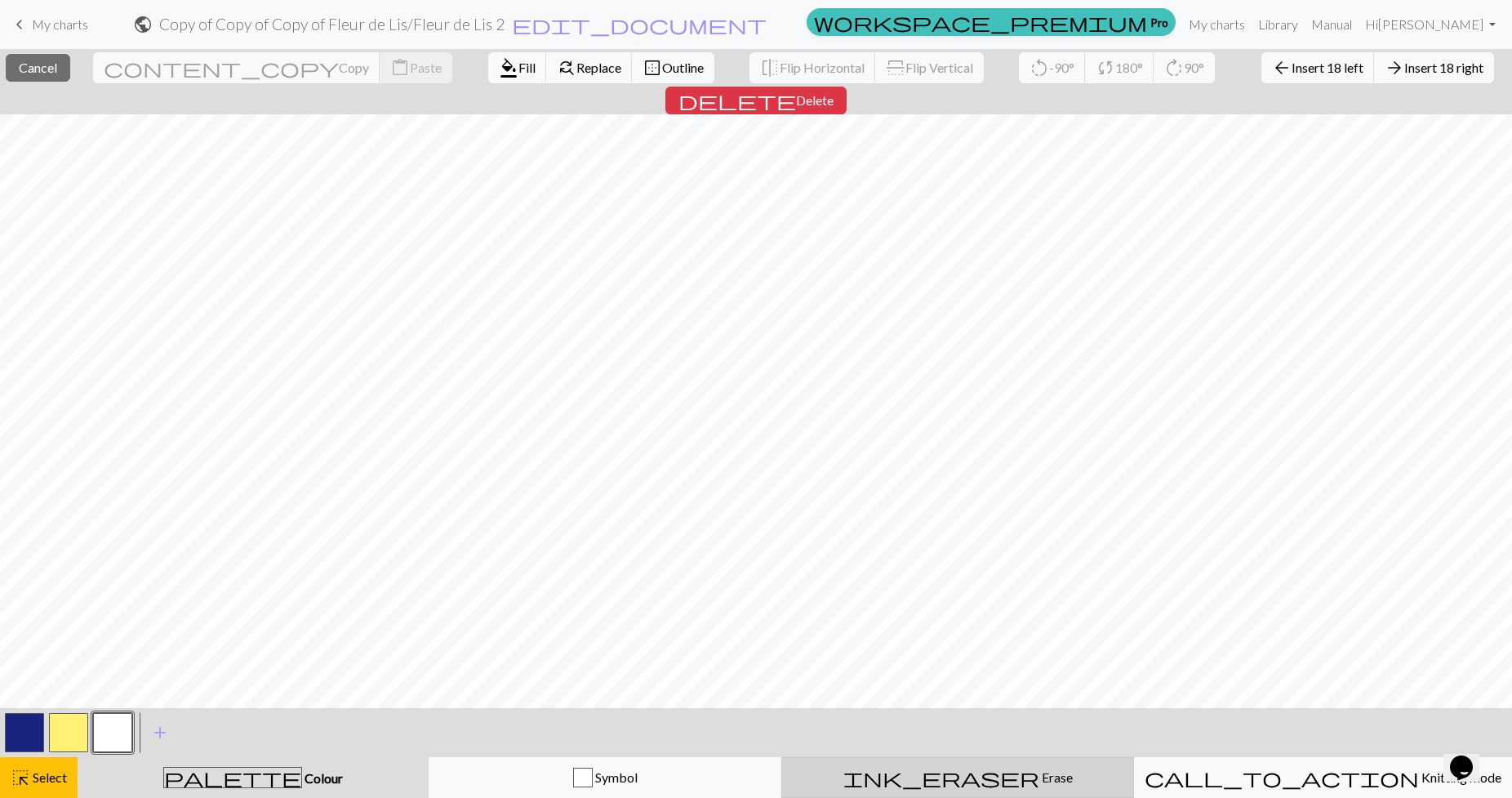
click at [985, 763] on button "ink_eraser Erase Erase" at bounding box center [957, 777] width 353 height 41
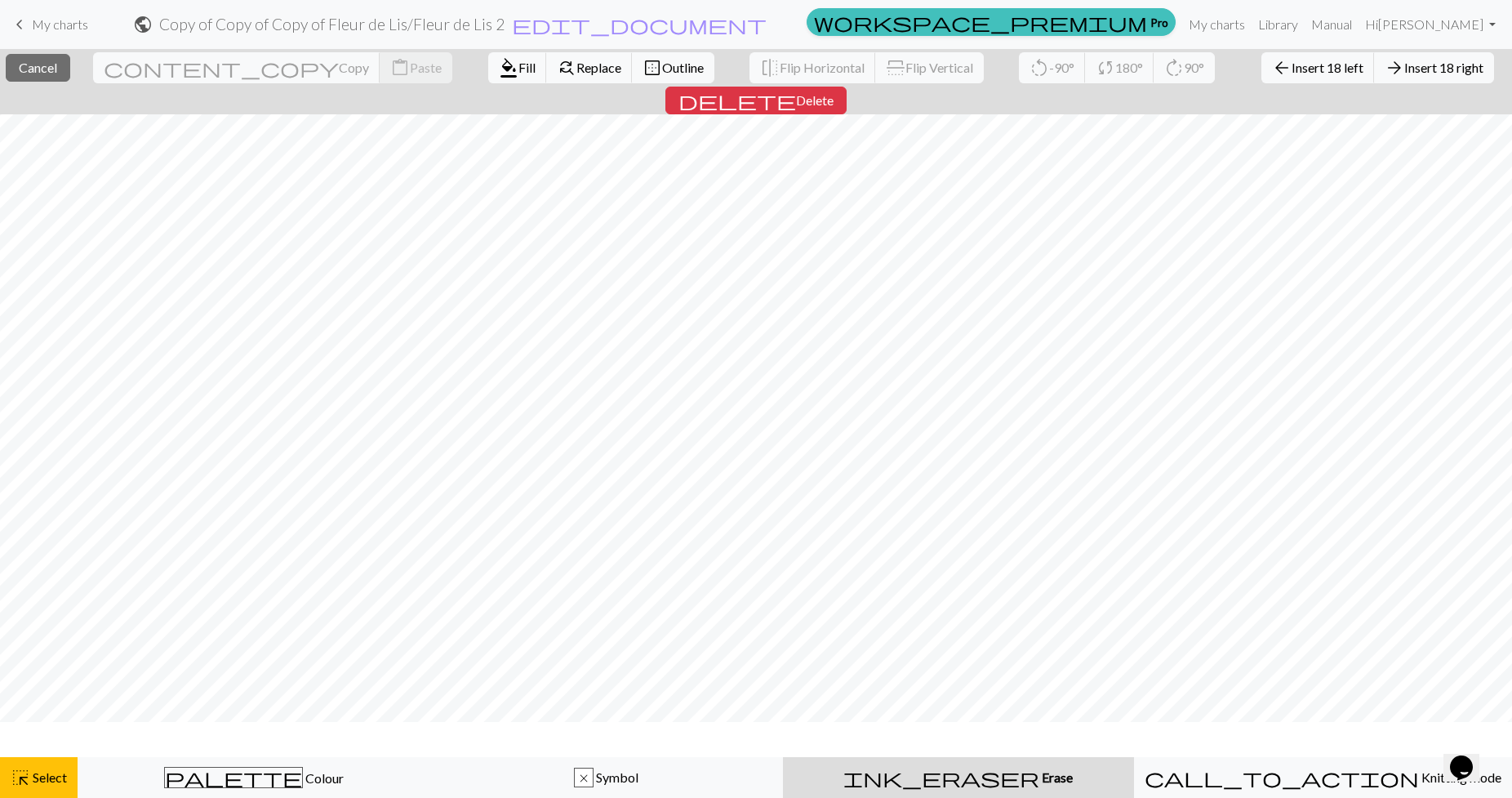
scroll to position [151, 0]
click at [275, 789] on button "palette Colour Colour" at bounding box center [254, 777] width 353 height 41
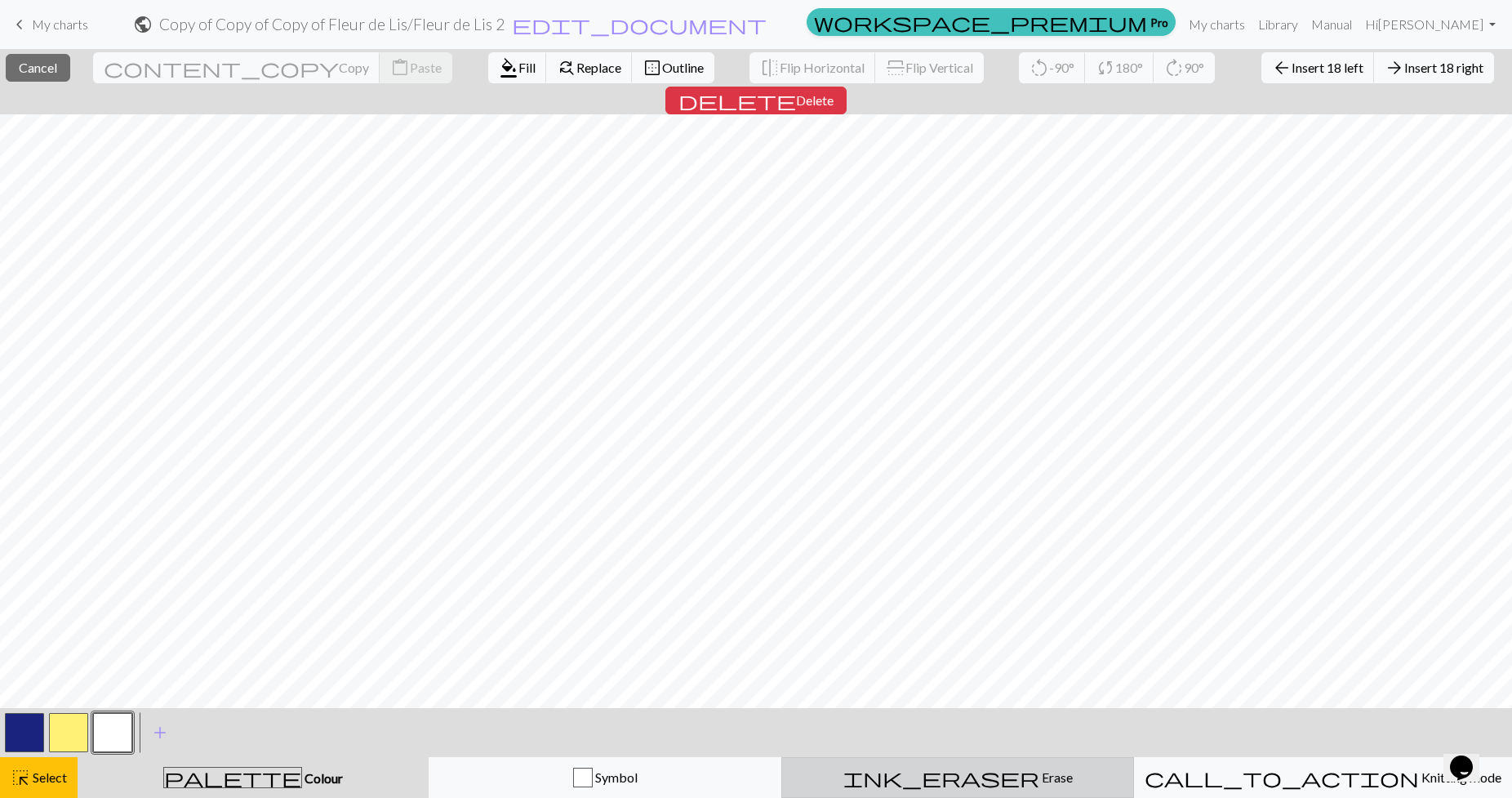
click at [1039, 776] on span "Erase" at bounding box center [1056, 777] width 34 height 16
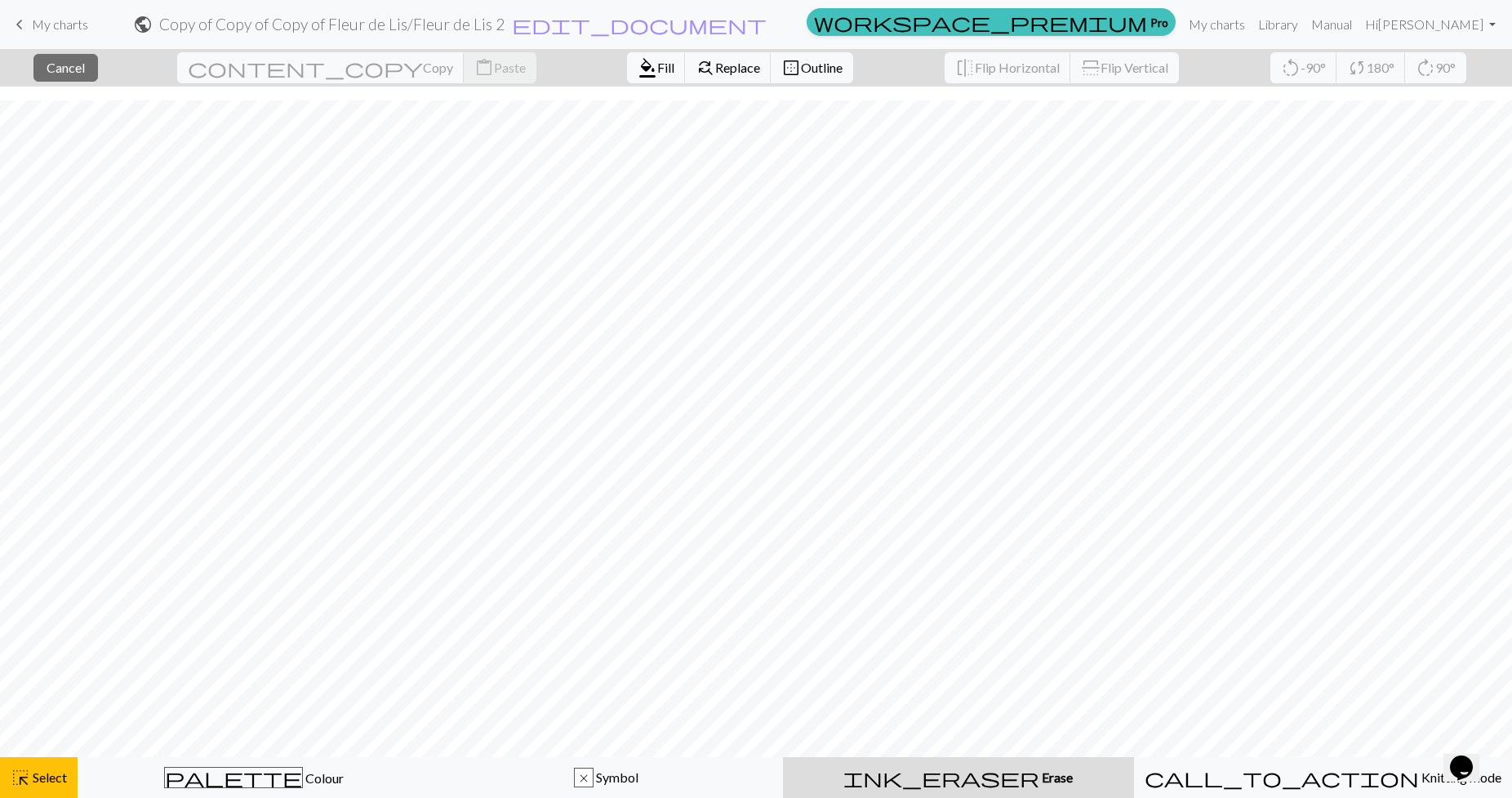
click at [1075, 769] on div "ink_eraser Erase Erase" at bounding box center [958, 777] width 332 height 20
click at [715, 70] on span "Replace" at bounding box center [737, 68] width 45 height 16
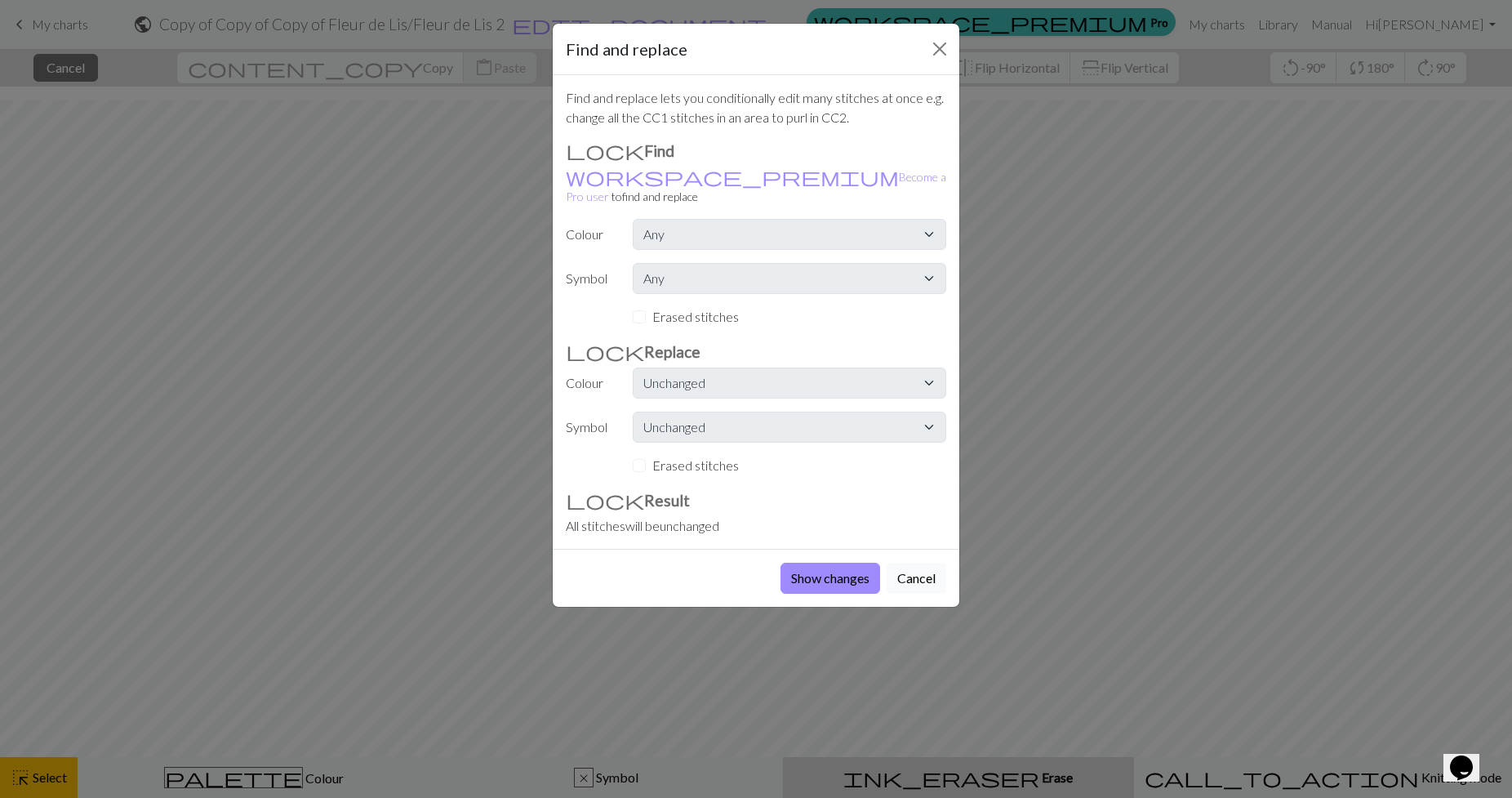
click at [910, 563] on button "Cancel" at bounding box center [916, 578] width 60 height 31
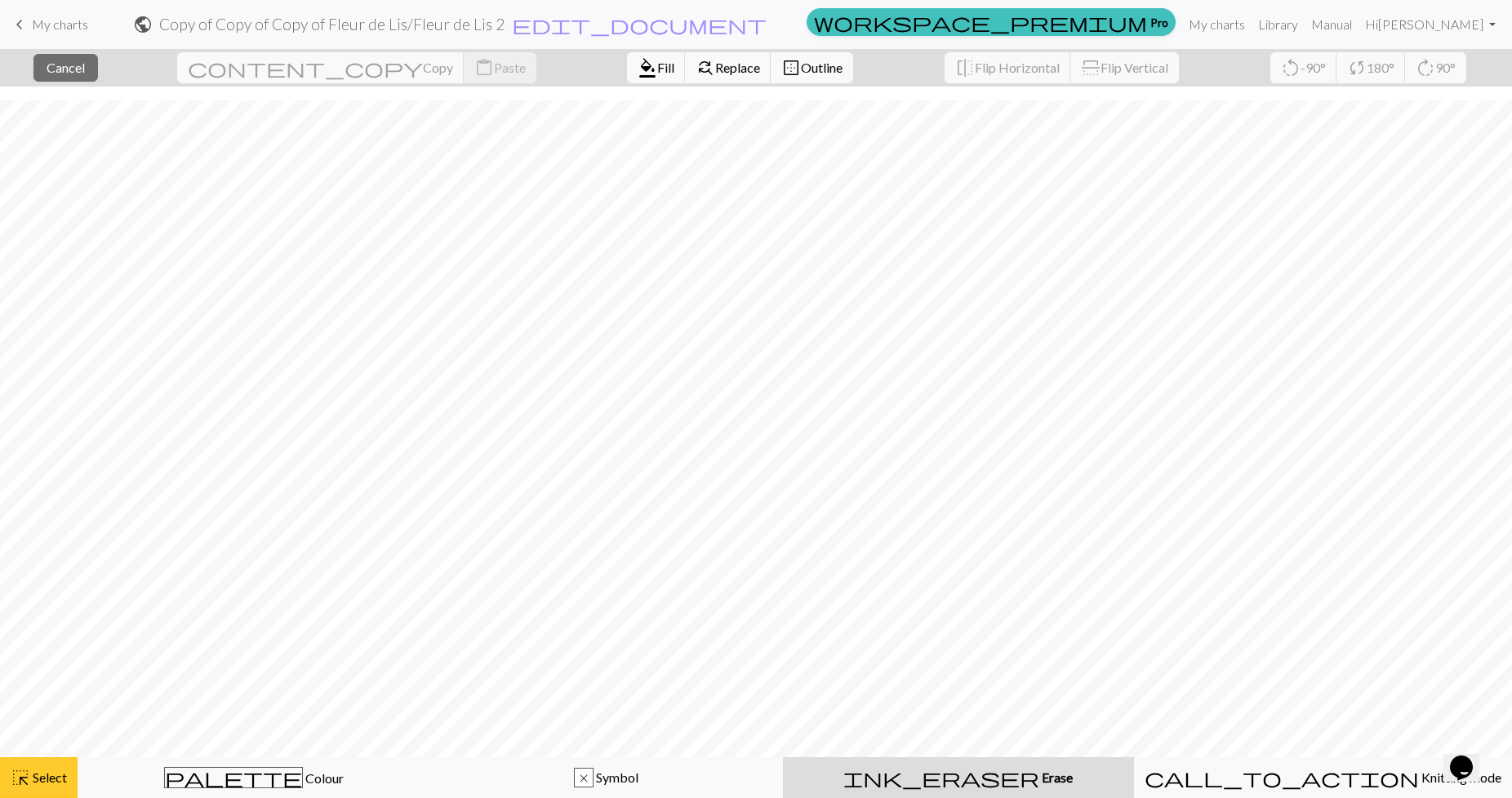
drag, startPoint x: 17, startPoint y: 795, endPoint x: 26, endPoint y: 794, distance: 9.1
click at [17, 797] on button "highlight_alt Select Select" at bounding box center [39, 777] width 78 height 41
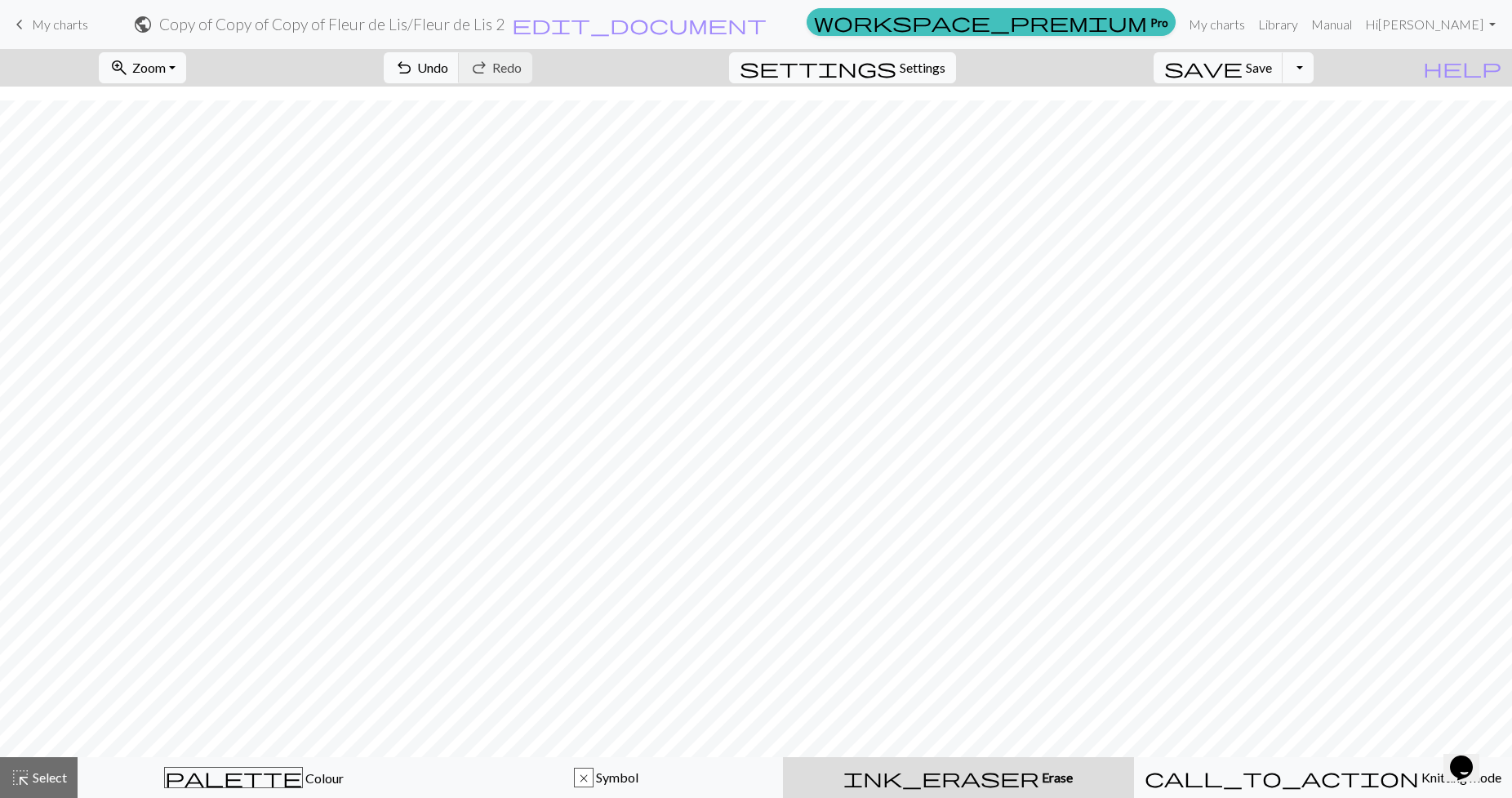
click at [944, 773] on div "ink_eraser Erase Erase" at bounding box center [958, 777] width 332 height 20
click at [17, 786] on span "highlight_alt" at bounding box center [21, 777] width 20 height 23
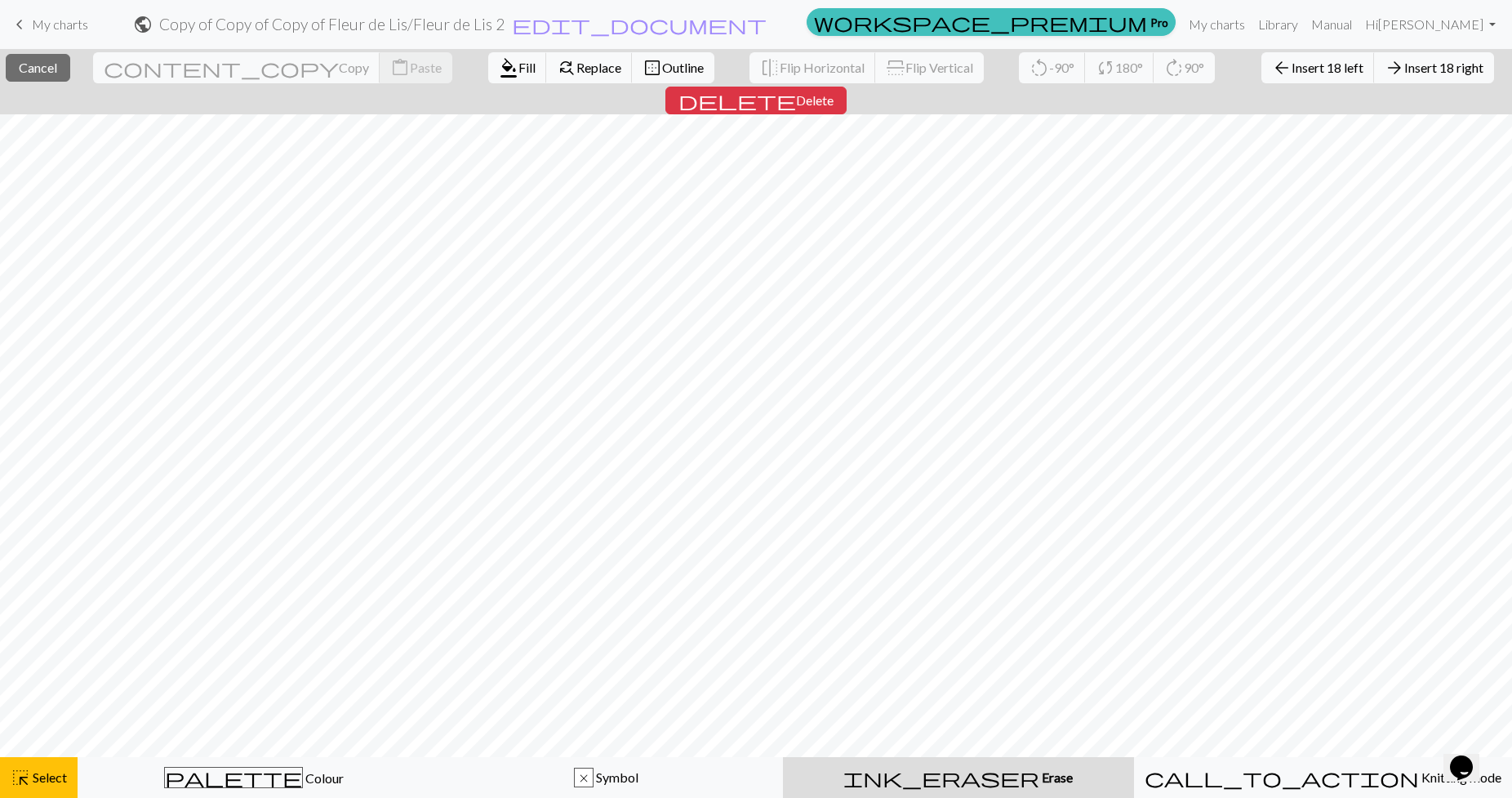
click at [1012, 794] on button "ink_eraser Erase Erase" at bounding box center [958, 777] width 351 height 41
click at [106, 792] on button "palette Colour Colour" at bounding box center [254, 777] width 353 height 41
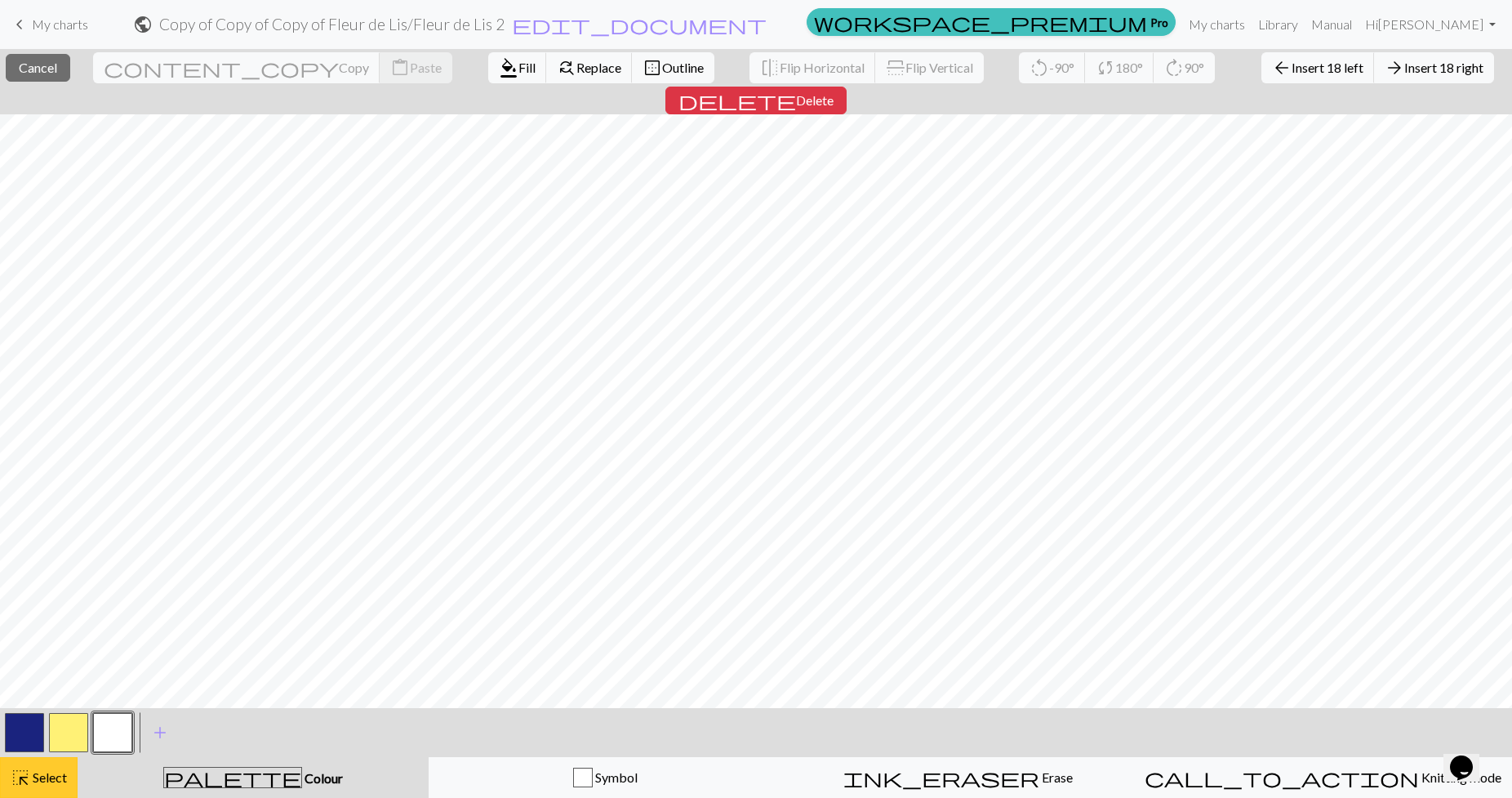
click at [70, 778] on button "highlight_alt Select Select" at bounding box center [39, 777] width 78 height 41
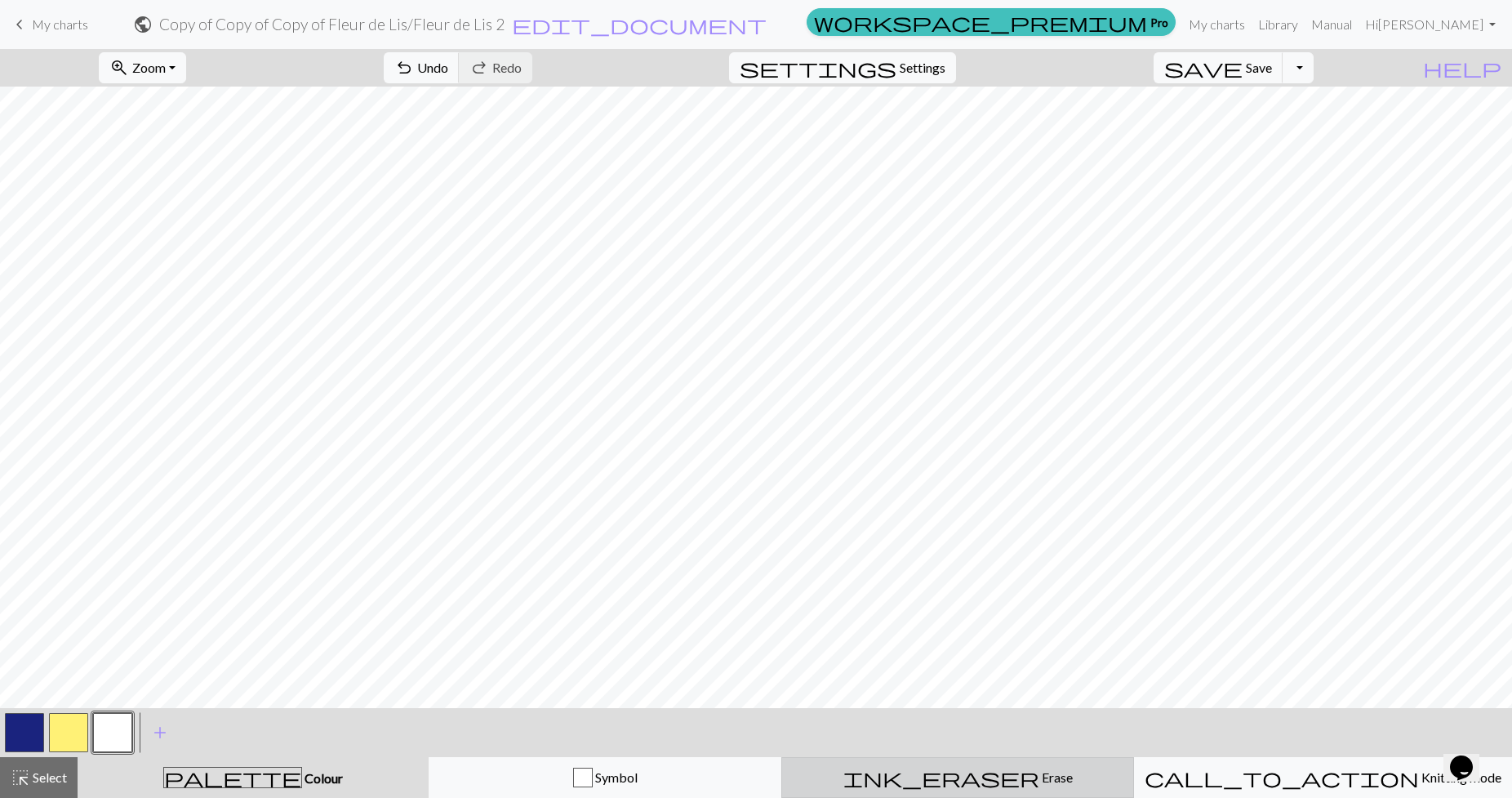
click at [975, 787] on button "ink_eraser Erase Erase" at bounding box center [957, 777] width 353 height 41
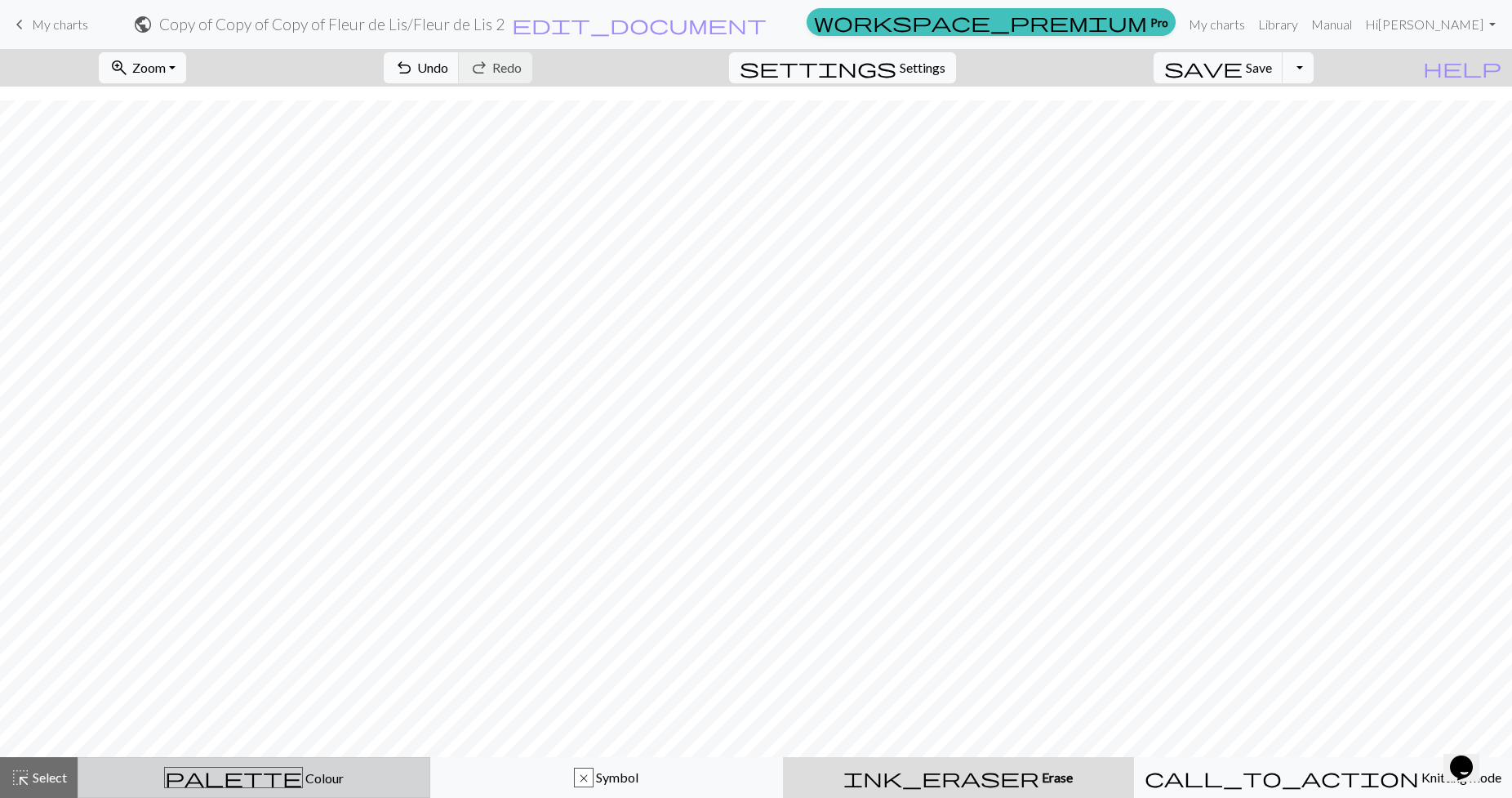
drag, startPoint x: 29, startPoint y: 787, endPoint x: 240, endPoint y: 773, distance: 211.5
click at [27, 786] on span "highlight_alt" at bounding box center [21, 777] width 20 height 23
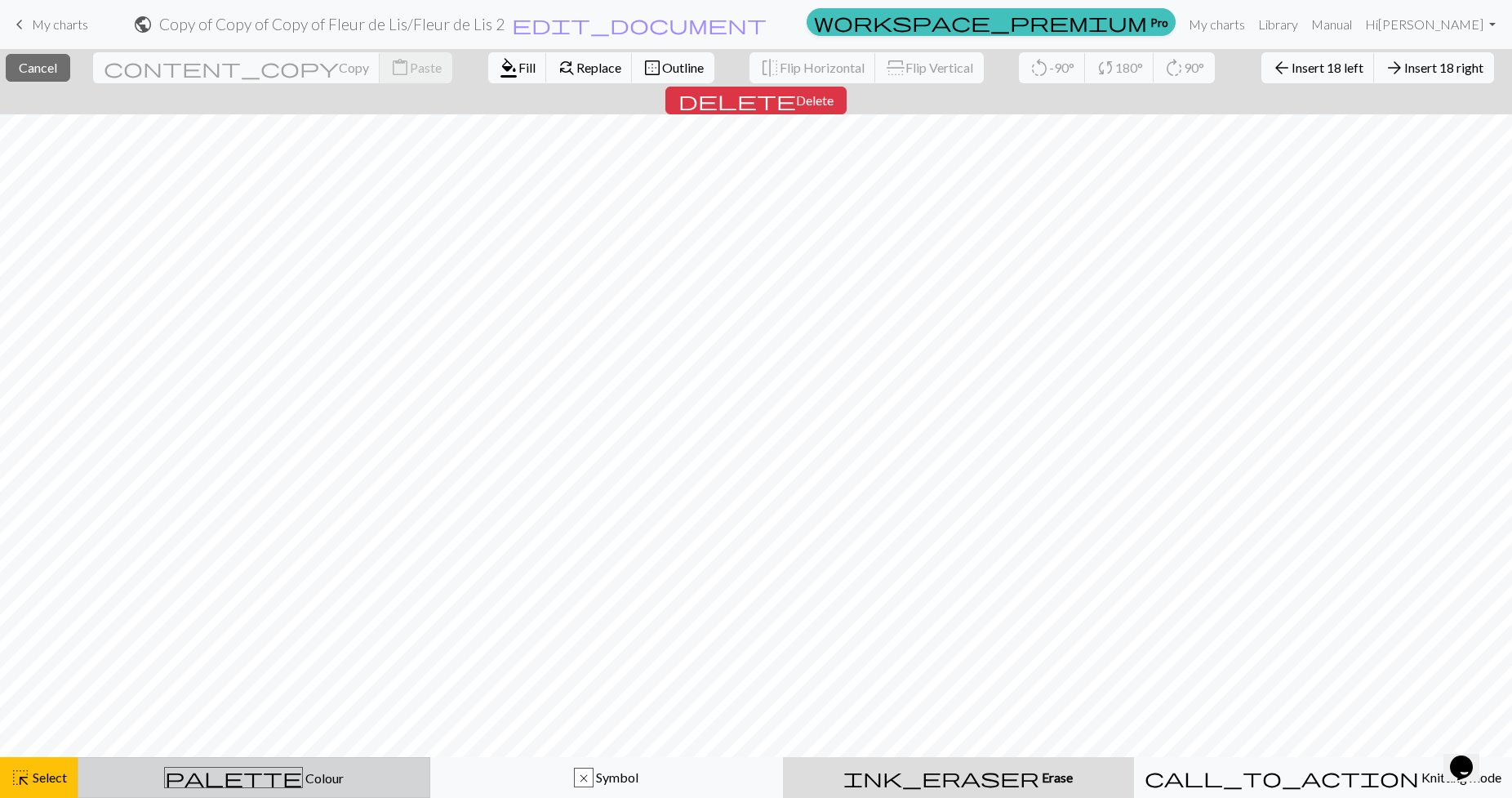
click at [274, 766] on button "palette Colour Colour" at bounding box center [254, 777] width 353 height 41
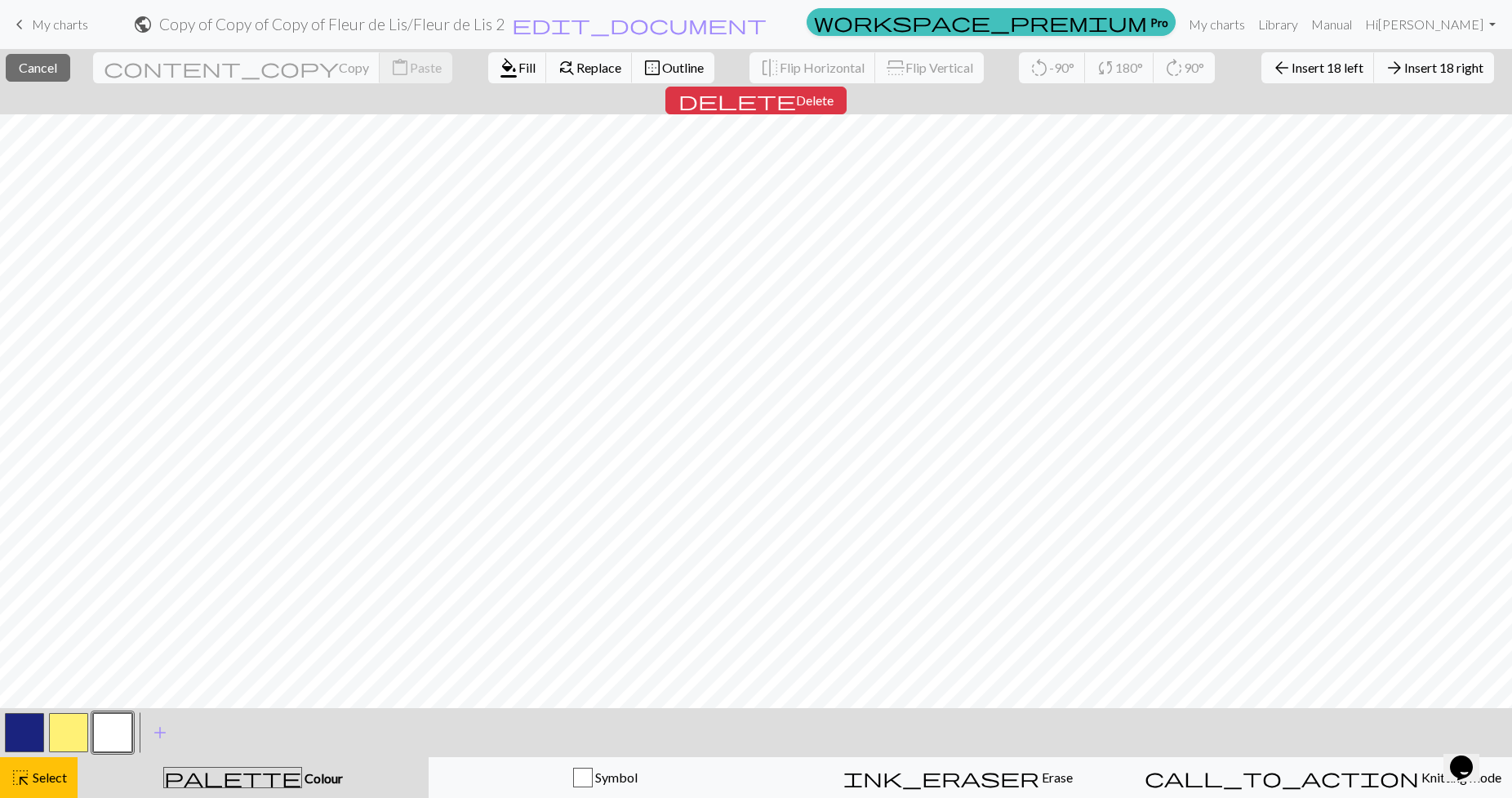
click at [123, 746] on button "button" at bounding box center [112, 732] width 39 height 39
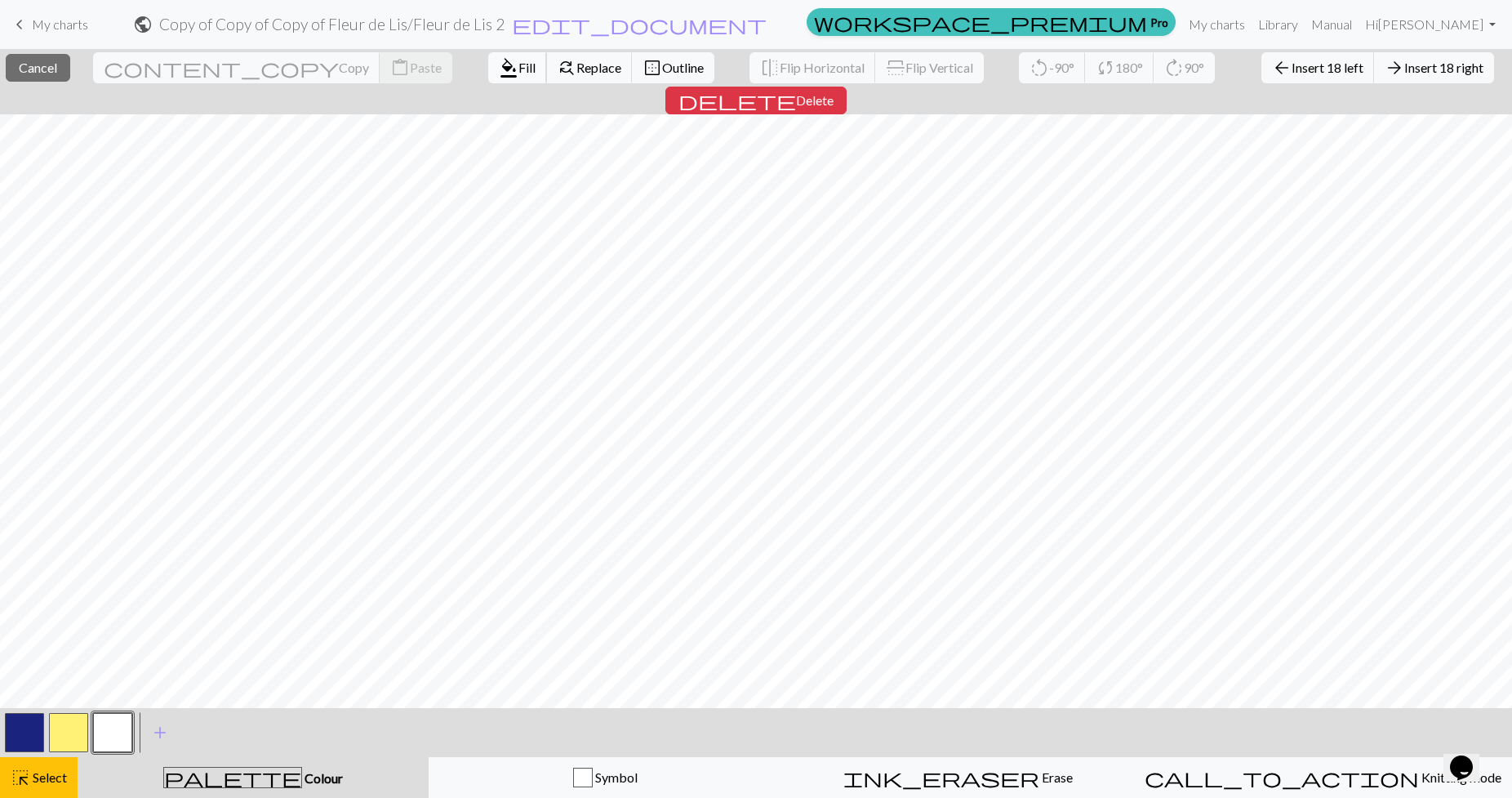
click at [518, 61] on span "Fill" at bounding box center [526, 68] width 17 height 16
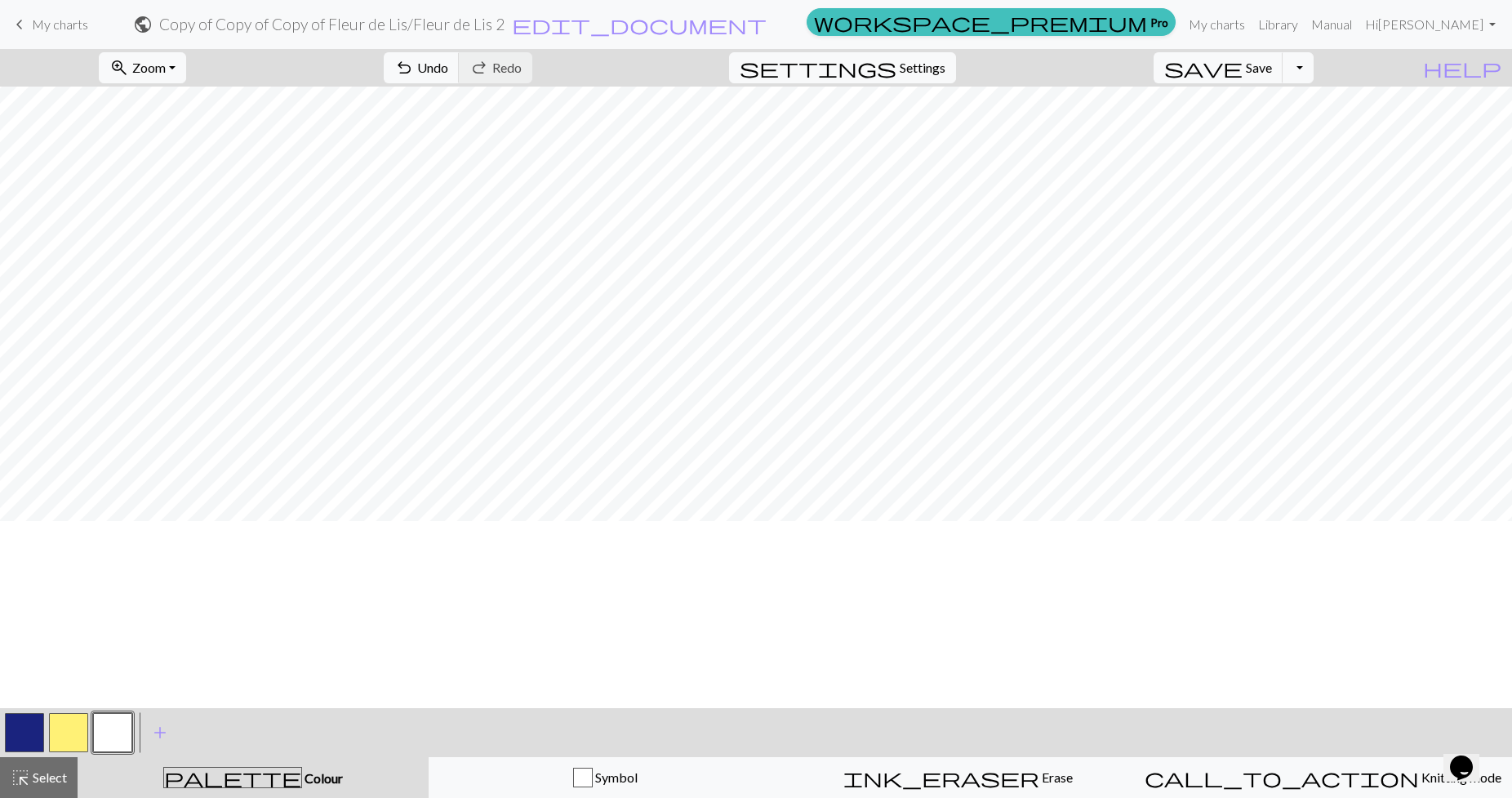
scroll to position [0, 0]
drag, startPoint x: 41, startPoint y: 787, endPoint x: 47, endPoint y: 795, distance: 10.0
click at [43, 790] on button "highlight_alt Select Select" at bounding box center [39, 777] width 78 height 41
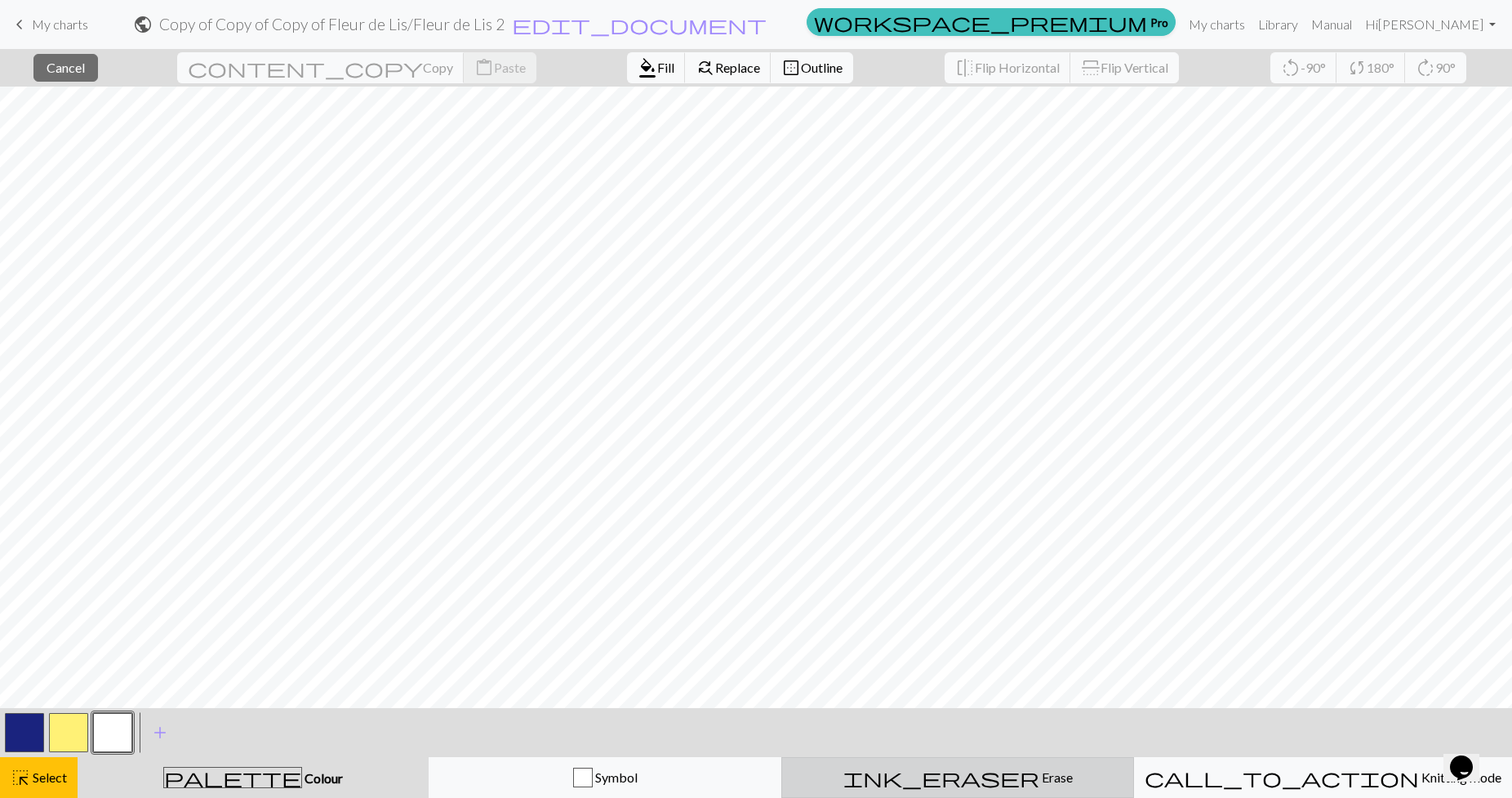
click at [1071, 781] on div "ink_eraser Erase Erase" at bounding box center [957, 777] width 332 height 20
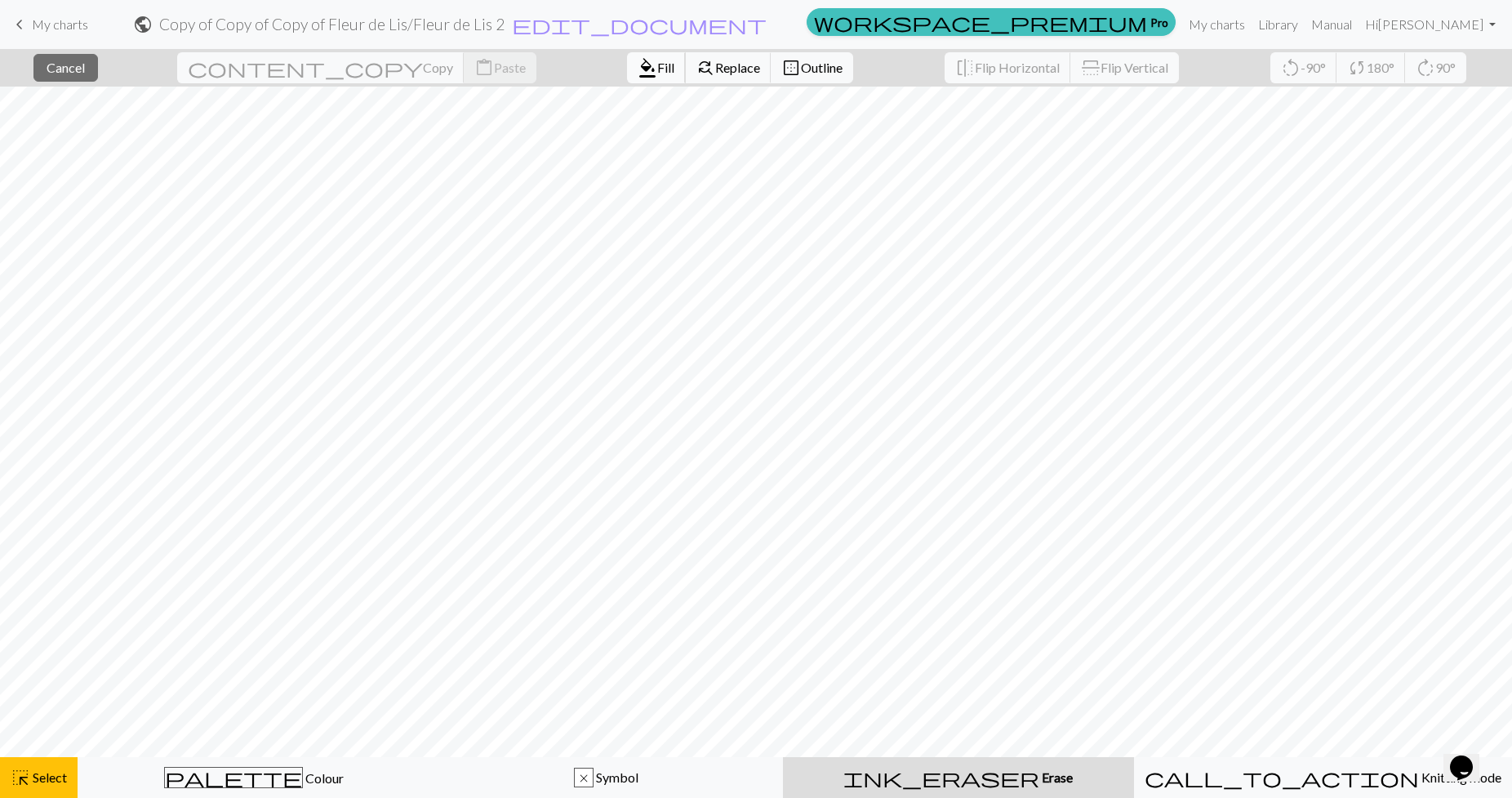
click at [637, 68] on span "format_color_fill" at bounding box center [647, 68] width 20 height 23
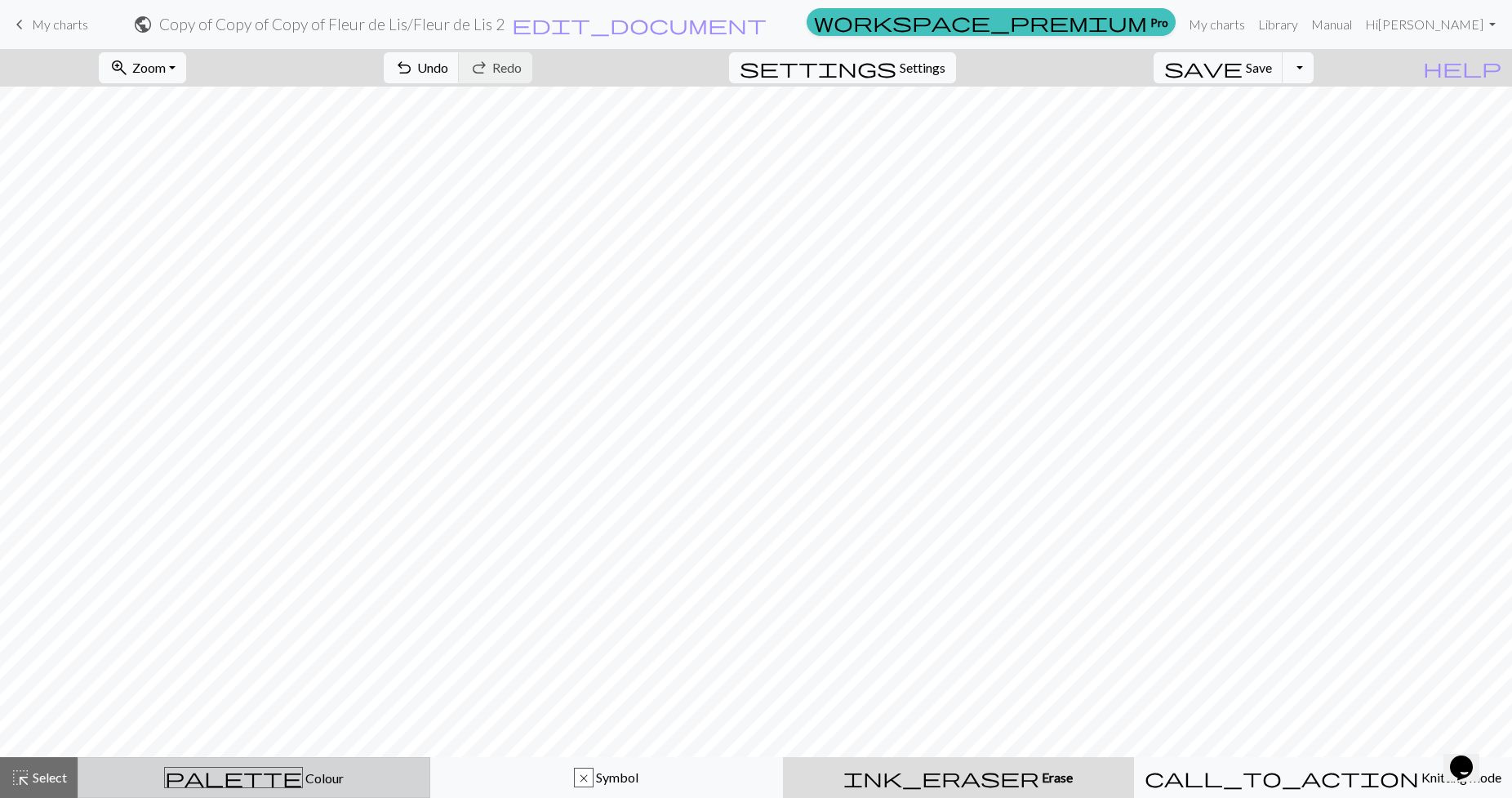
drag, startPoint x: 173, startPoint y: 791, endPoint x: 179, endPoint y: 781, distance: 11.7
click at [173, 790] on button "palette Colour Colour" at bounding box center [254, 777] width 353 height 41
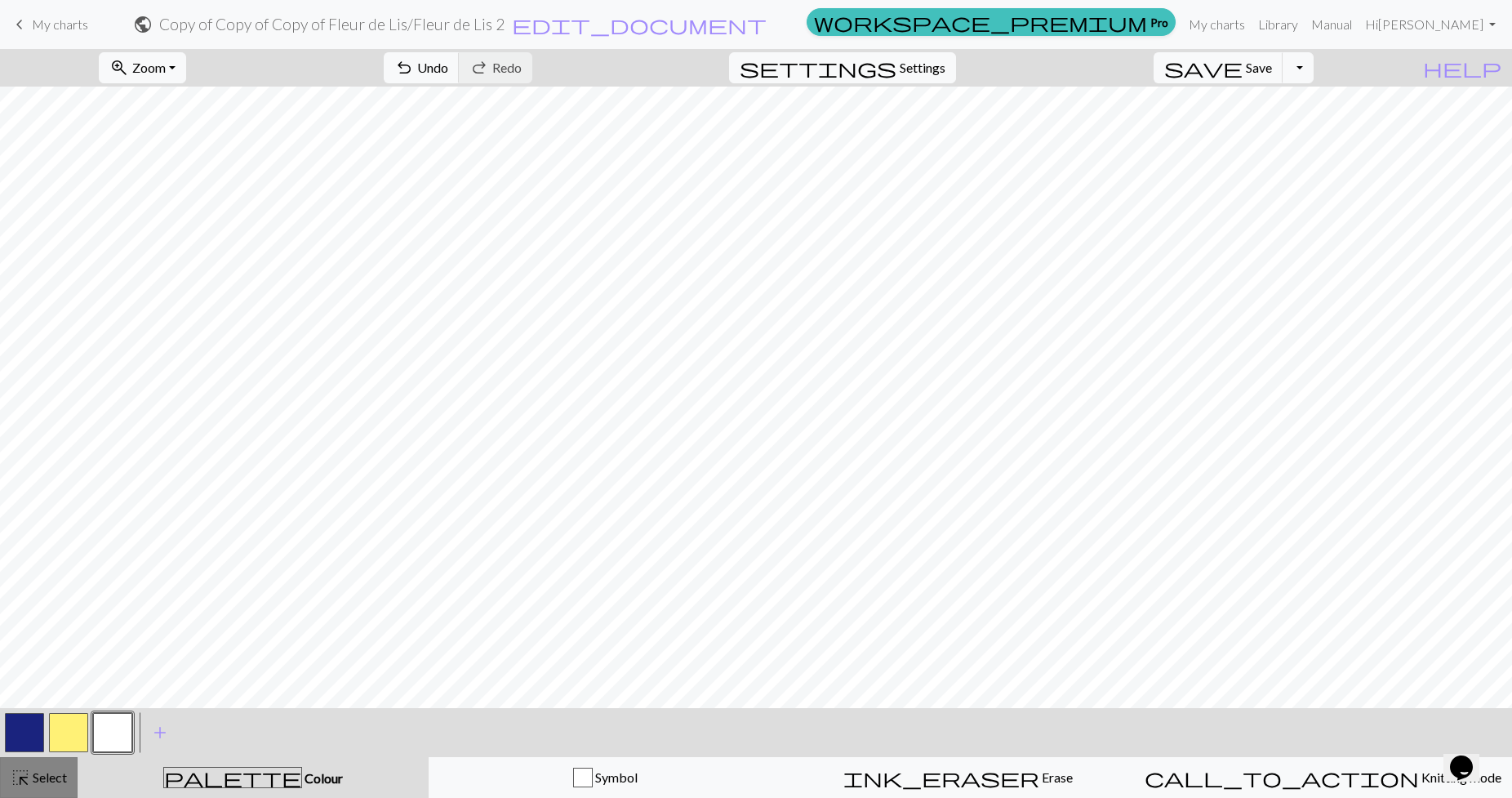
click at [45, 787] on button "highlight_alt Select Select" at bounding box center [39, 777] width 78 height 41
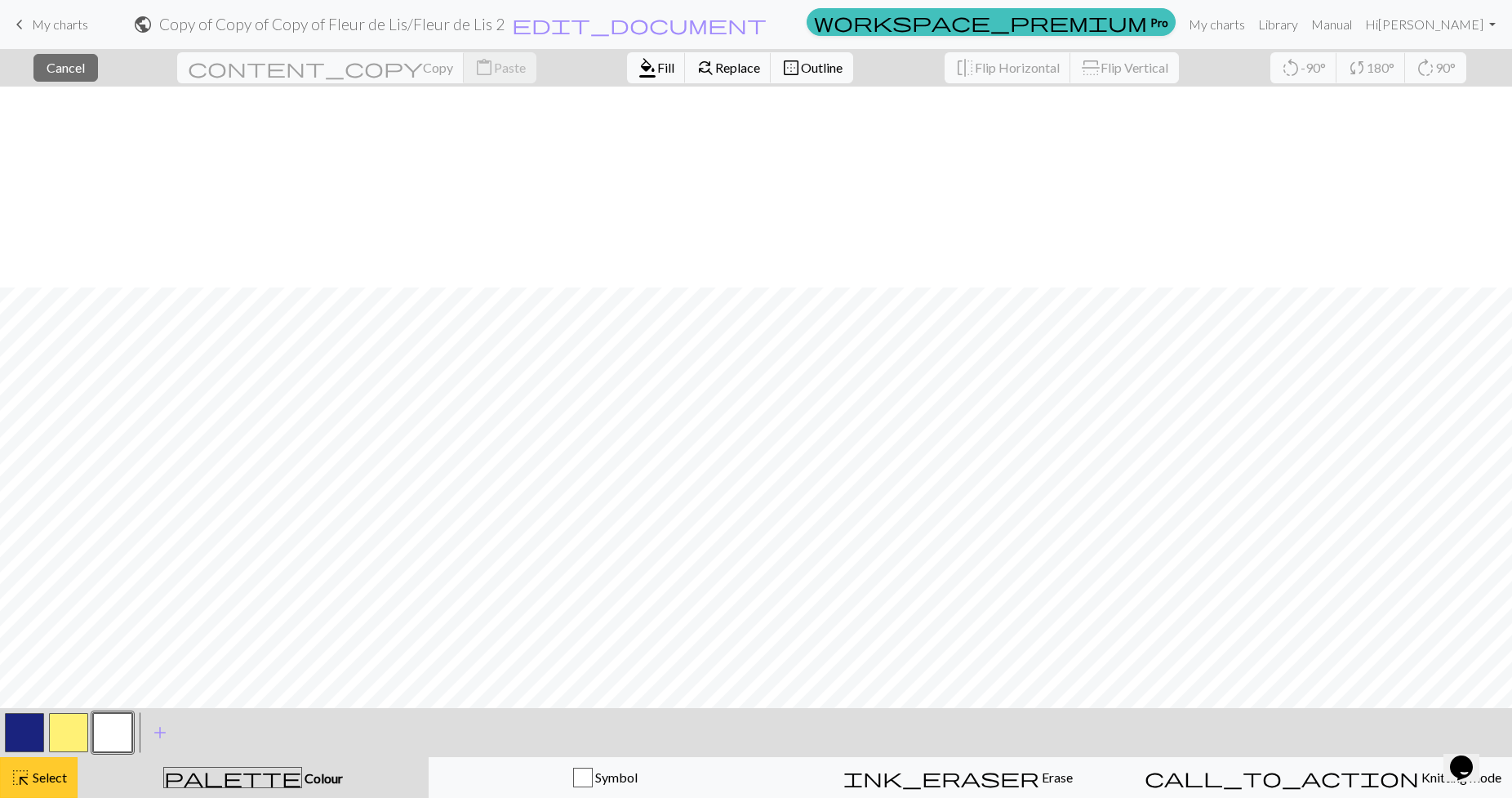
scroll to position [201, 0]
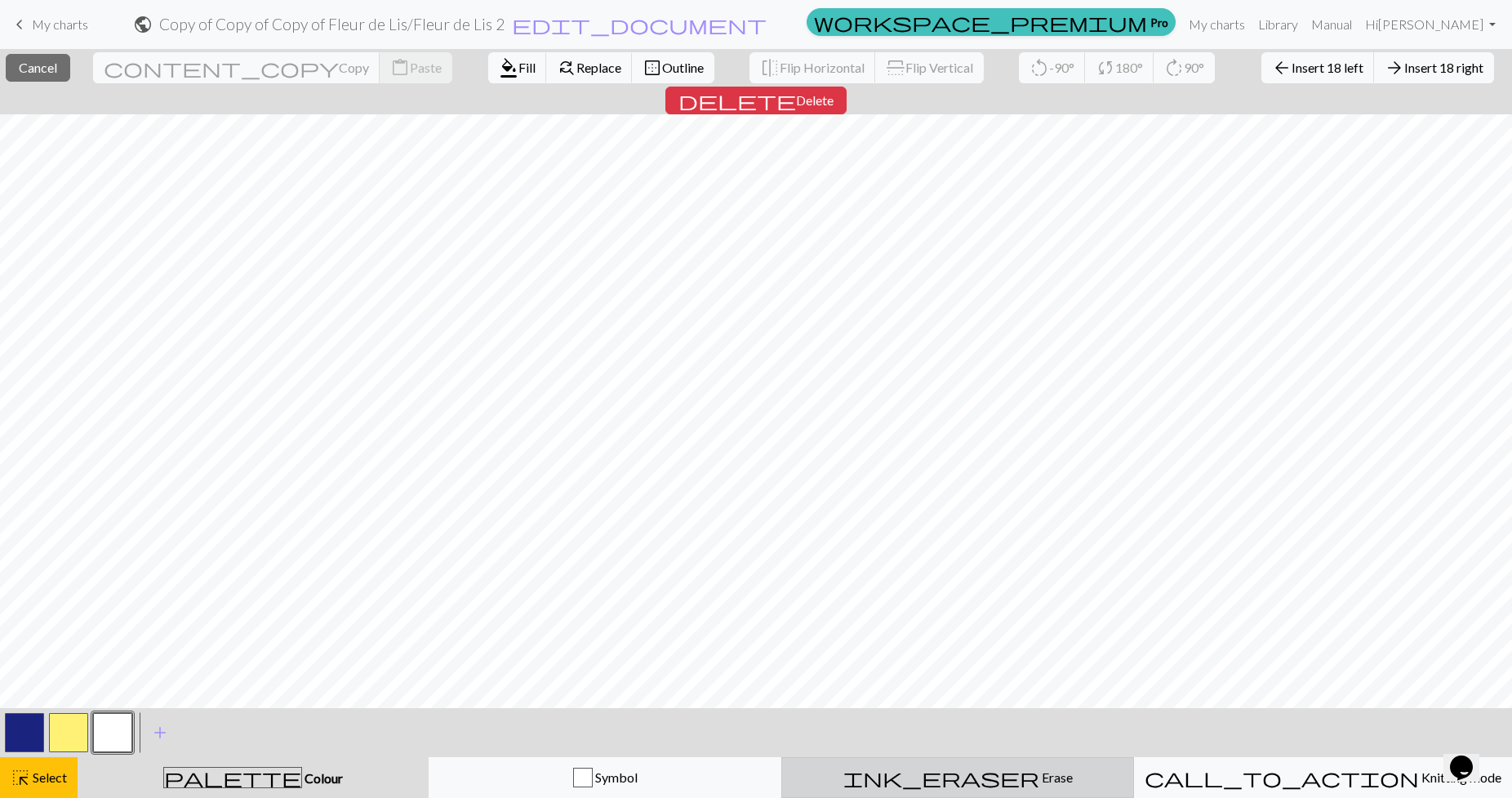
click at [1007, 785] on div "ink_eraser Erase Erase" at bounding box center [957, 777] width 332 height 20
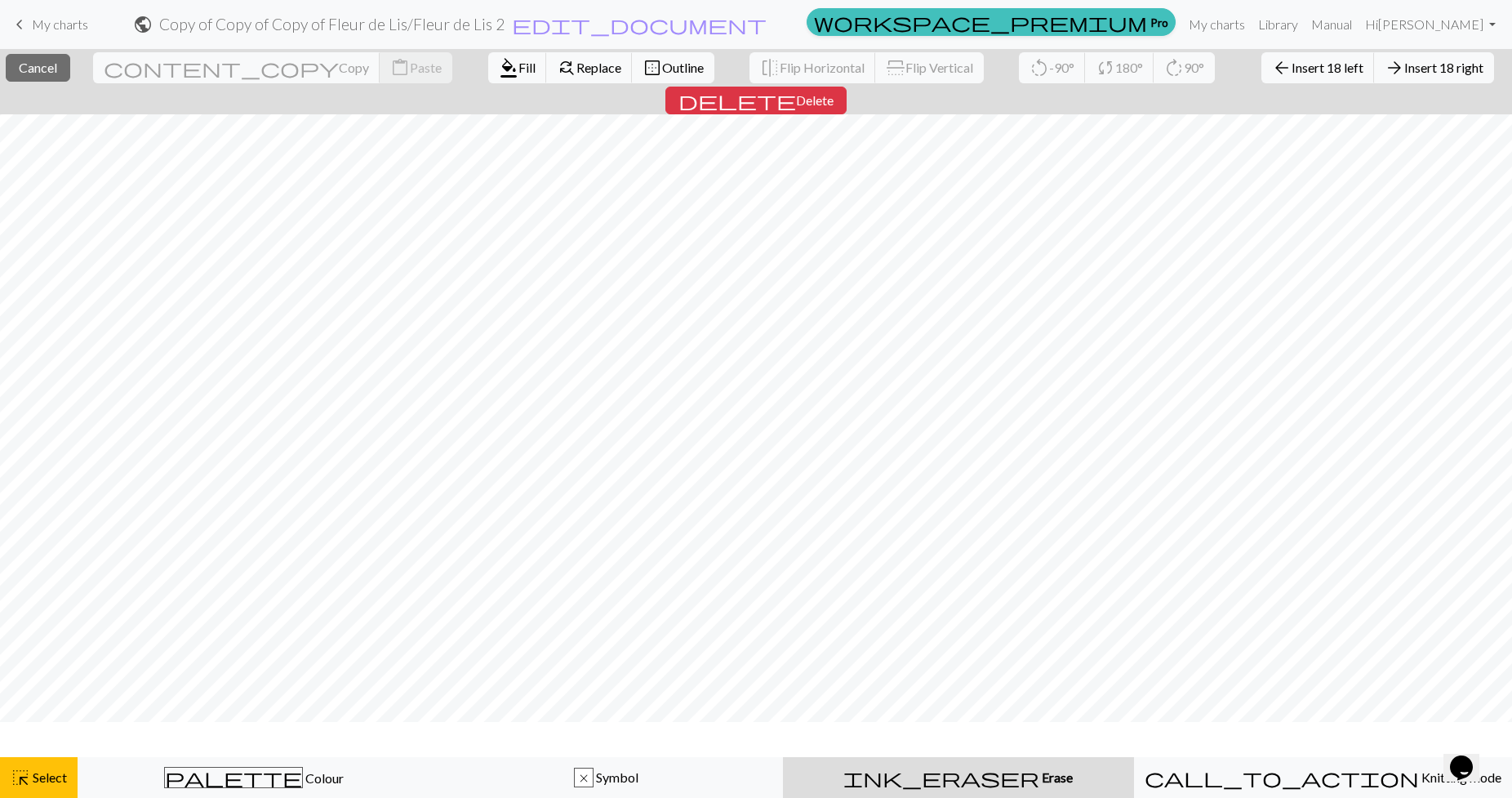
scroll to position [151, 0]
click at [488, 77] on button "format_color_fill Fill" at bounding box center [517, 67] width 59 height 31
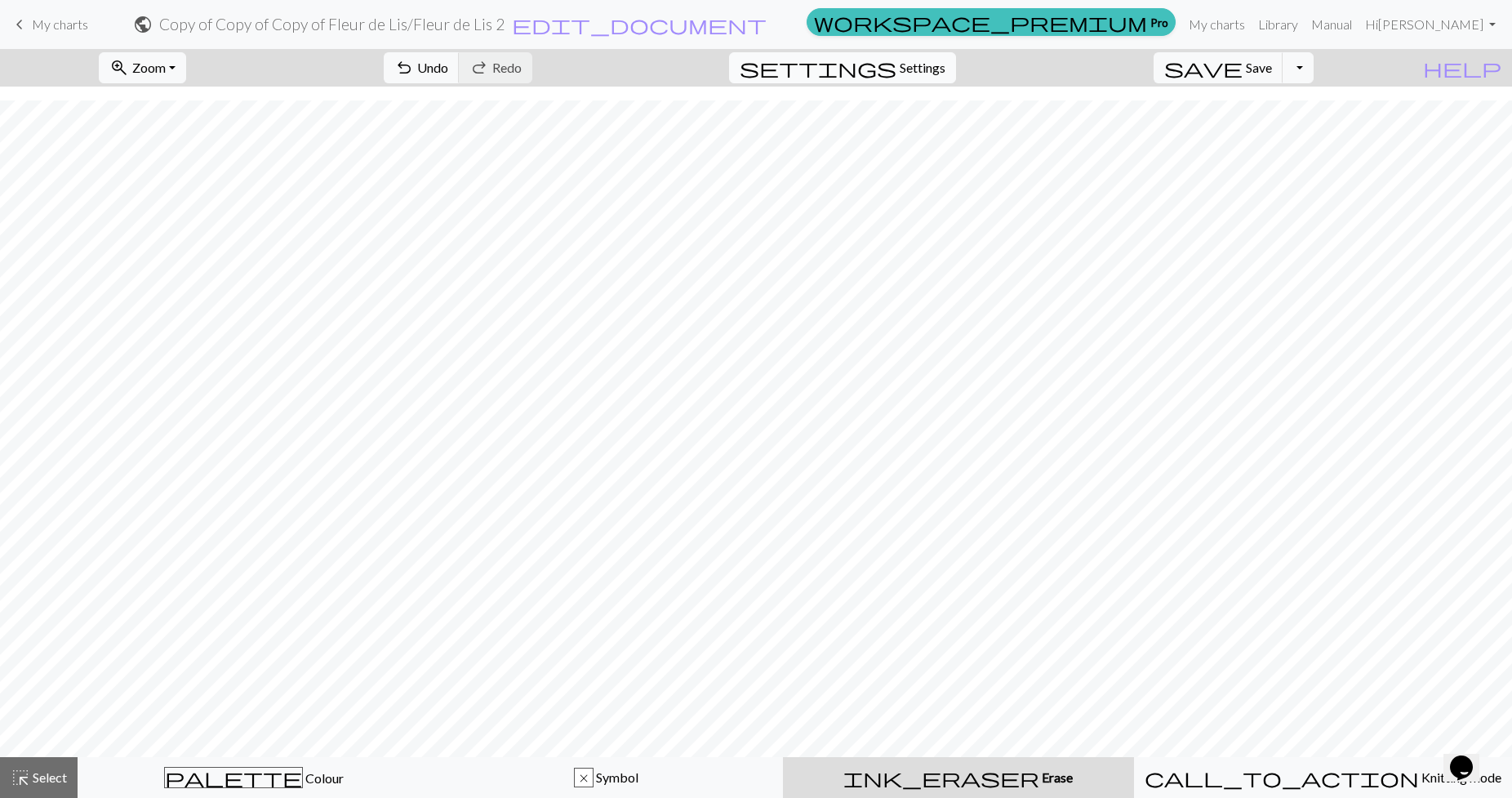
click at [906, 55] on button "settings Settings" at bounding box center [843, 67] width 227 height 31
select select "aran"
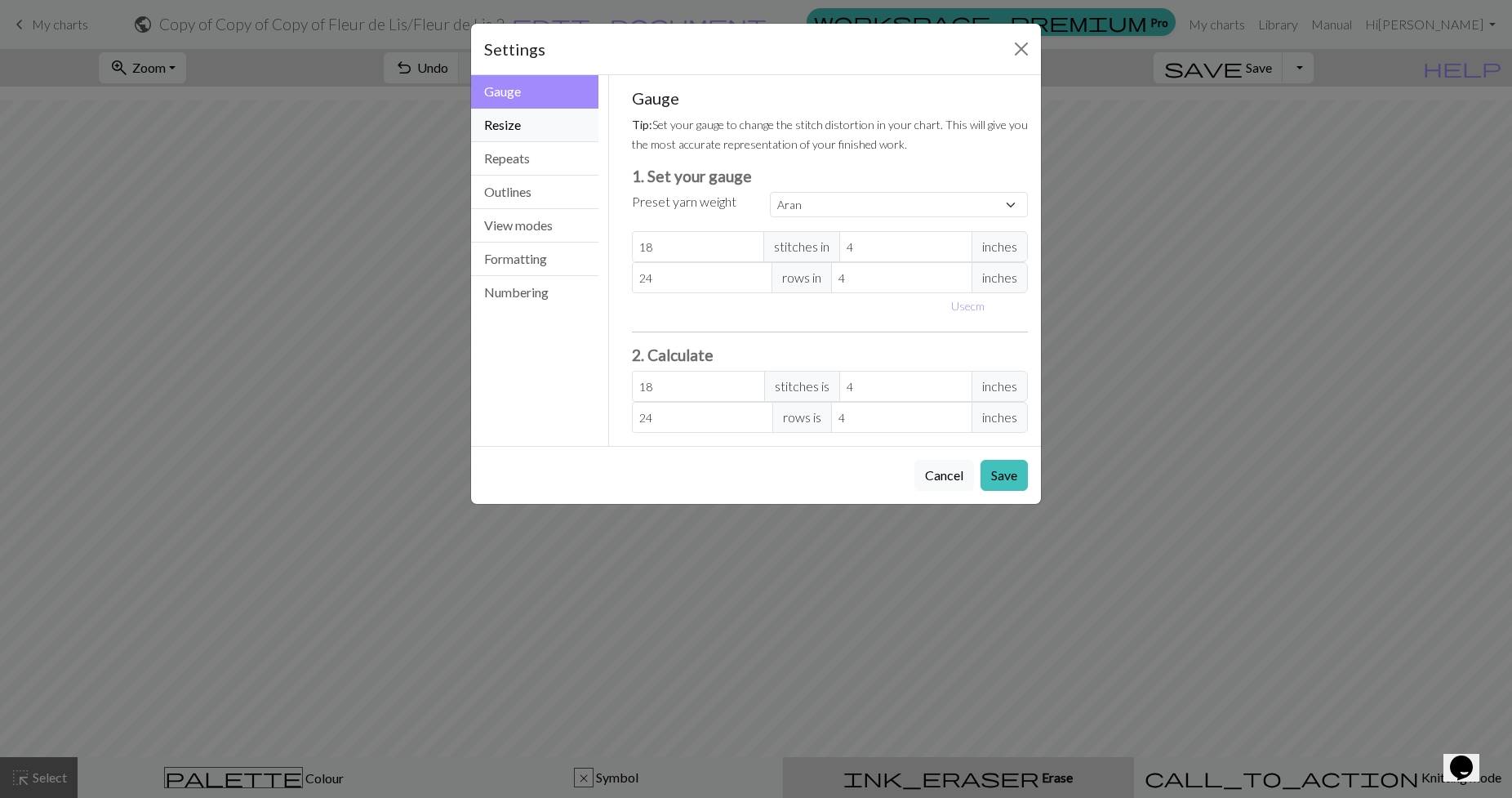
click at [564, 132] on button "Resize" at bounding box center [535, 126] width 127 height 34
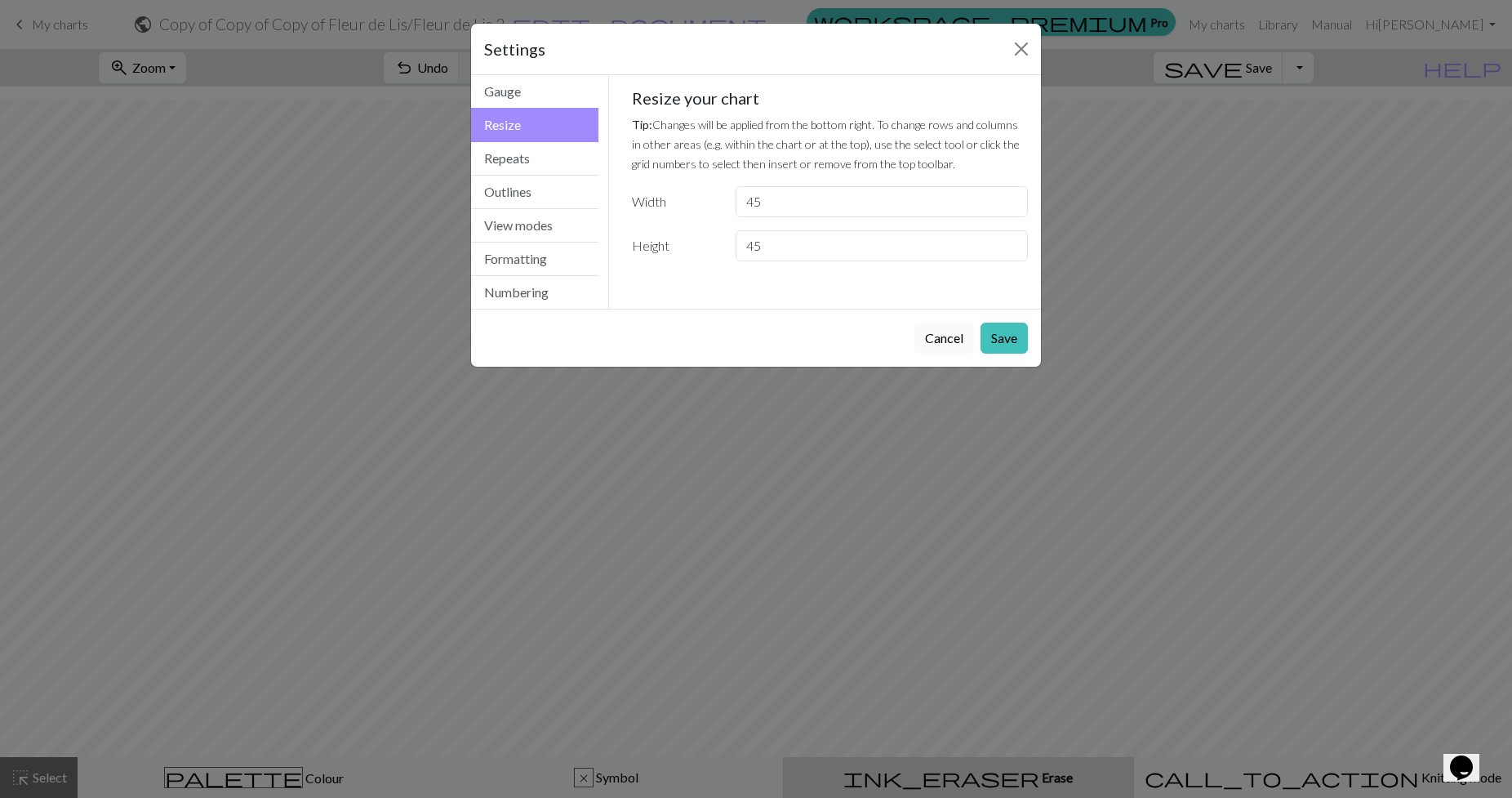
click at [960, 338] on button "Cancel" at bounding box center [944, 338] width 60 height 31
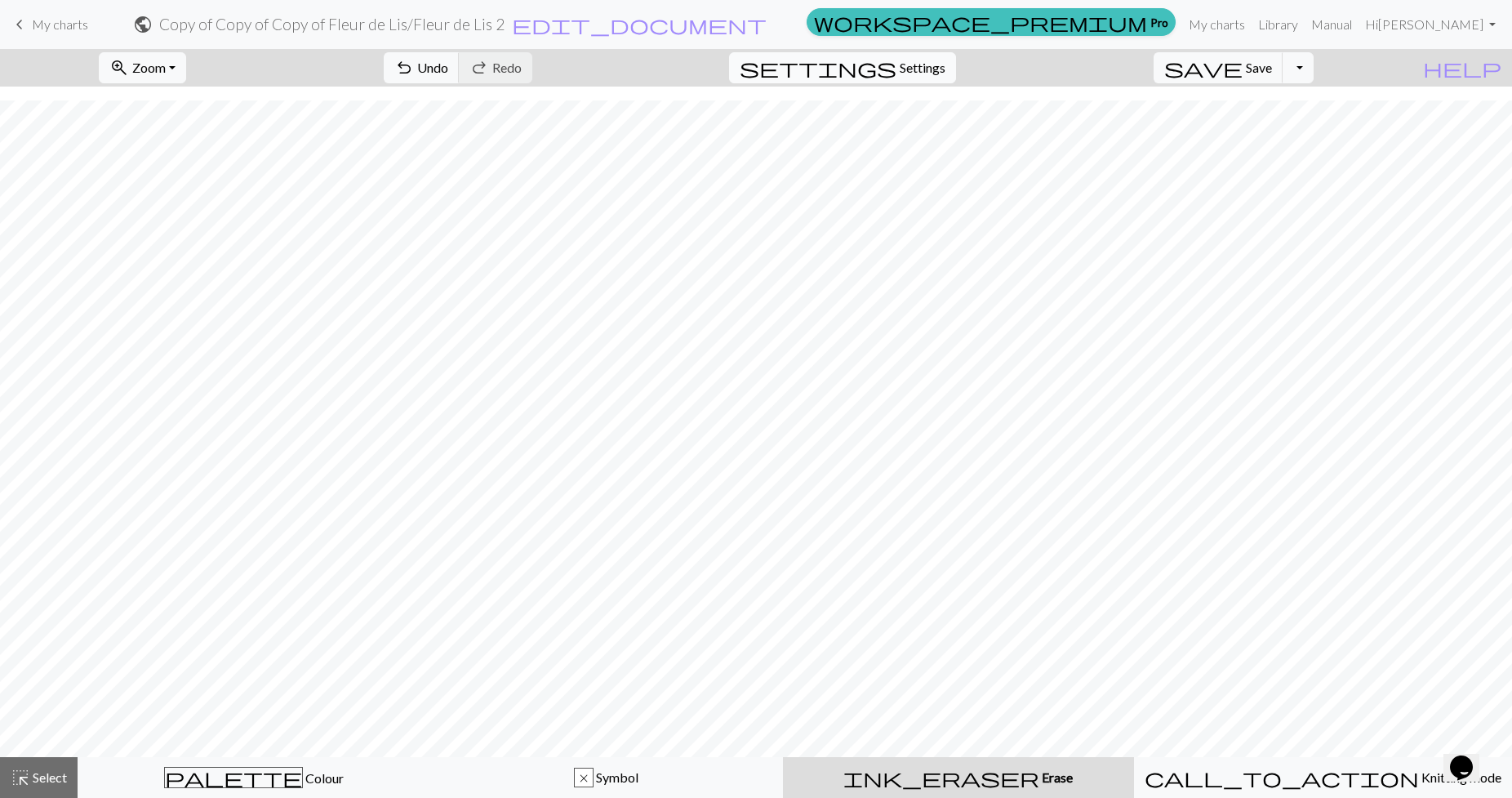
click at [922, 53] on button "settings Settings" at bounding box center [843, 67] width 227 height 31
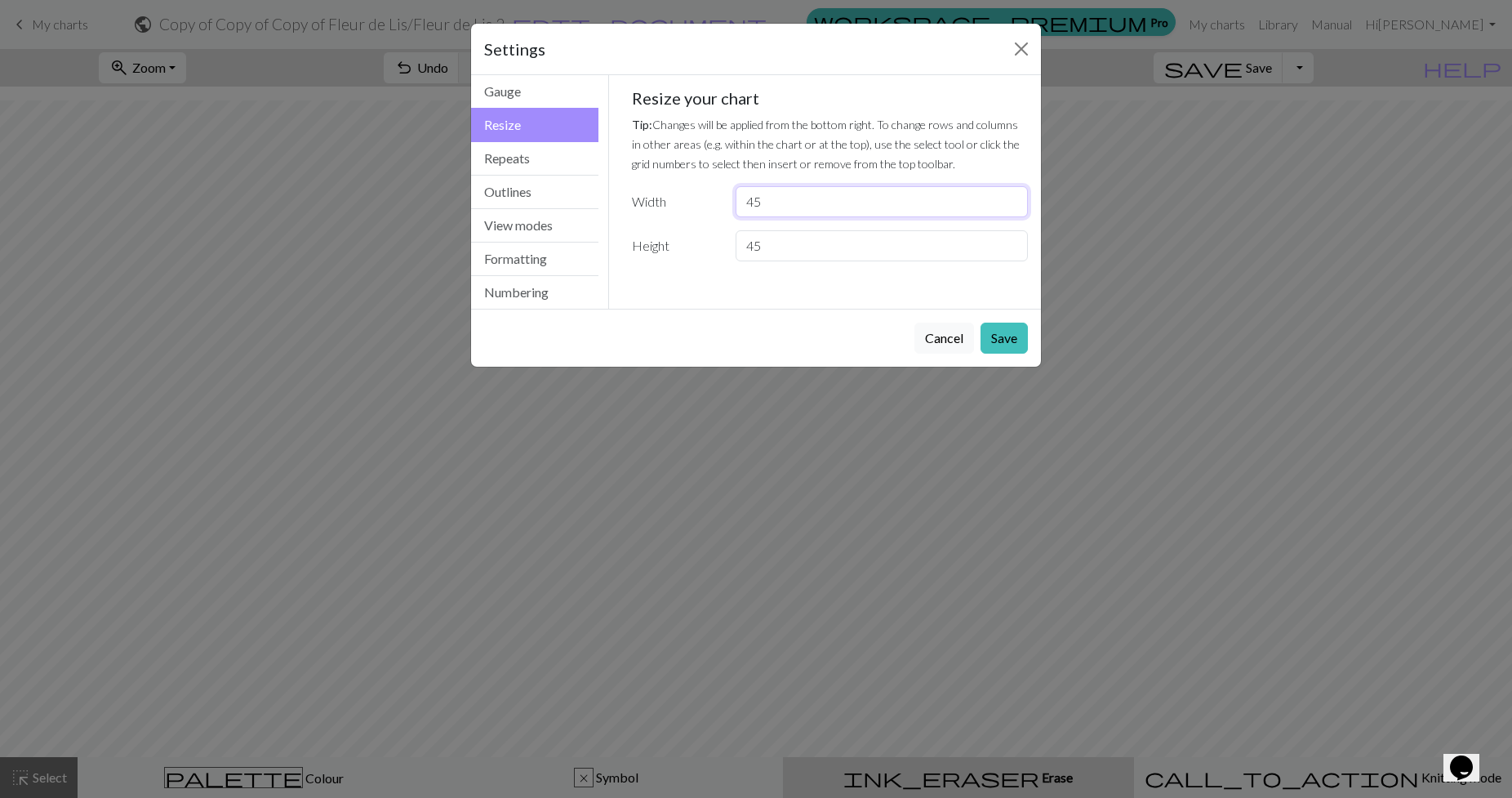
drag, startPoint x: 788, startPoint y: 189, endPoint x: 622, endPoint y: 169, distance: 167.2
click at [622, 169] on div "Gauge Tip: Set your gauge to change the stitch distortion in your chart. This w…" at bounding box center [830, 180] width 423 height 212
type input "31"
click at [1011, 324] on button "Save" at bounding box center [1004, 338] width 48 height 31
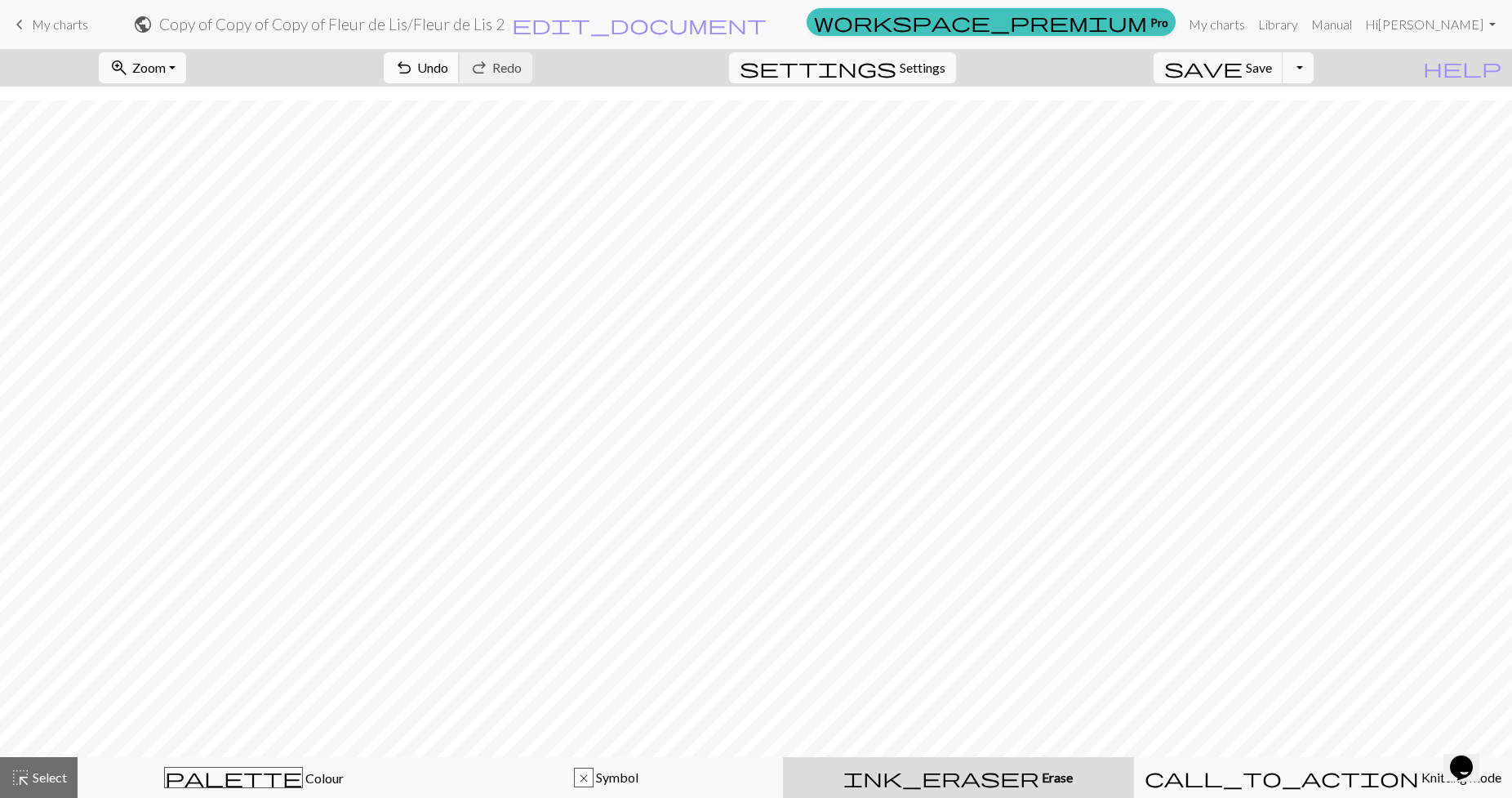
click at [448, 63] on span "Undo" at bounding box center [432, 68] width 31 height 16
click at [165, 66] on span "Zoom" at bounding box center [149, 68] width 34 height 16
click at [179, 143] on button "Fit height" at bounding box center [163, 155] width 128 height 26
click at [186, 56] on button "zoom_in Zoom Zoom" at bounding box center [142, 67] width 88 height 31
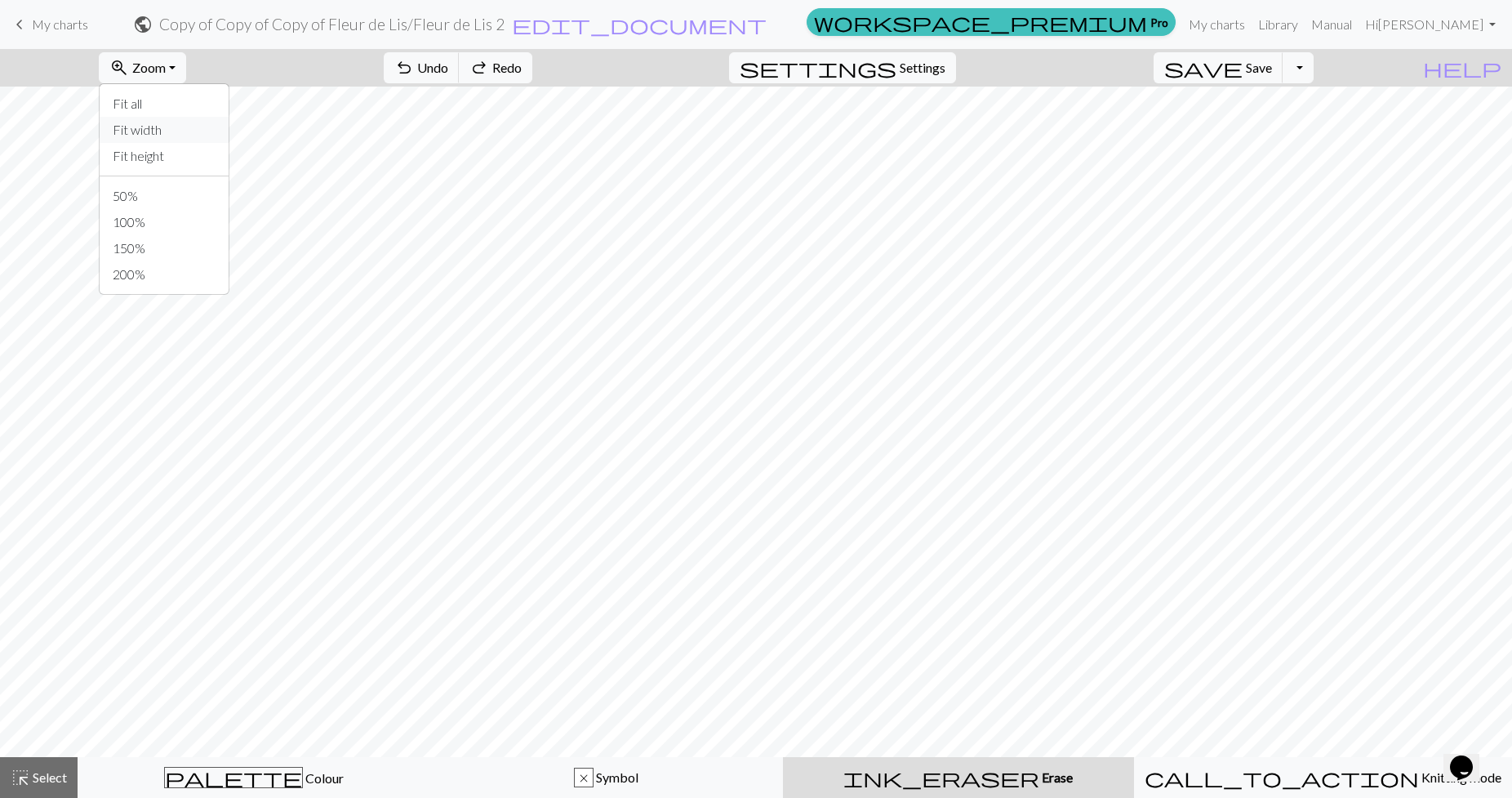
click at [193, 133] on button "Fit width" at bounding box center [163, 130] width 128 height 26
click at [186, 77] on button "zoom_in Zoom Zoom" at bounding box center [142, 67] width 88 height 31
click at [171, 221] on button "100%" at bounding box center [163, 222] width 128 height 26
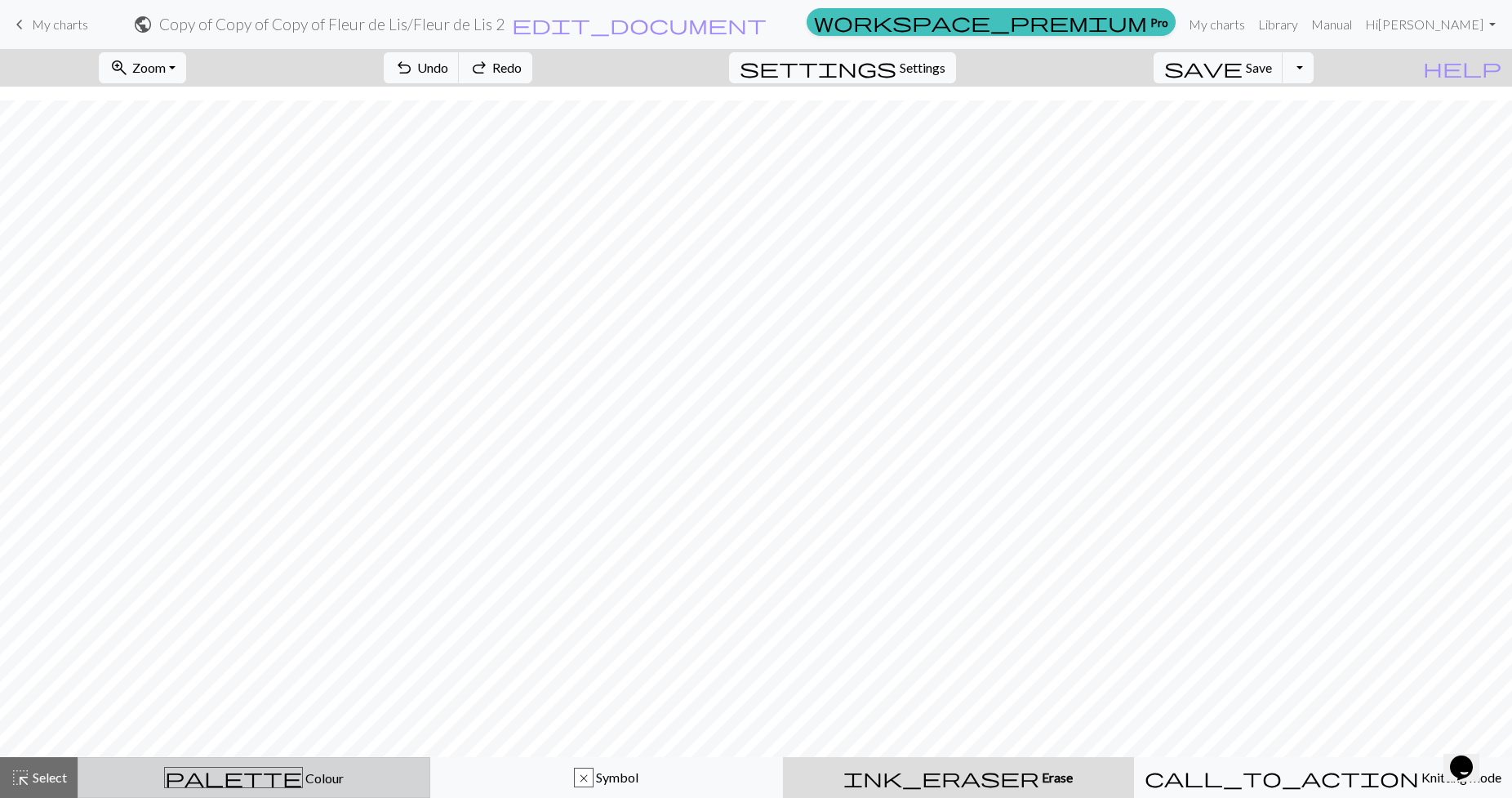
click at [195, 784] on div "palette Colour Colour" at bounding box center [254, 777] width 332 height 21
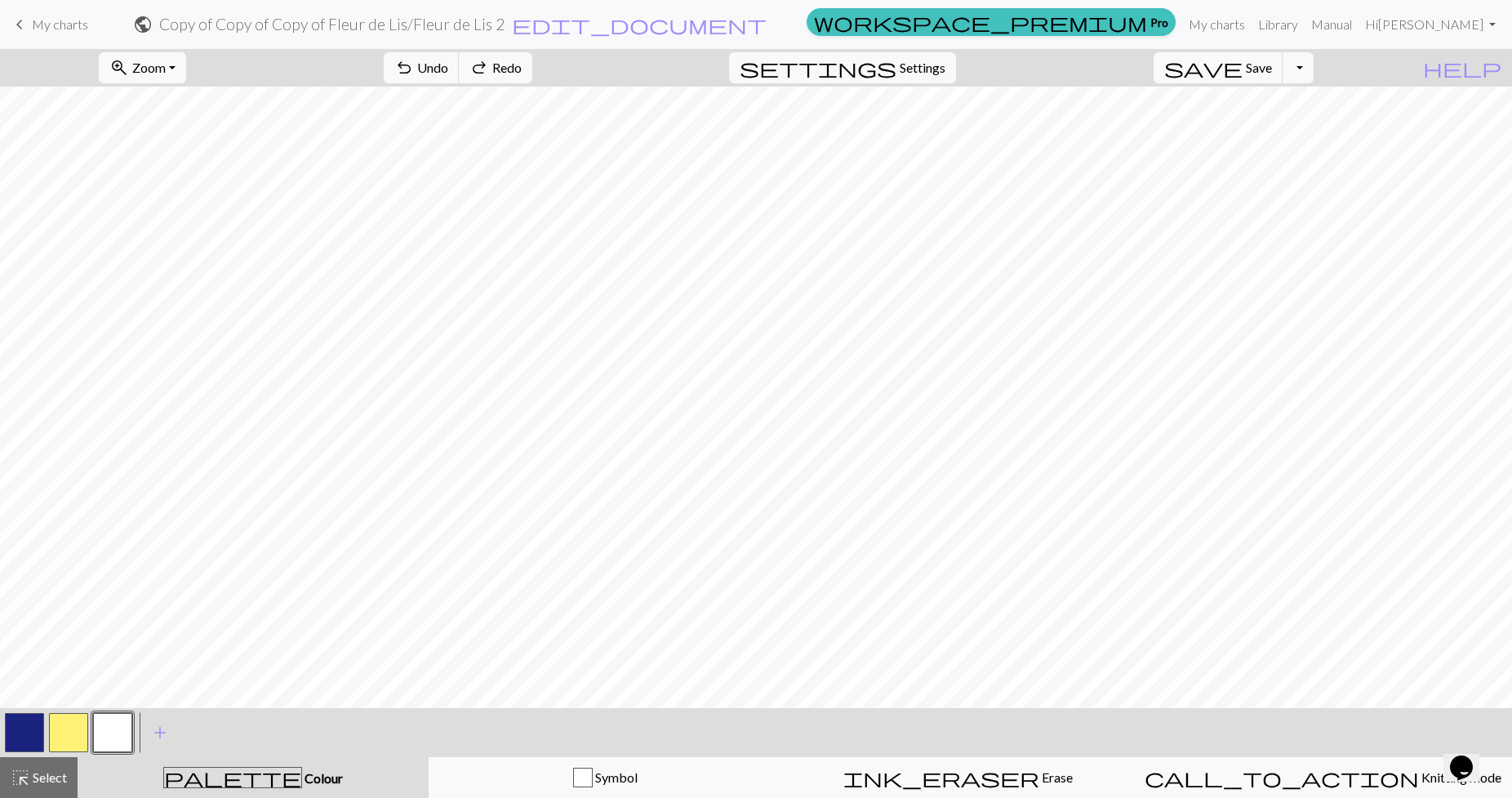
click at [39, 735] on button "button" at bounding box center [24, 732] width 39 height 39
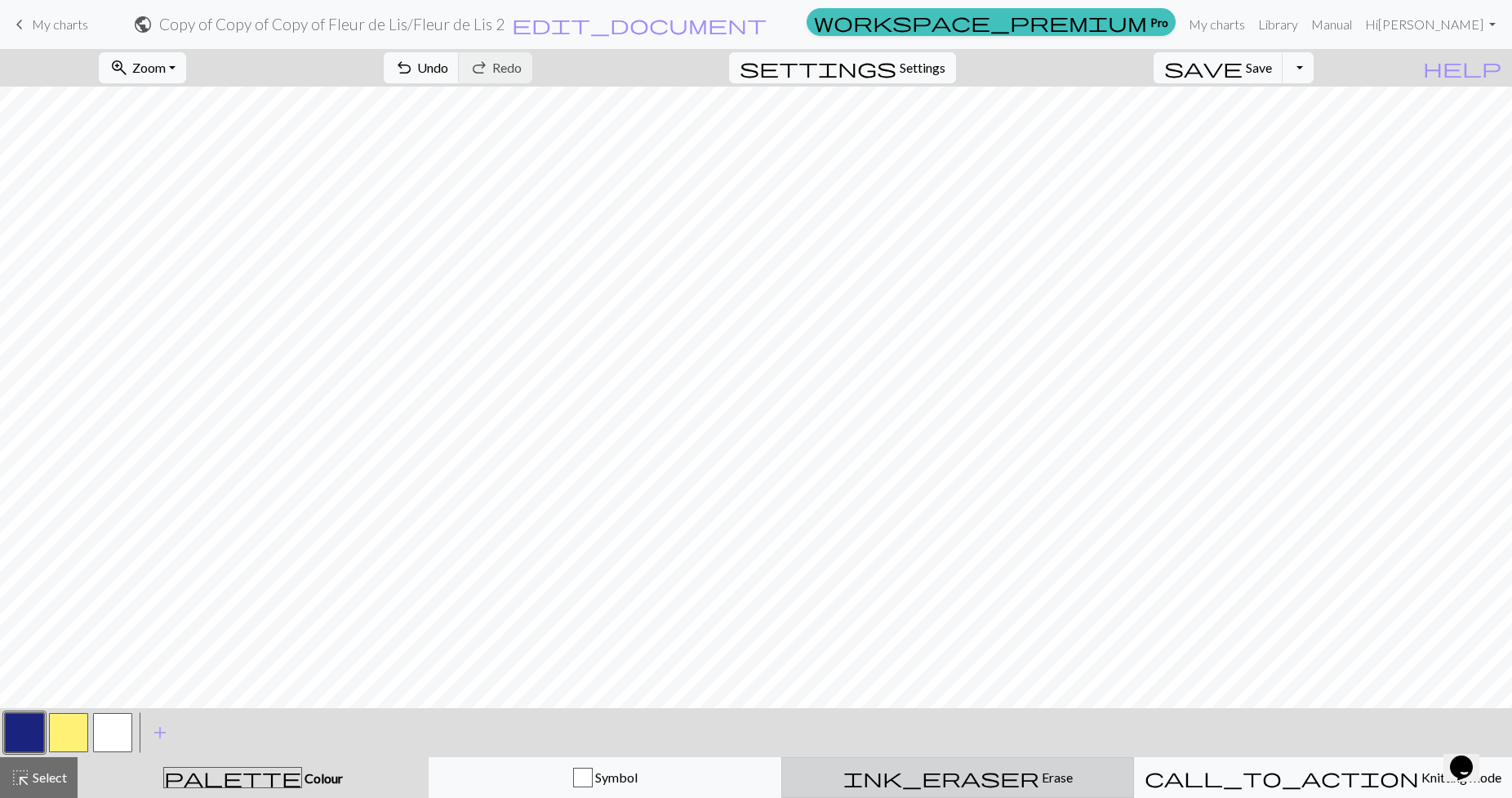
click at [964, 794] on button "ink_eraser Erase Erase" at bounding box center [957, 777] width 353 height 41
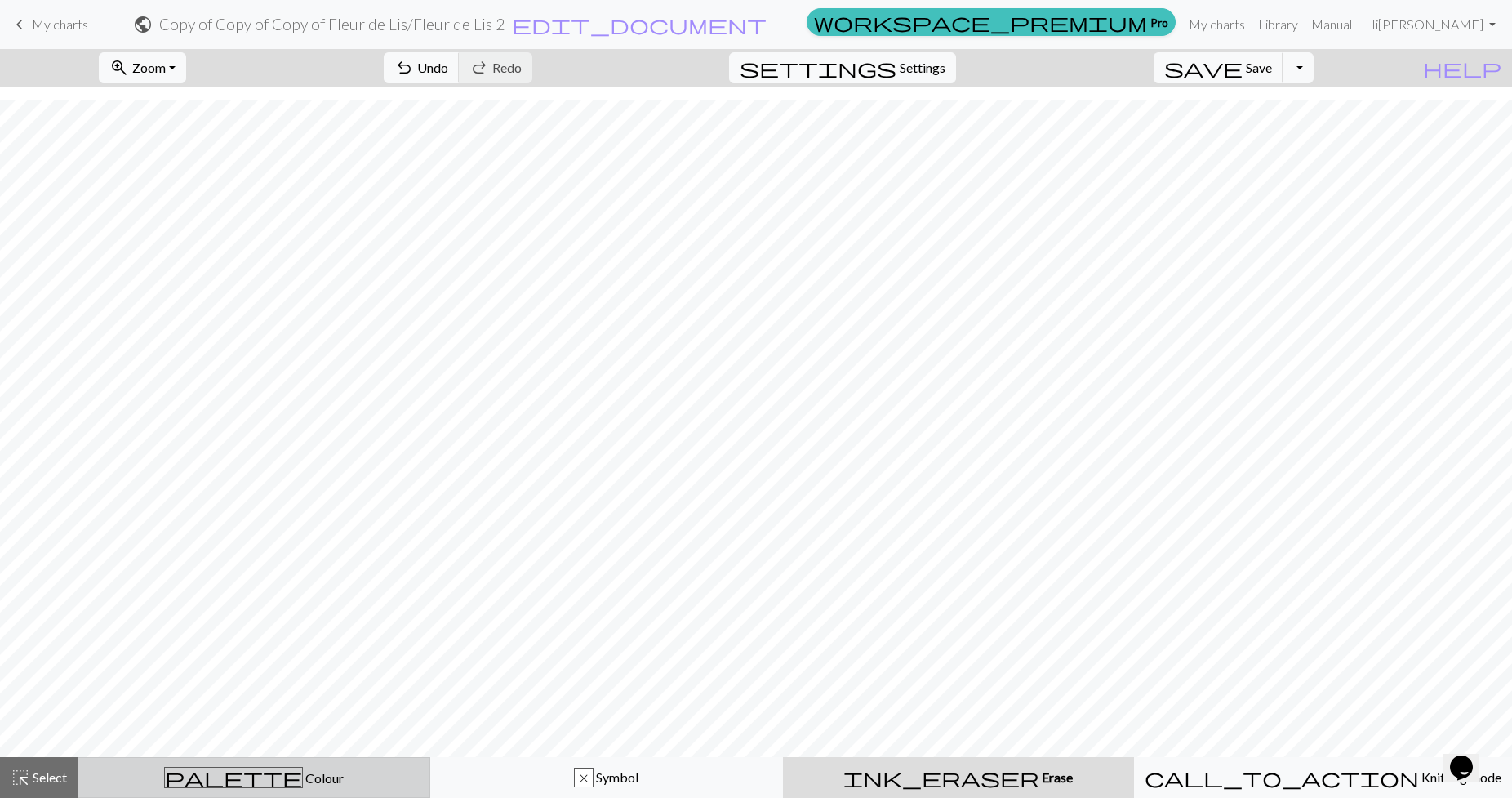
click at [220, 782] on div "palette Colour Colour" at bounding box center [254, 777] width 332 height 21
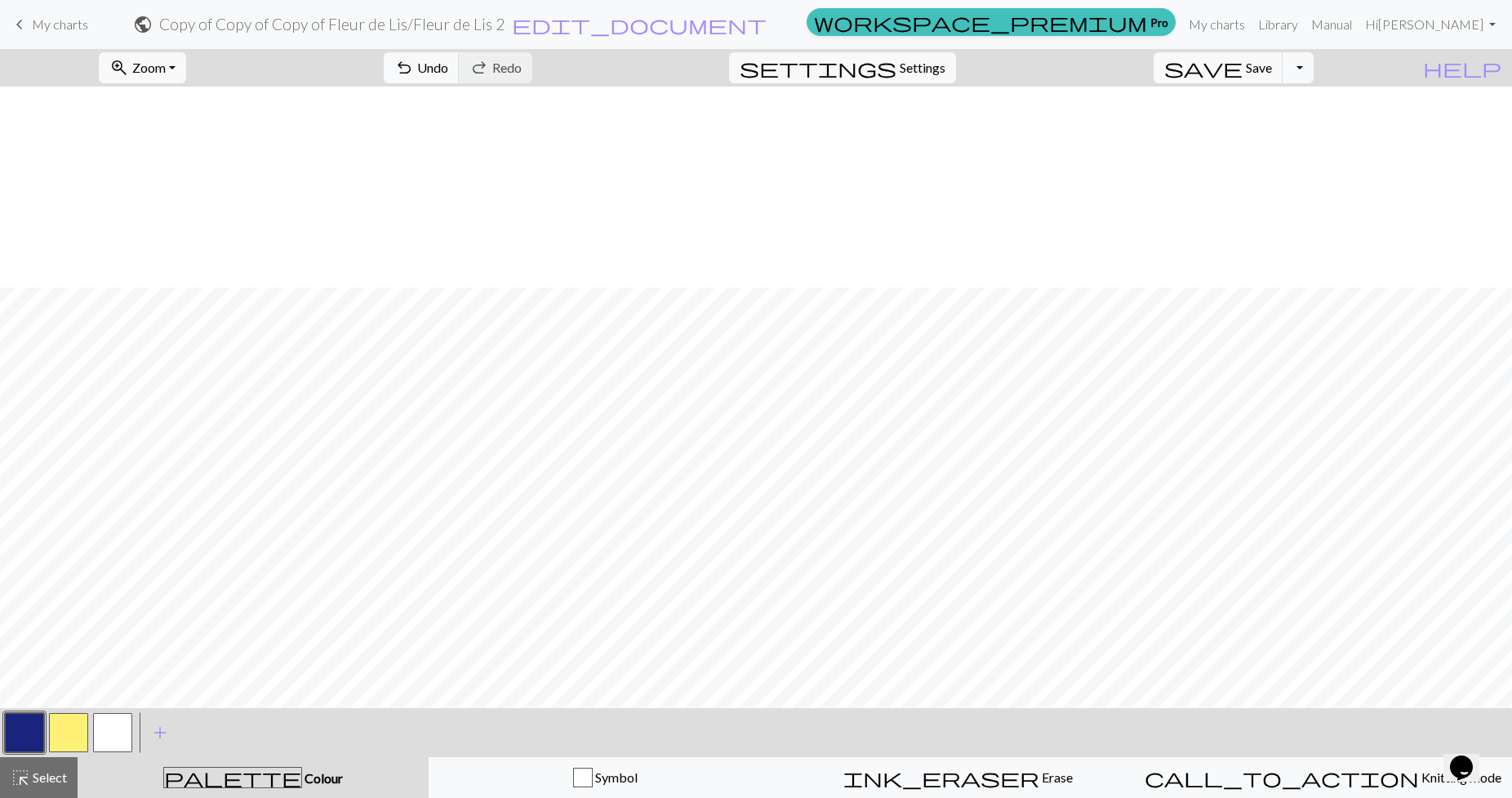
scroll to position [201, 0]
click at [88, 742] on button "button" at bounding box center [68, 732] width 39 height 39
click at [25, 732] on button "button" at bounding box center [24, 732] width 39 height 39
click at [79, 740] on button "button" at bounding box center [68, 732] width 39 height 39
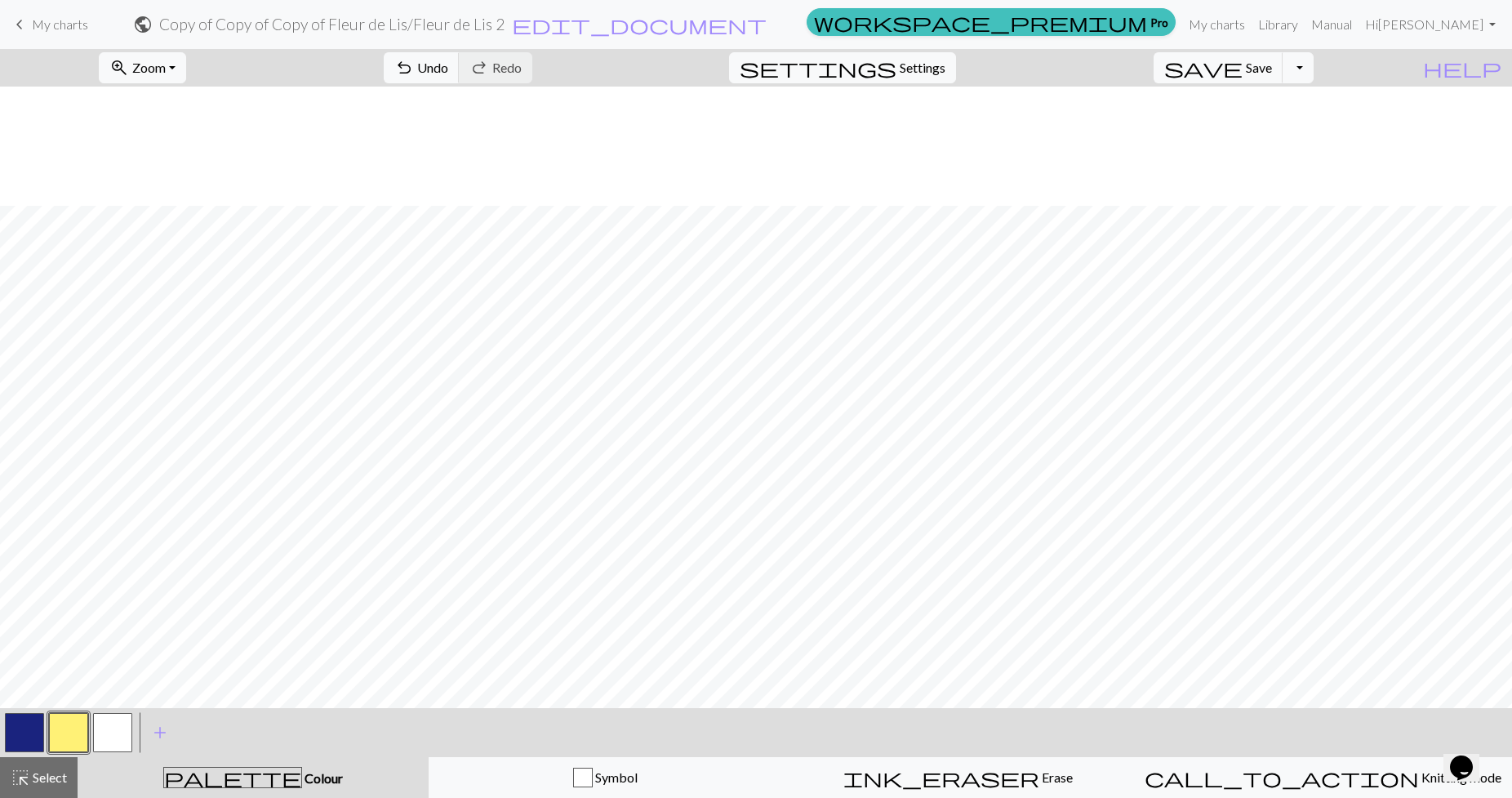
scroll to position [201, 0]
click at [36, 742] on button "button" at bounding box center [24, 732] width 39 height 39
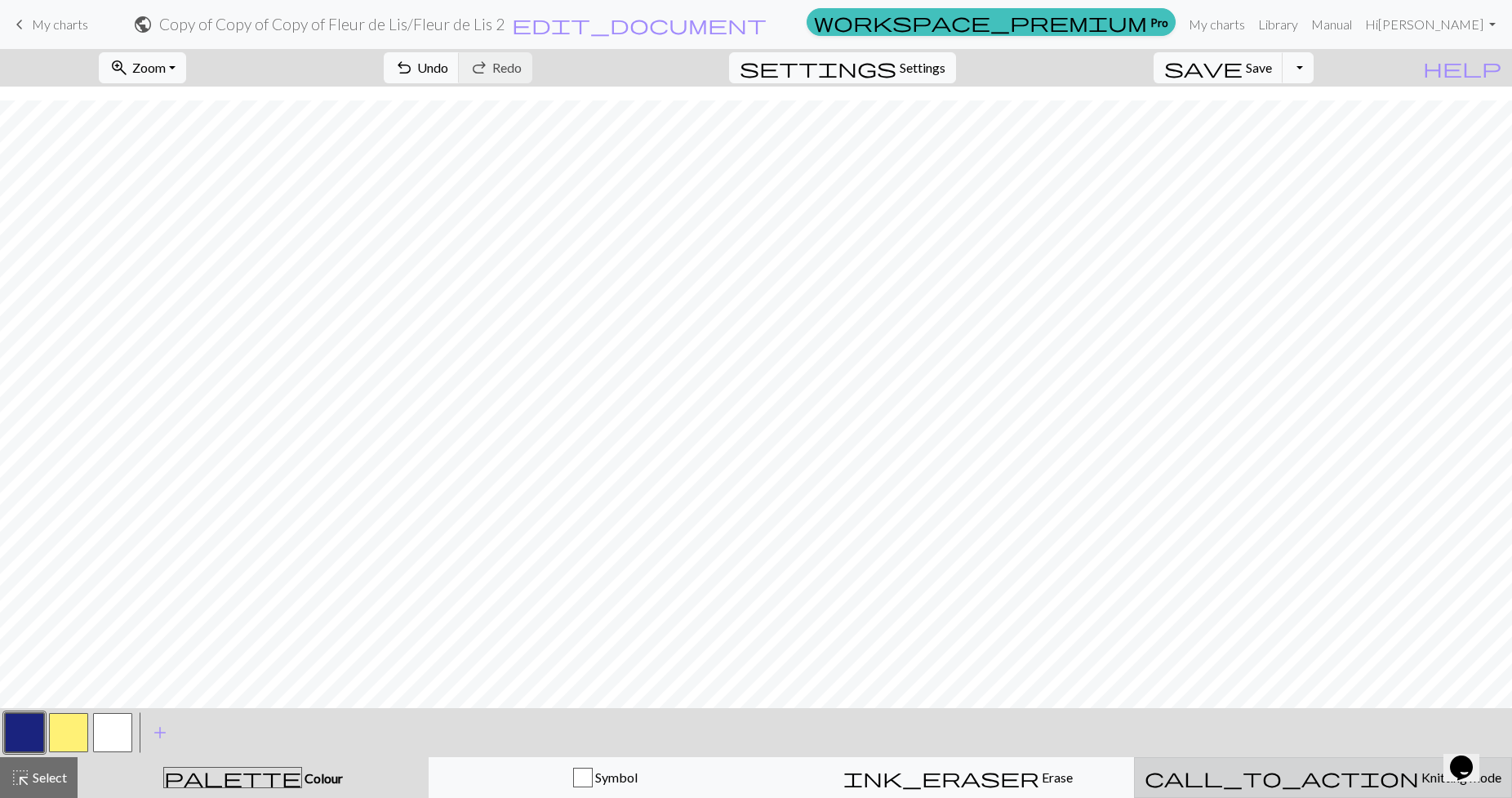
click at [1233, 768] on div "call_to_action Knitting mode Knitting mode" at bounding box center [1323, 777] width 357 height 20
